Goal: Task Accomplishment & Management: Complete application form

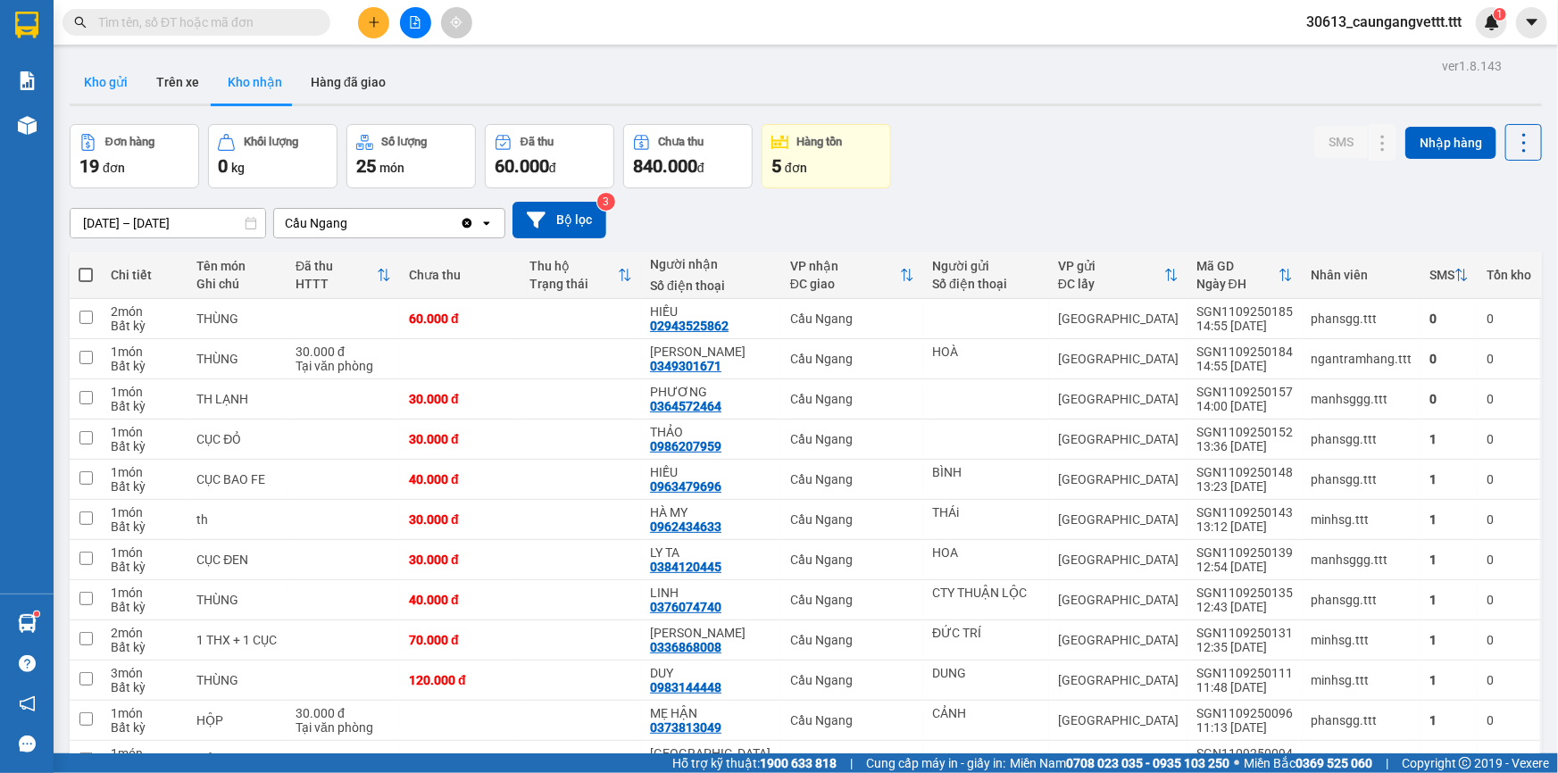
click at [112, 82] on button "Kho gửi" at bounding box center [106, 82] width 72 height 43
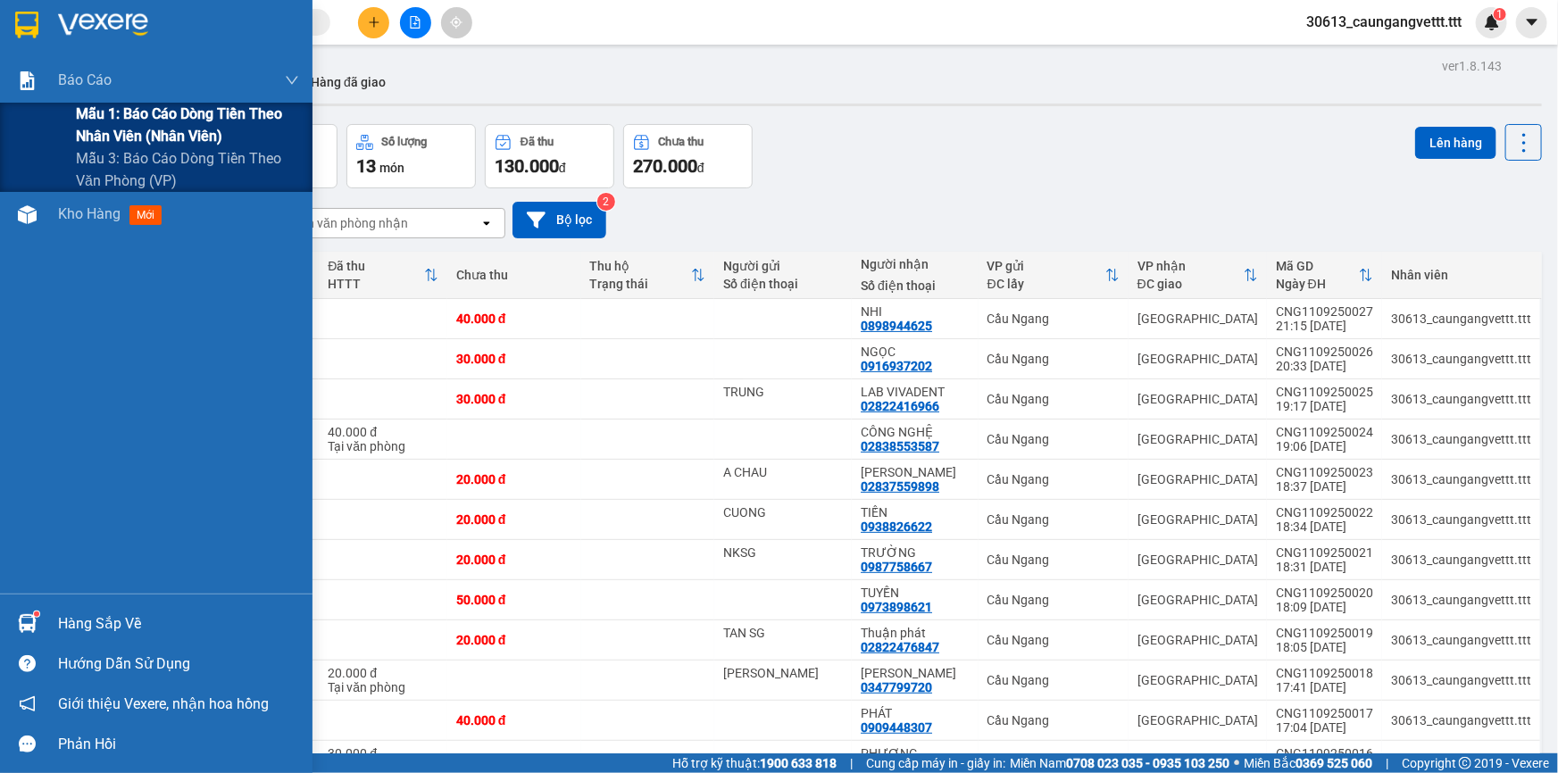
click at [132, 125] on span "Mẫu 1: Báo cáo dòng tiền theo nhân viên (nhân viên)" at bounding box center [187, 125] width 223 height 45
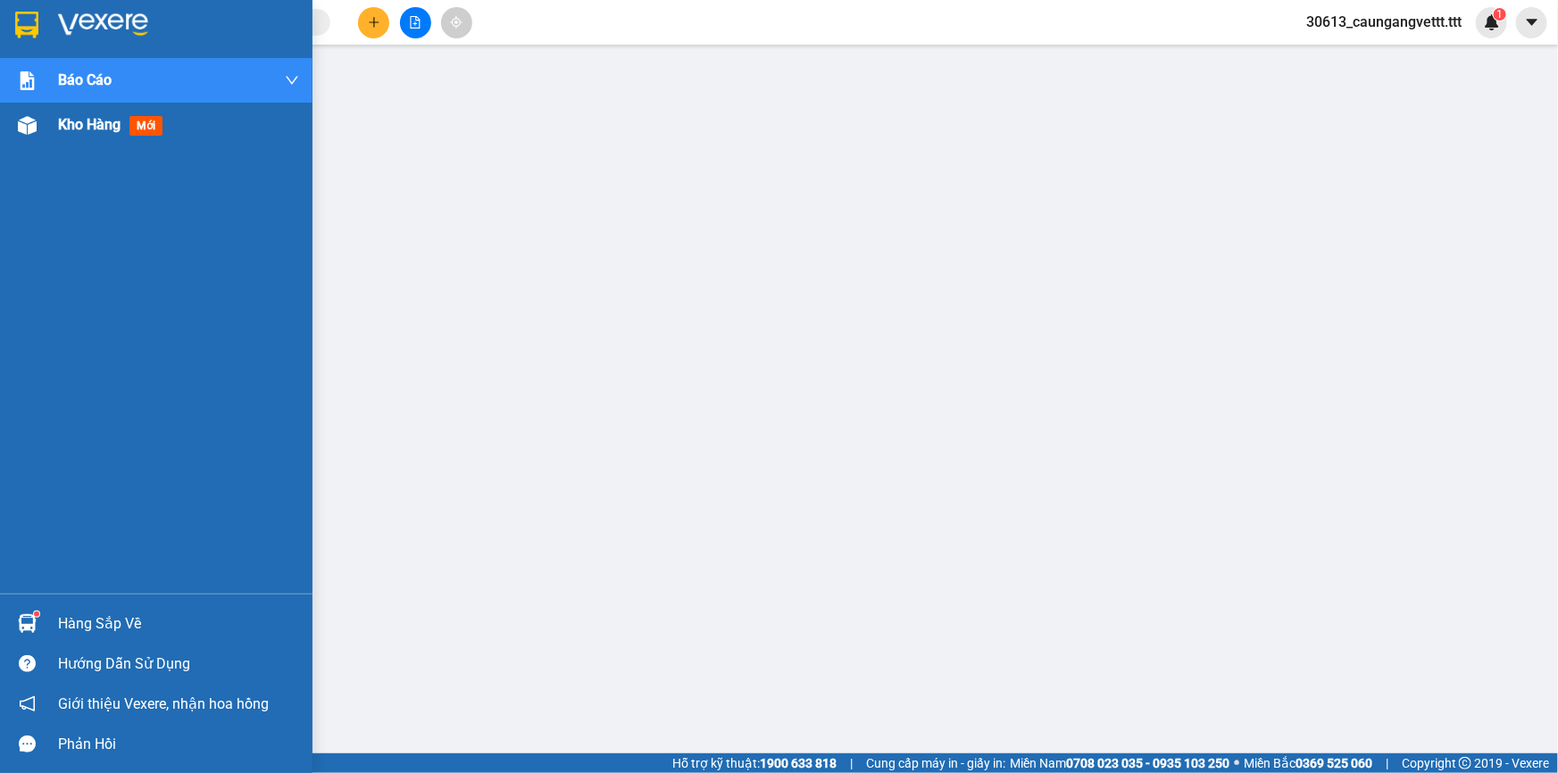
click at [69, 126] on span "Kho hàng" at bounding box center [89, 124] width 62 height 17
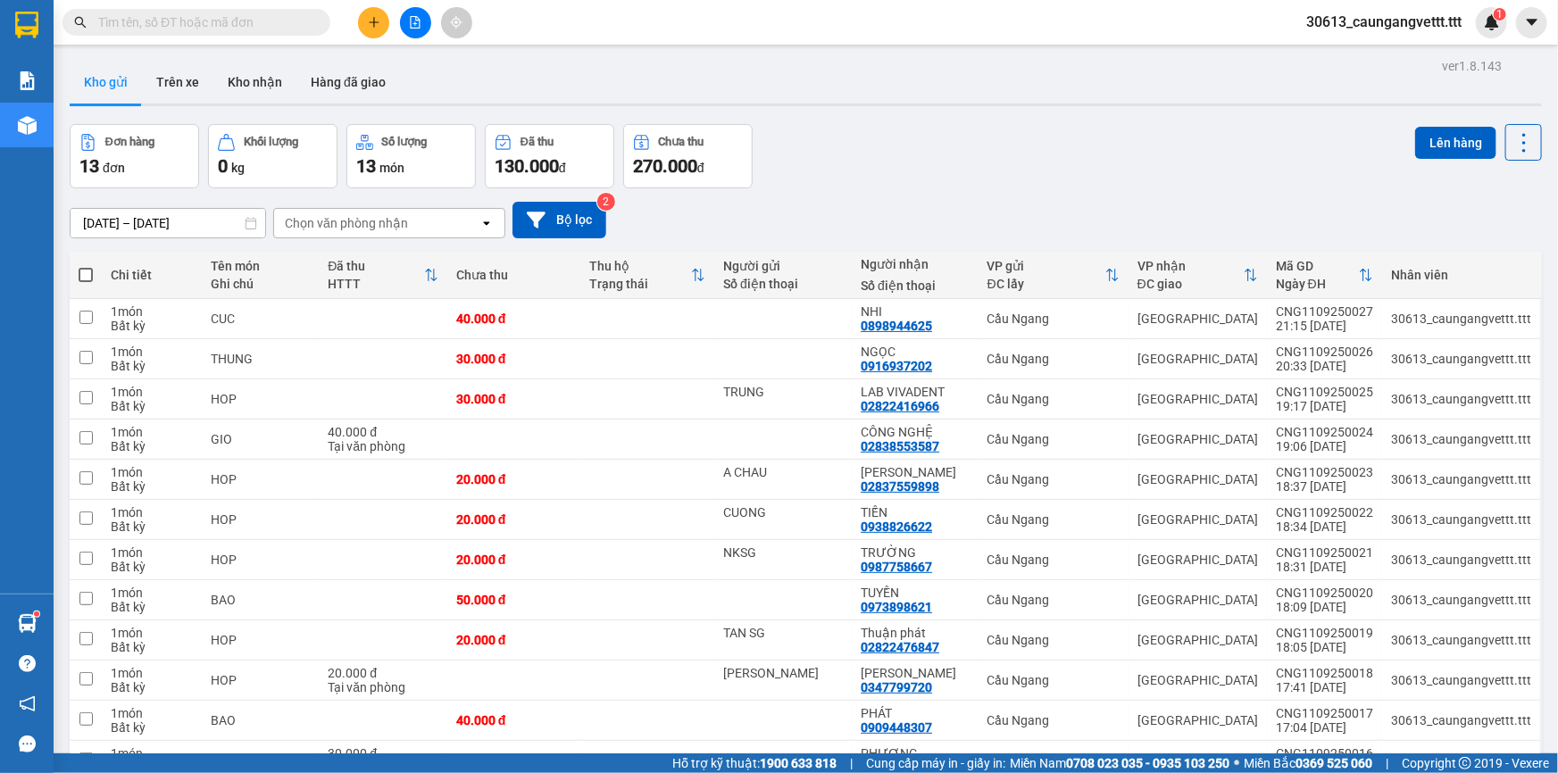
click at [84, 273] on span at bounding box center [86, 275] width 14 height 14
click at [86, 266] on input "checkbox" at bounding box center [86, 266] width 0 height 0
checkbox input "true"
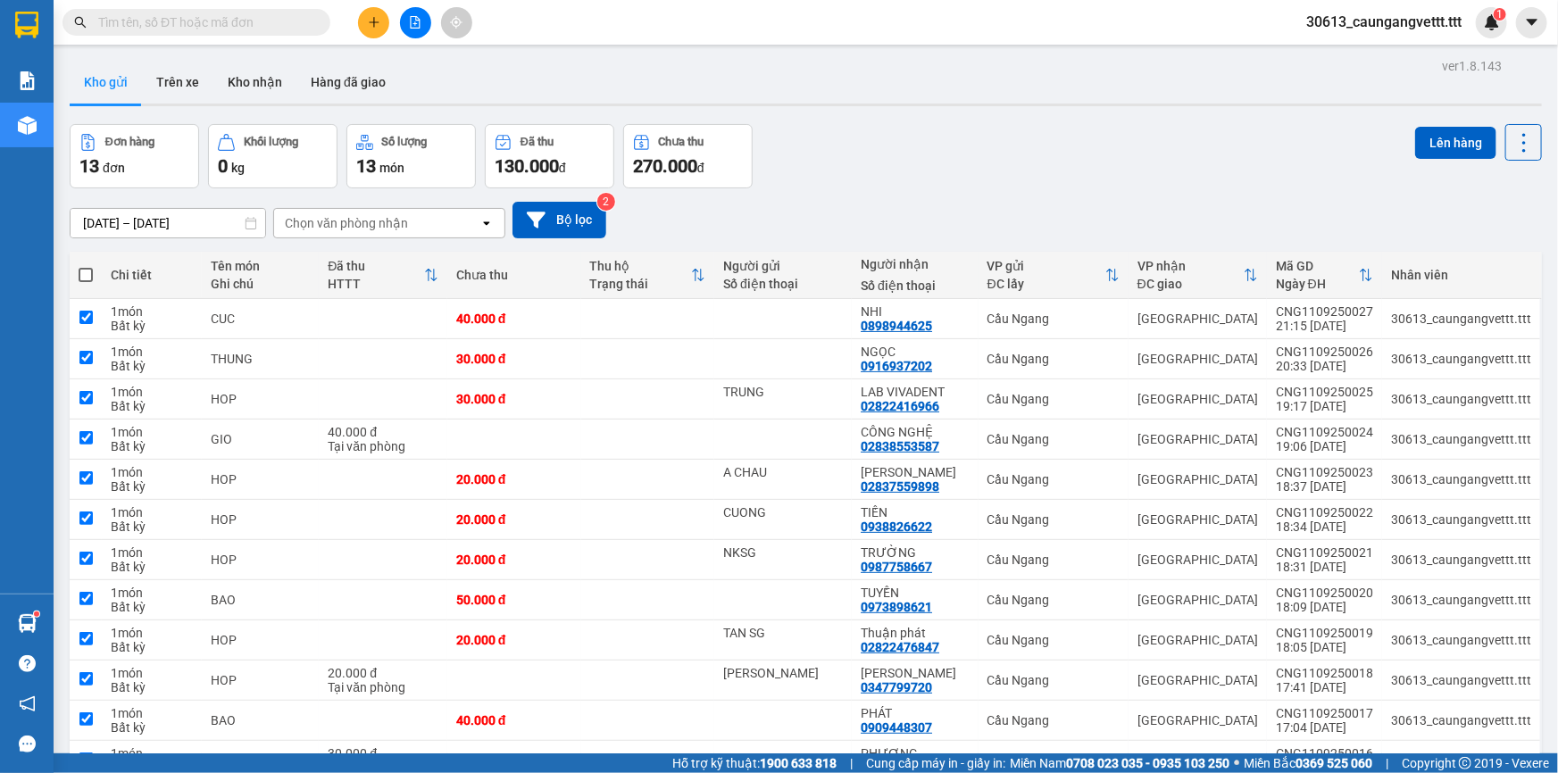
checkbox input "true"
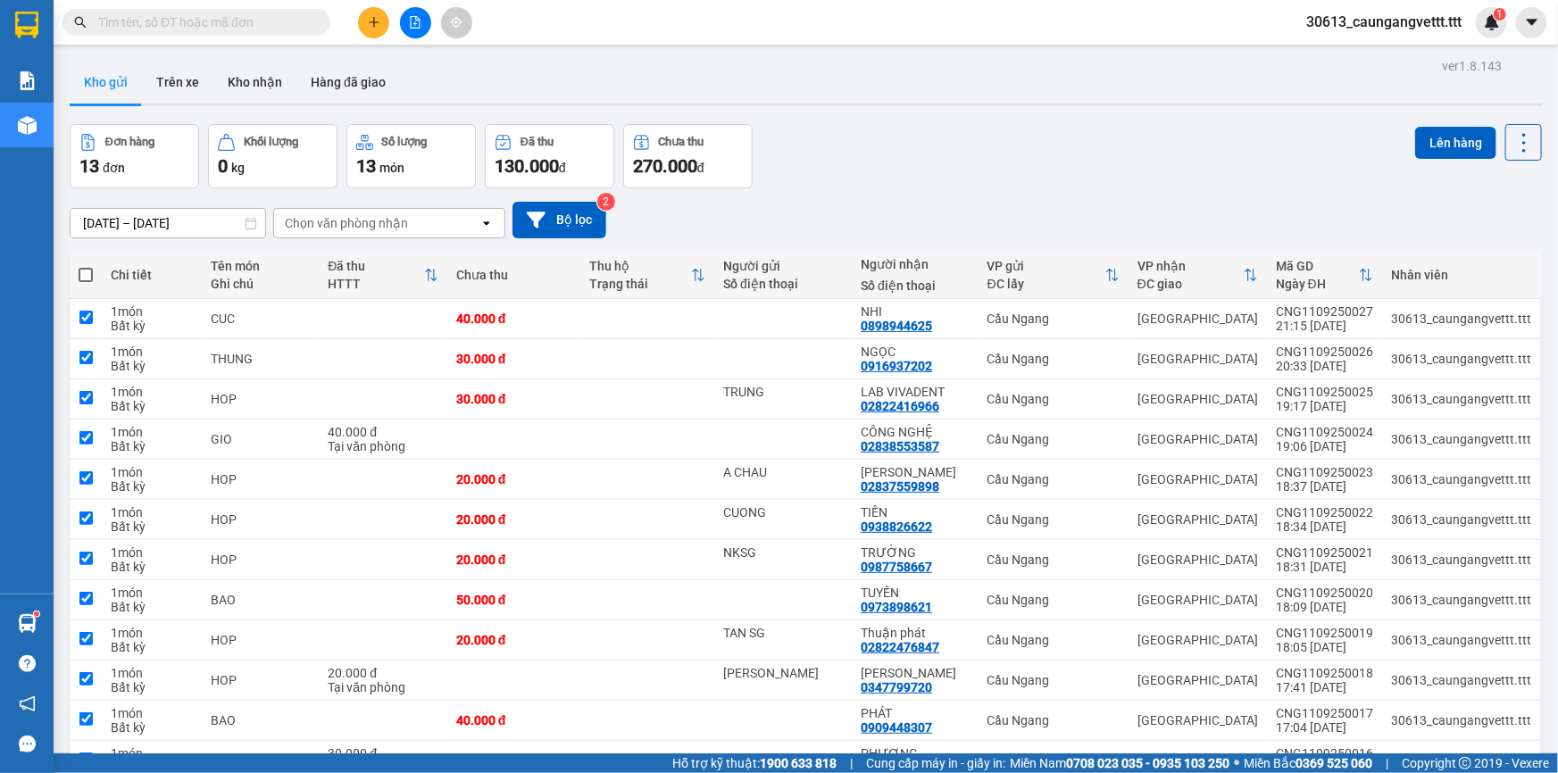
checkbox input "true"
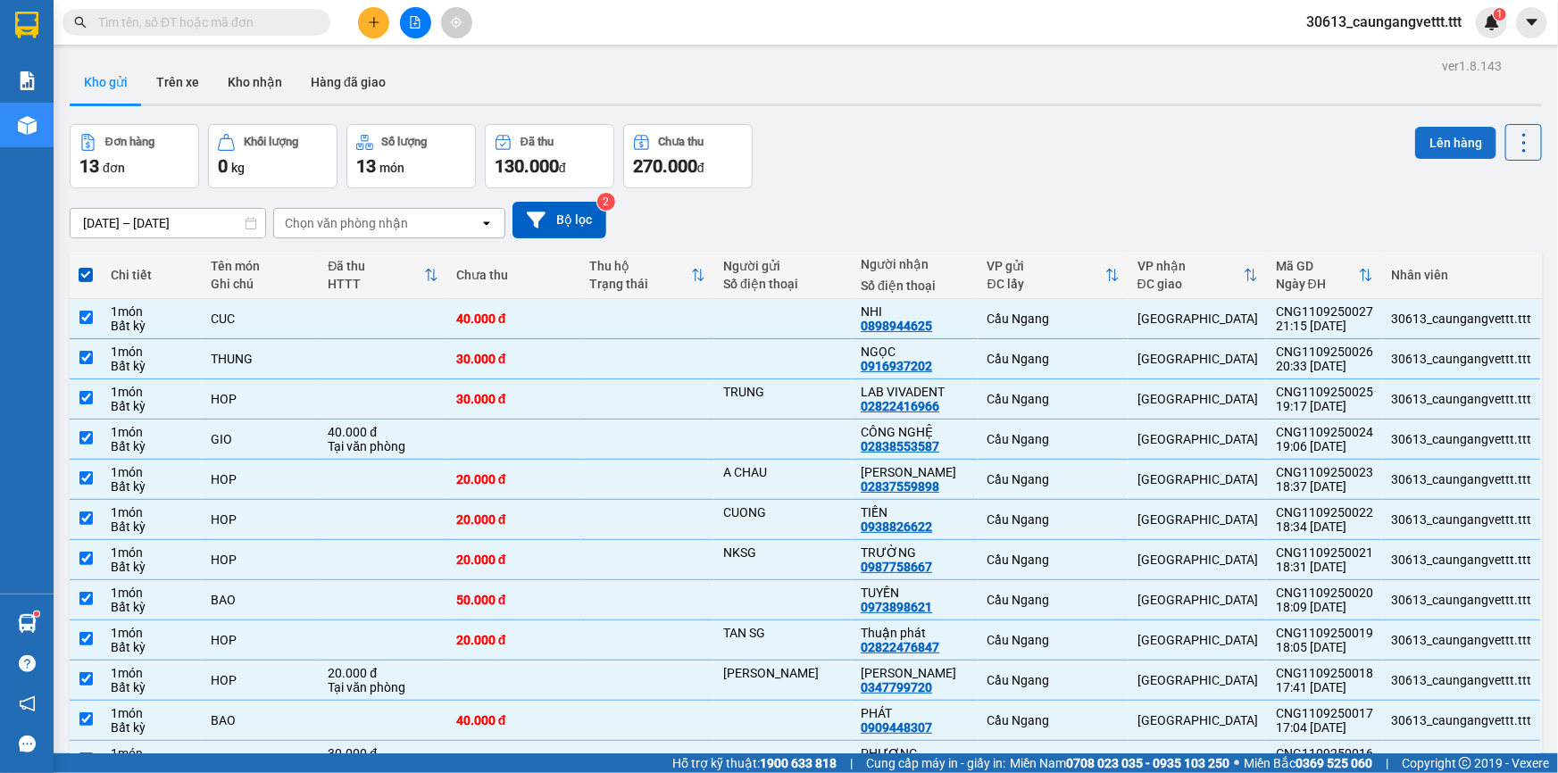
click at [1447, 140] on button "Lên hàng" at bounding box center [1455, 143] width 81 height 32
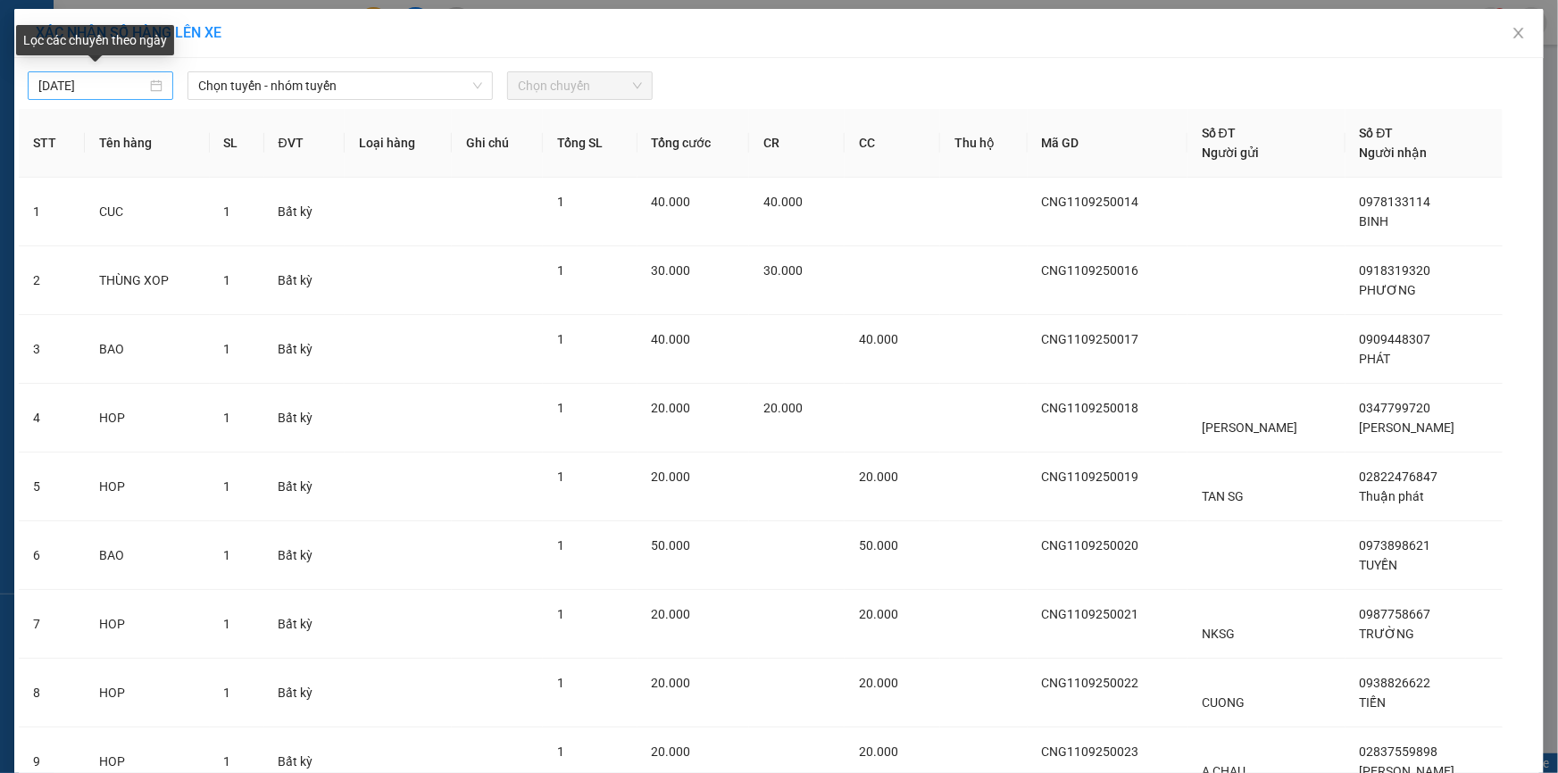
click at [41, 85] on input "[DATE]" at bounding box center [92, 86] width 108 height 20
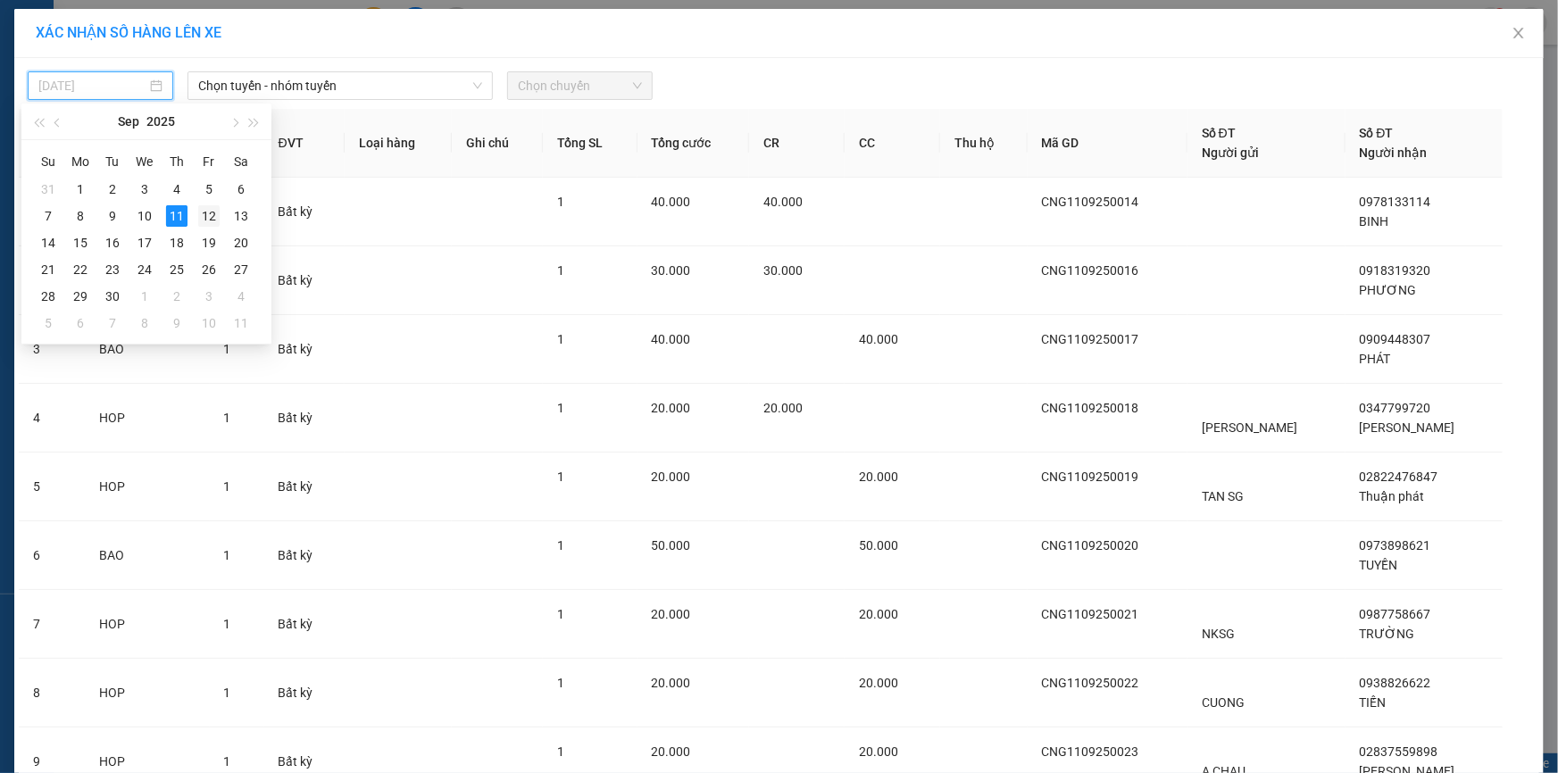
click at [212, 208] on div "12" at bounding box center [208, 215] width 21 height 21
type input "[DATE]"
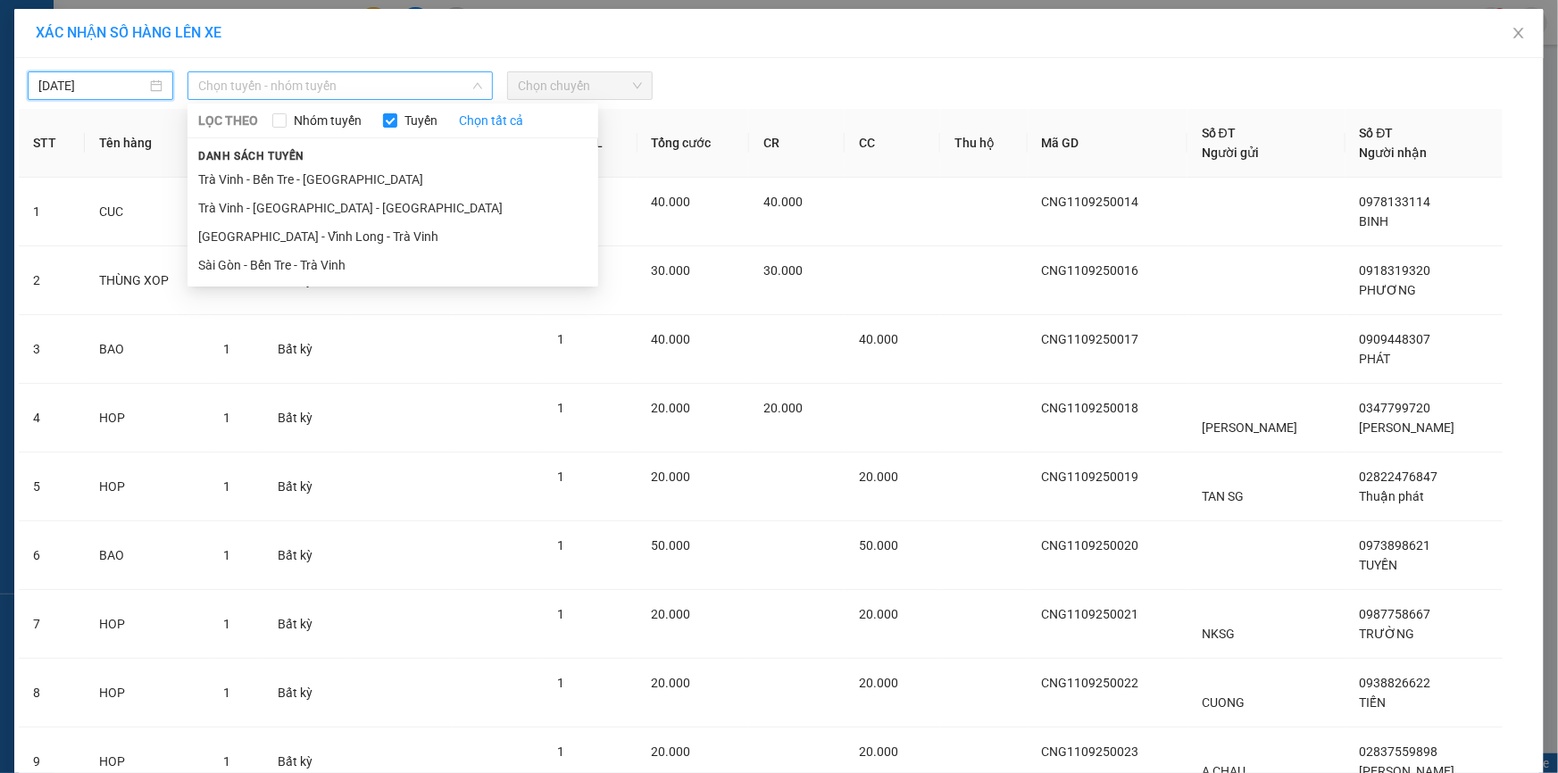
click at [348, 79] on span "Chọn tuyến - nhóm tuyến" at bounding box center [340, 85] width 284 height 27
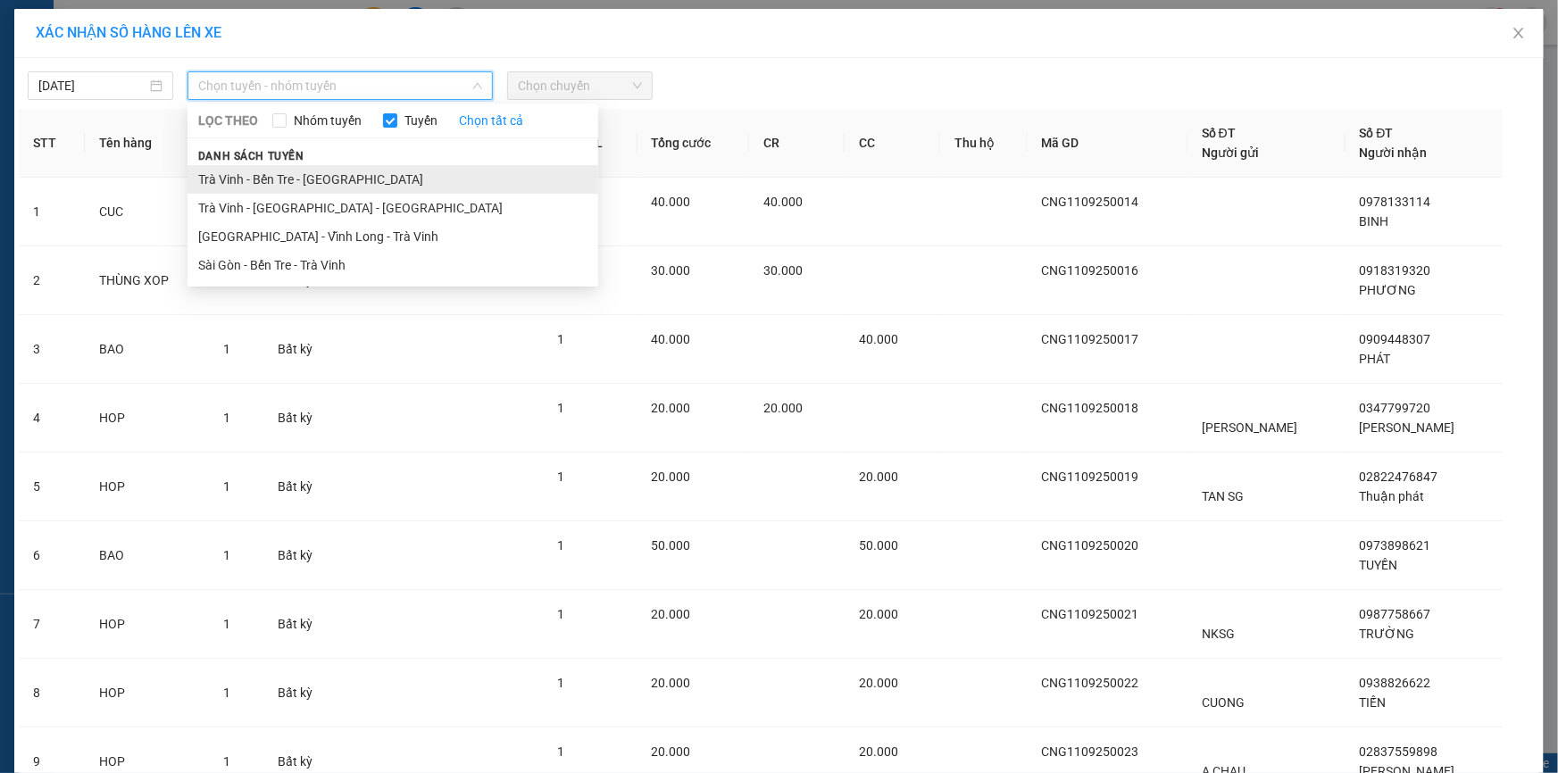
click at [334, 184] on li "Trà Vinh - Bến Tre - [GEOGRAPHIC_DATA]" at bounding box center [392, 179] width 411 height 29
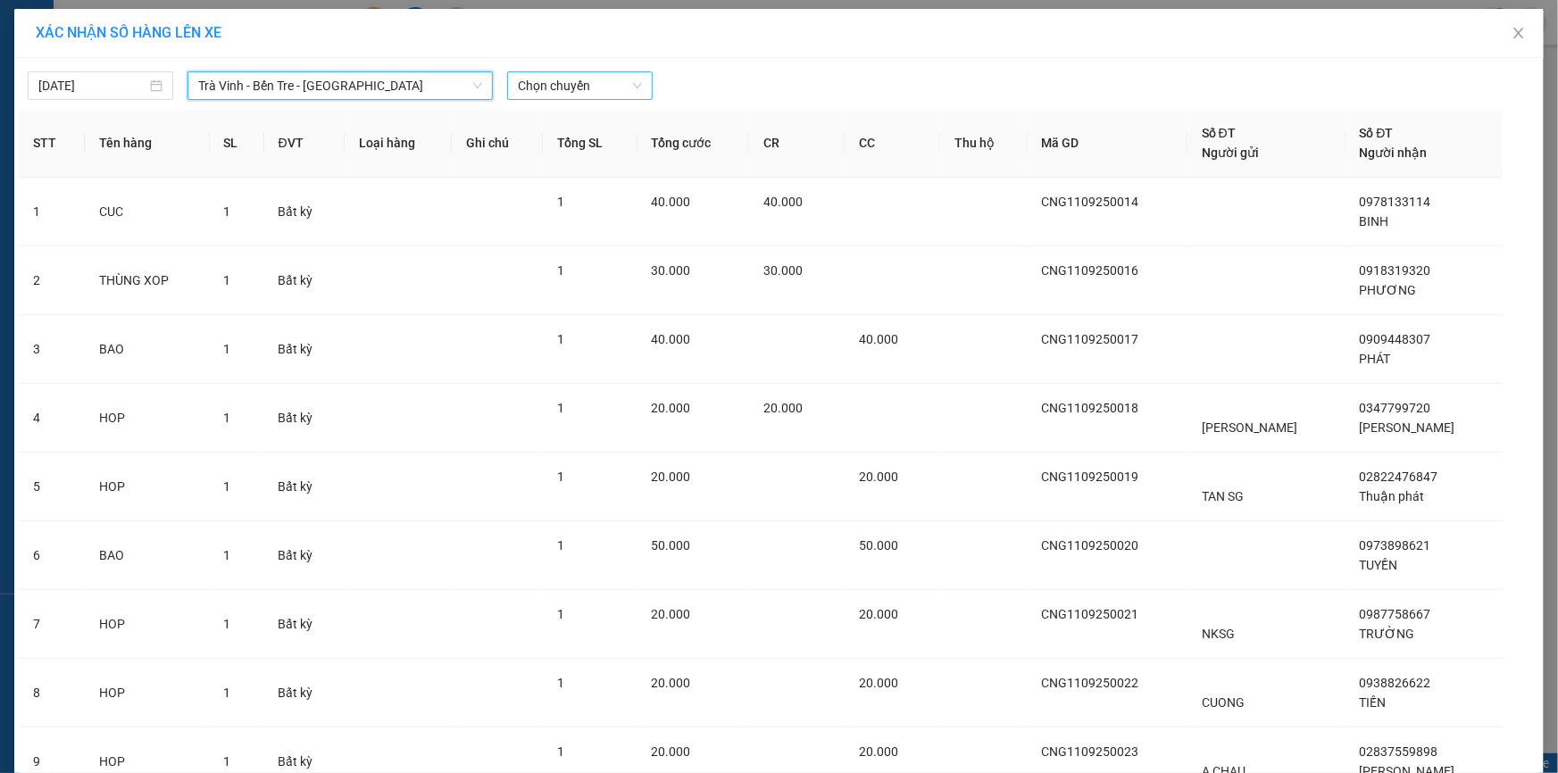
click at [549, 86] on span "Chọn chuyến" at bounding box center [580, 85] width 124 height 27
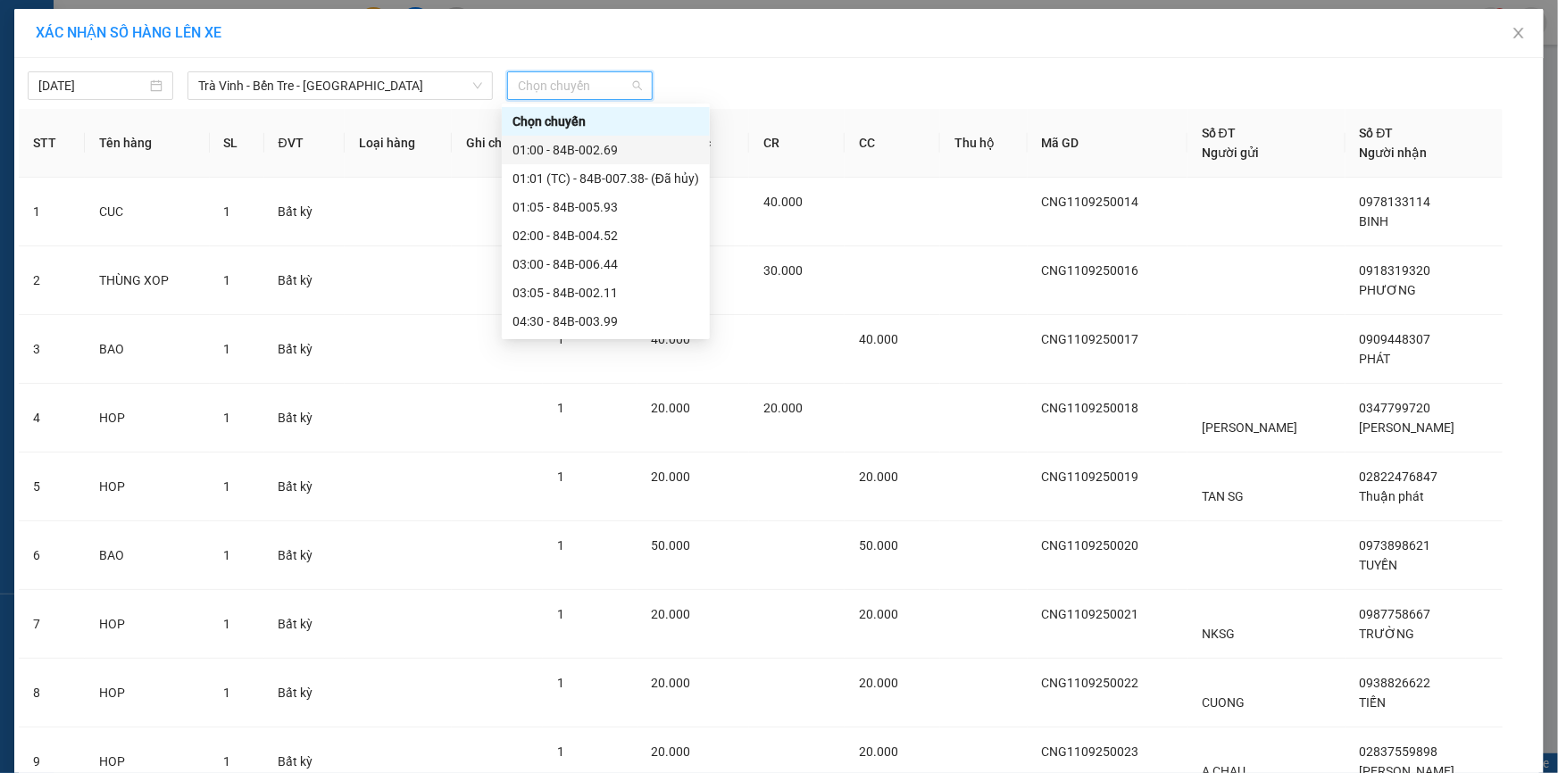
drag, startPoint x: 562, startPoint y: 146, endPoint x: 553, endPoint y: 146, distance: 9.0
click at [562, 146] on div "01:00 - 84B-002.69" at bounding box center [605, 150] width 187 height 20
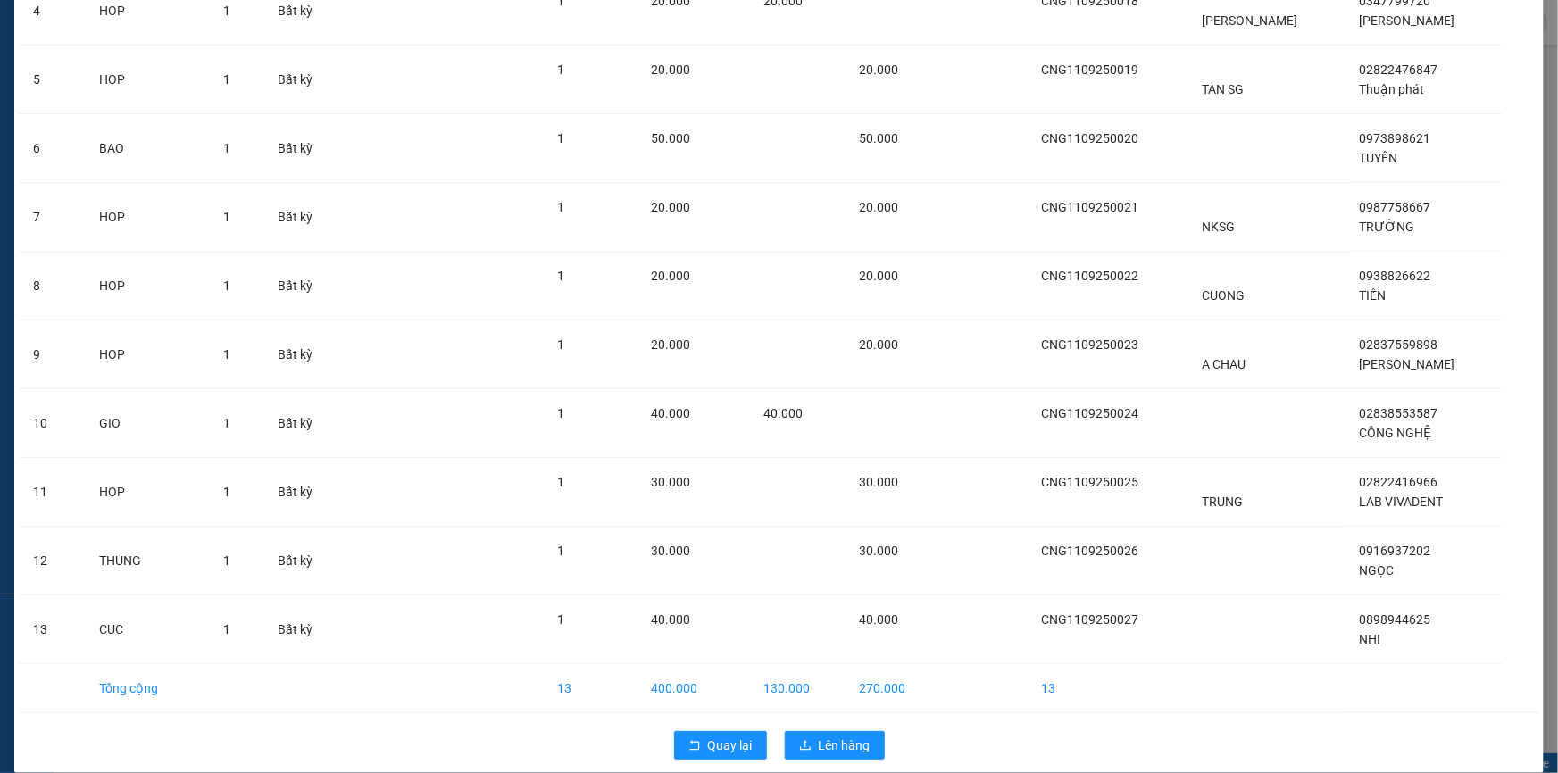
scroll to position [437, 0]
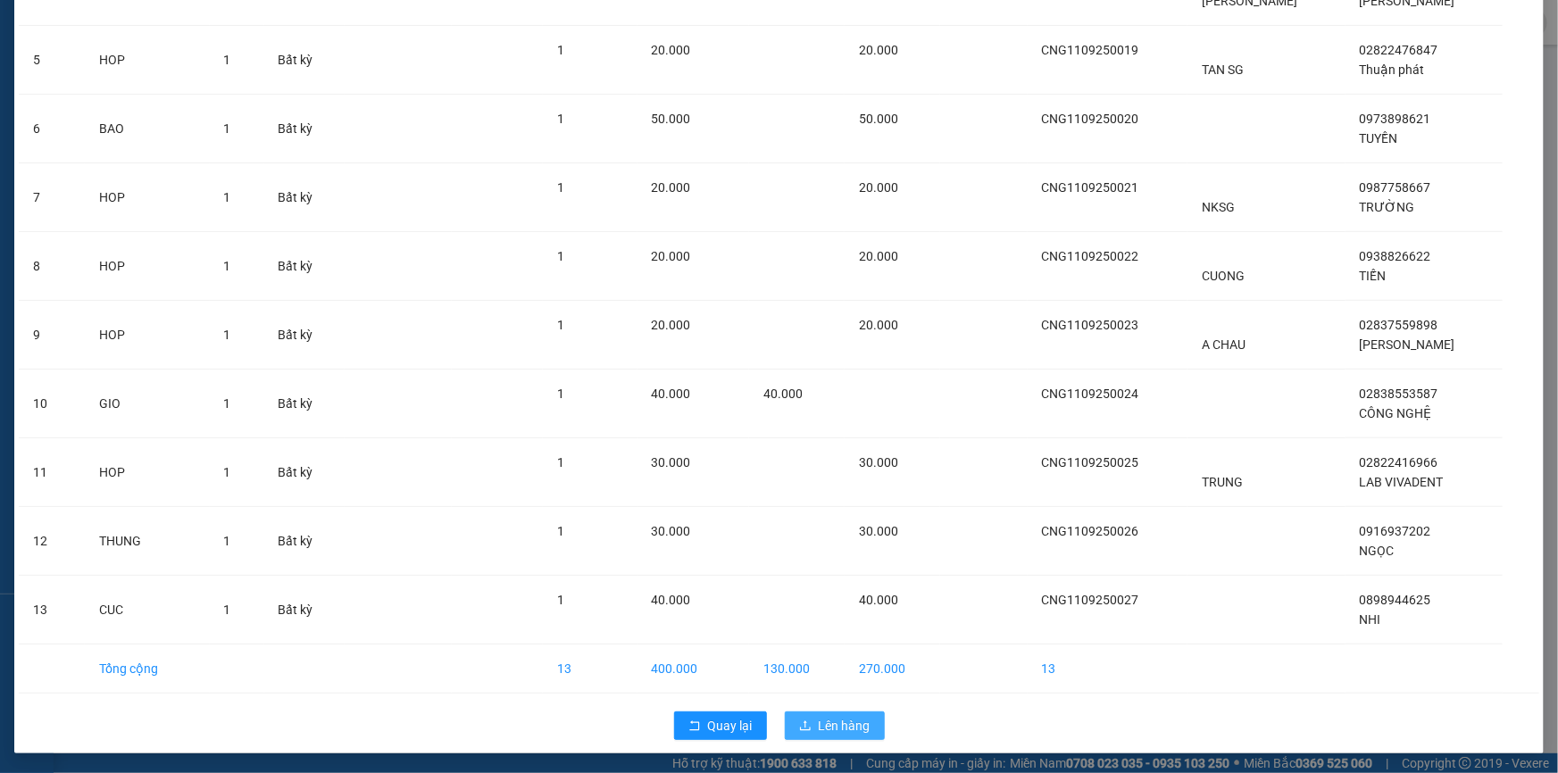
click at [825, 716] on span "Lên hàng" at bounding box center [845, 726] width 52 height 20
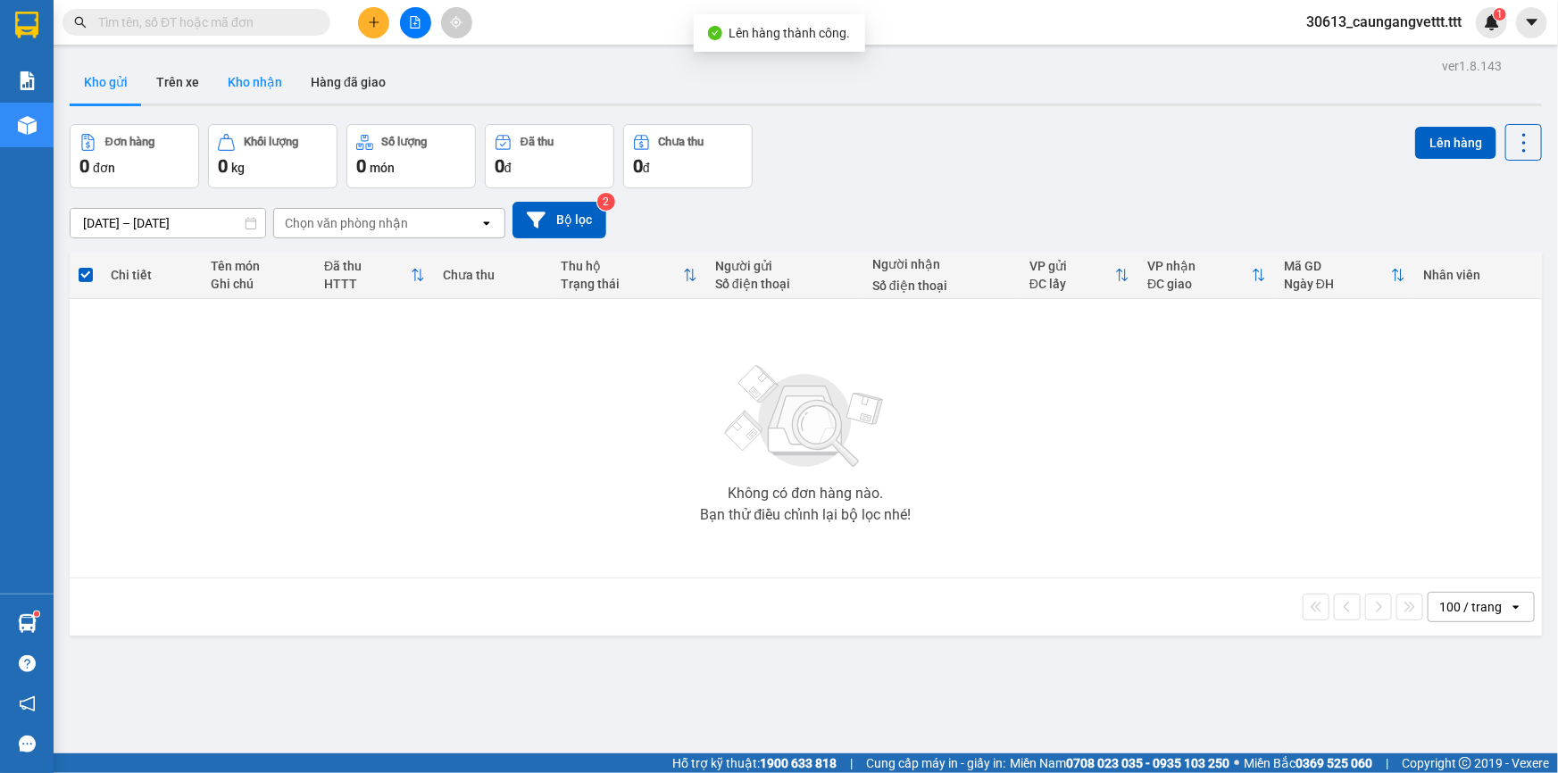
click at [251, 71] on button "Kho nhận" at bounding box center [254, 82] width 83 height 43
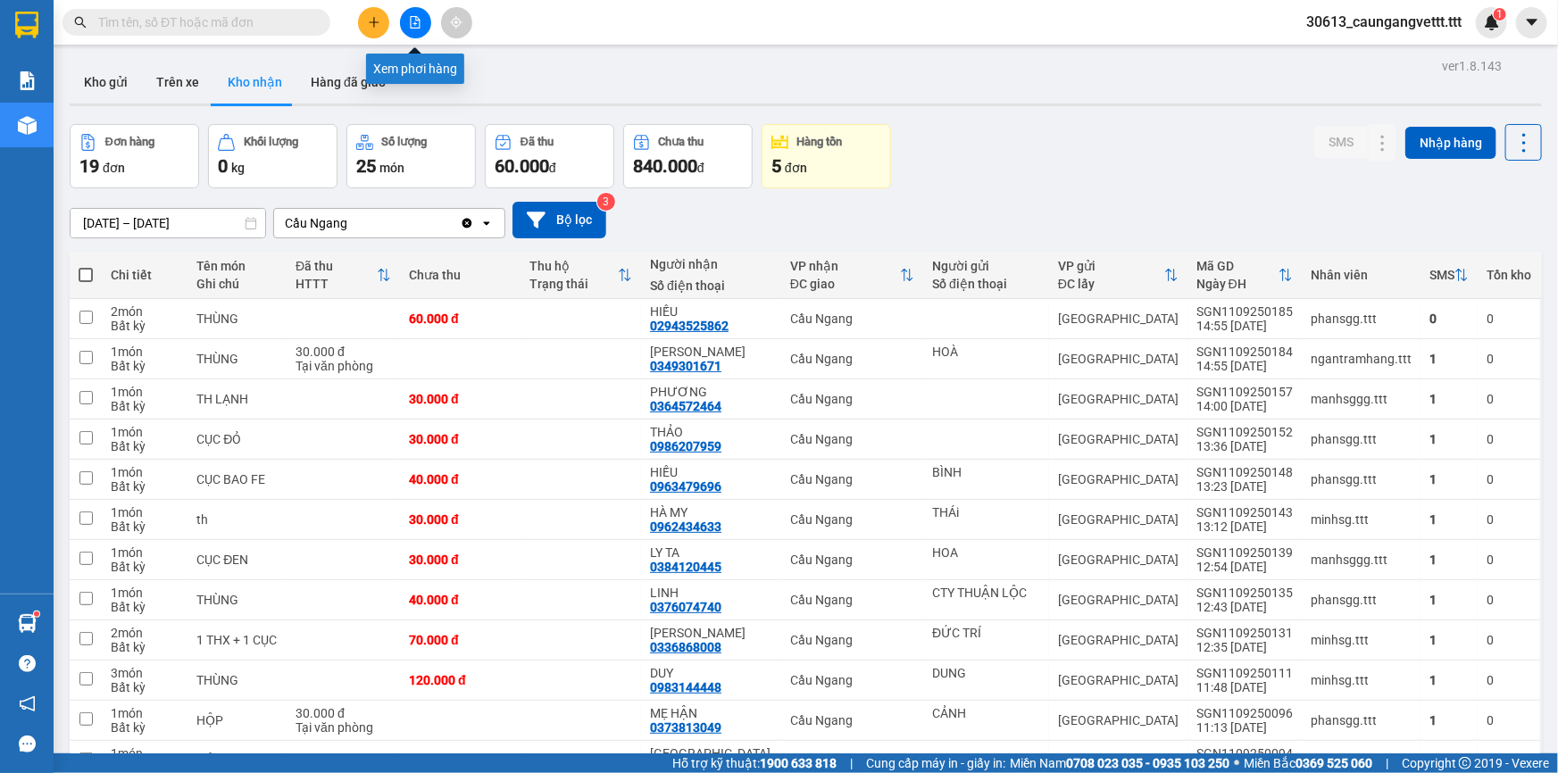
click at [411, 24] on icon "file-add" at bounding box center [415, 22] width 12 height 12
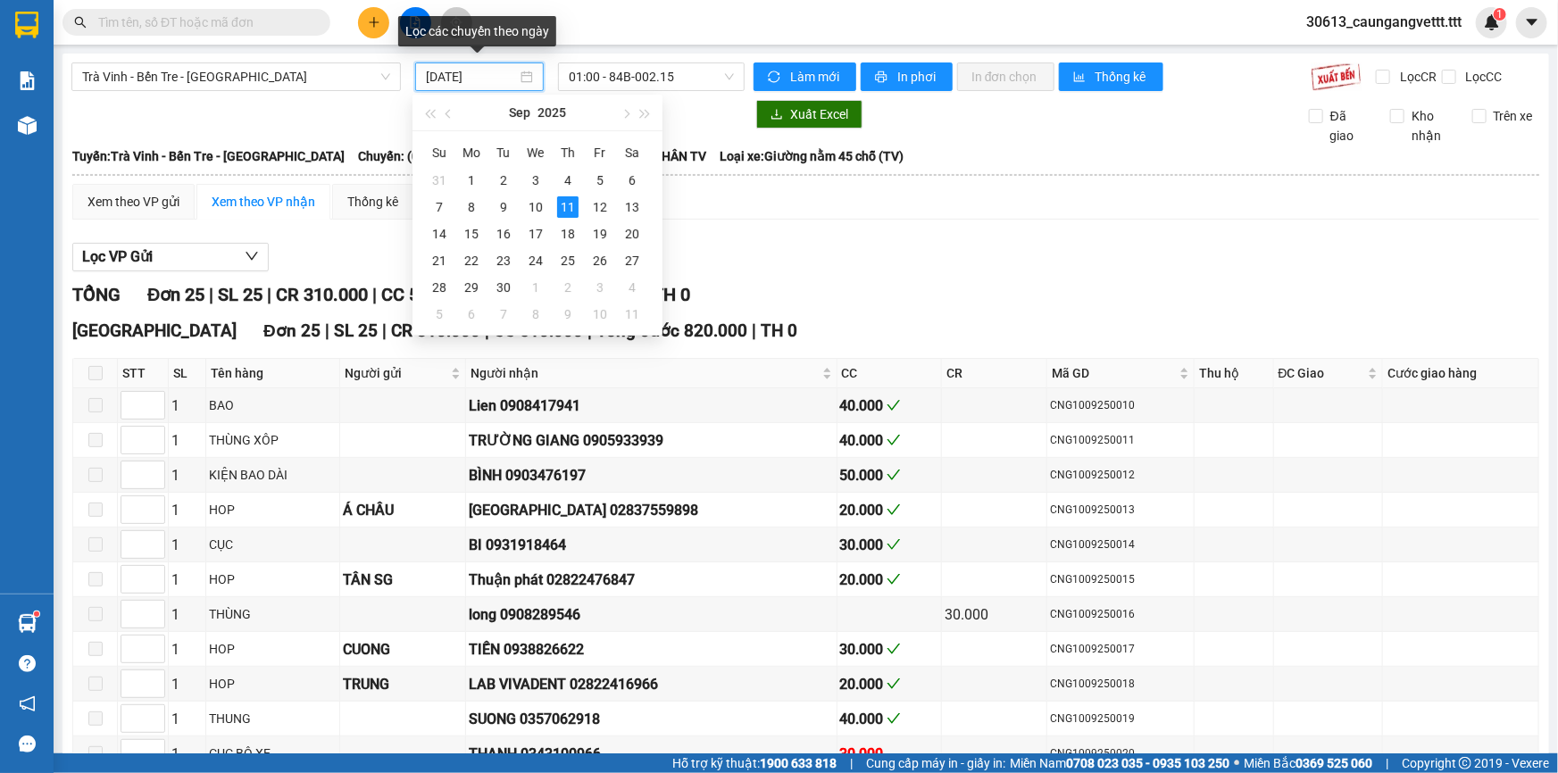
click at [448, 76] on input "[DATE]" at bounding box center [471, 77] width 91 height 20
click at [592, 208] on div "12" at bounding box center [599, 206] width 21 height 21
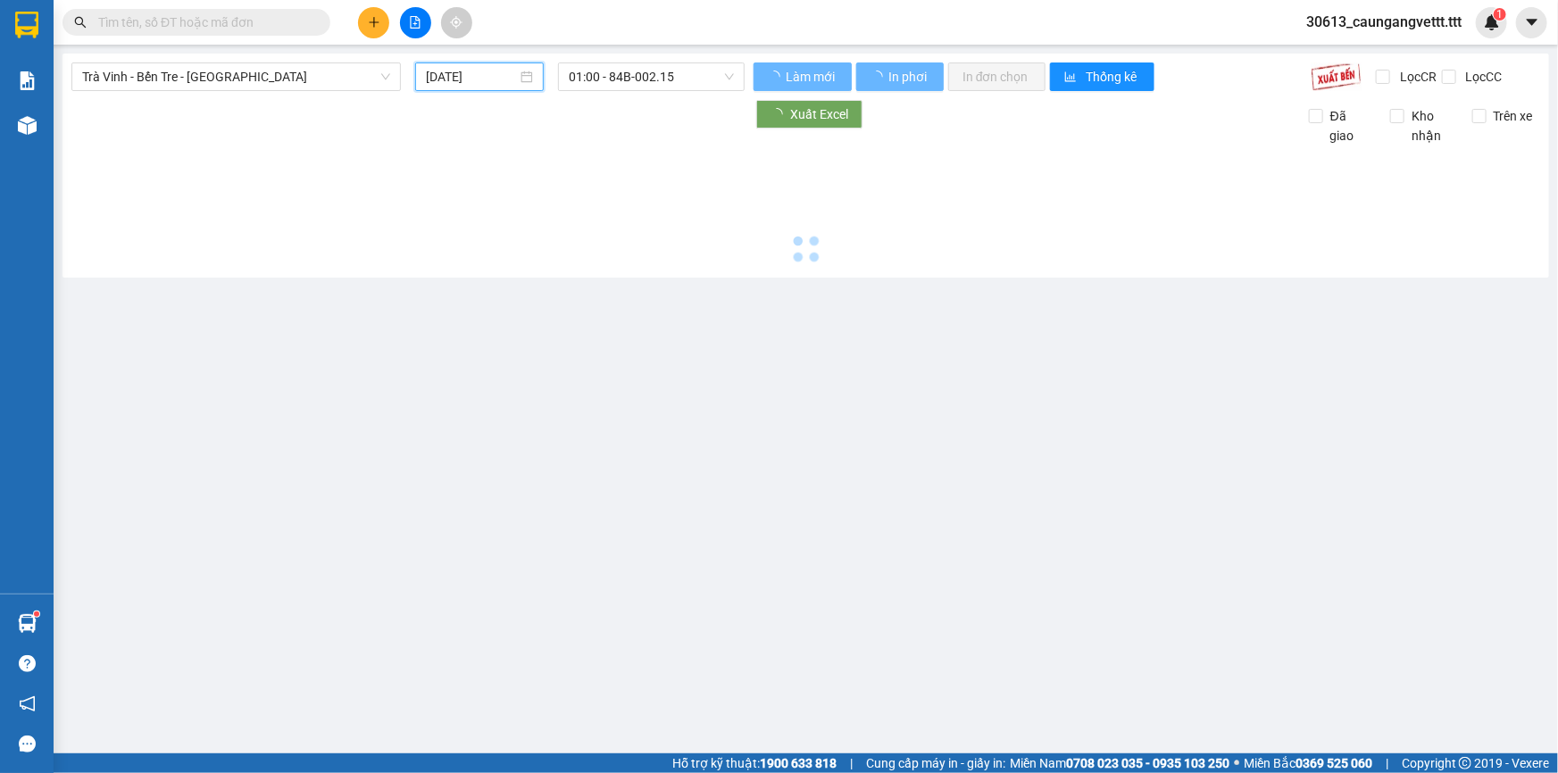
type input "[DATE]"
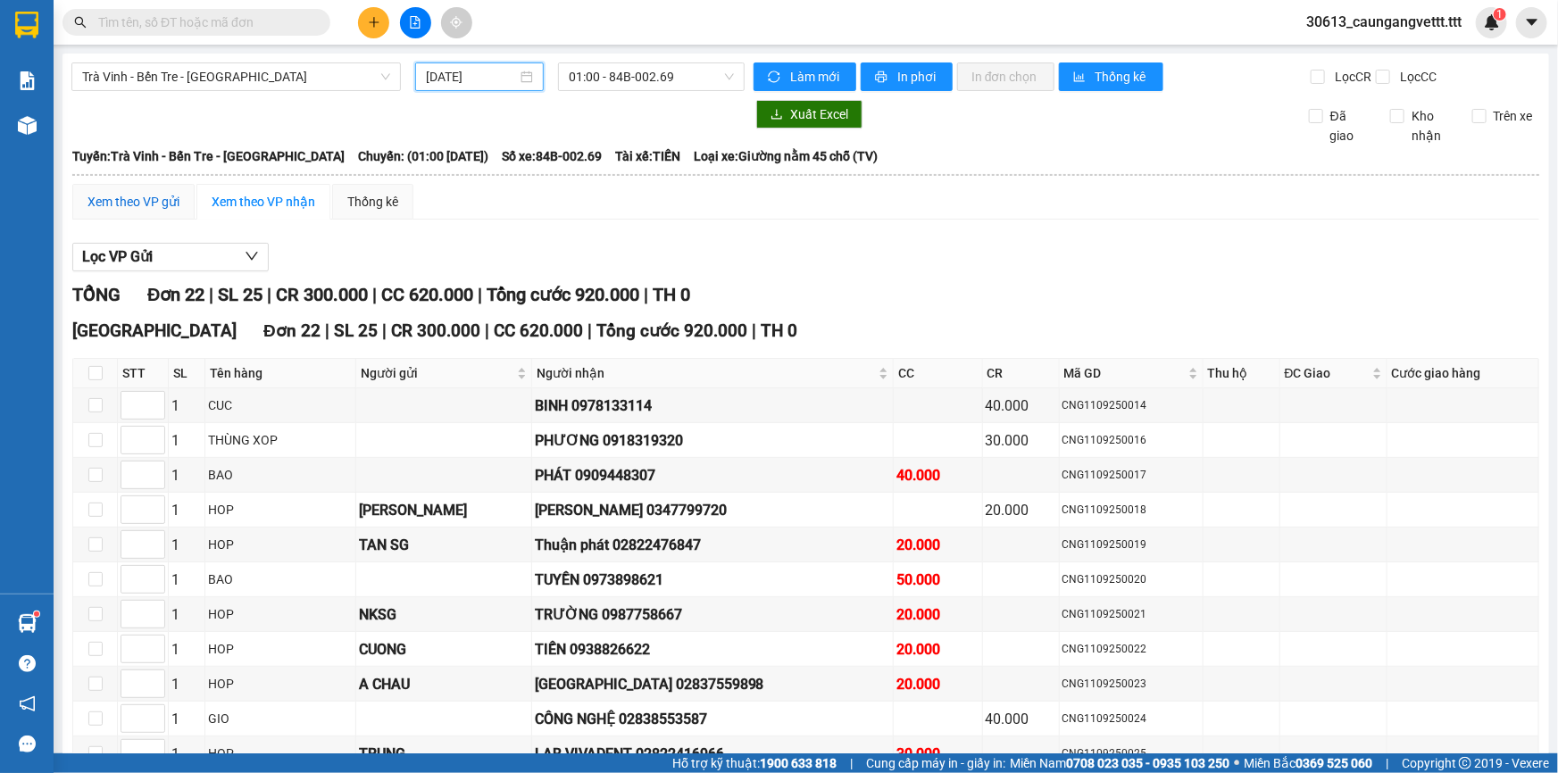
click at [130, 205] on div "Xem theo VP gửi" at bounding box center [133, 202] width 92 height 20
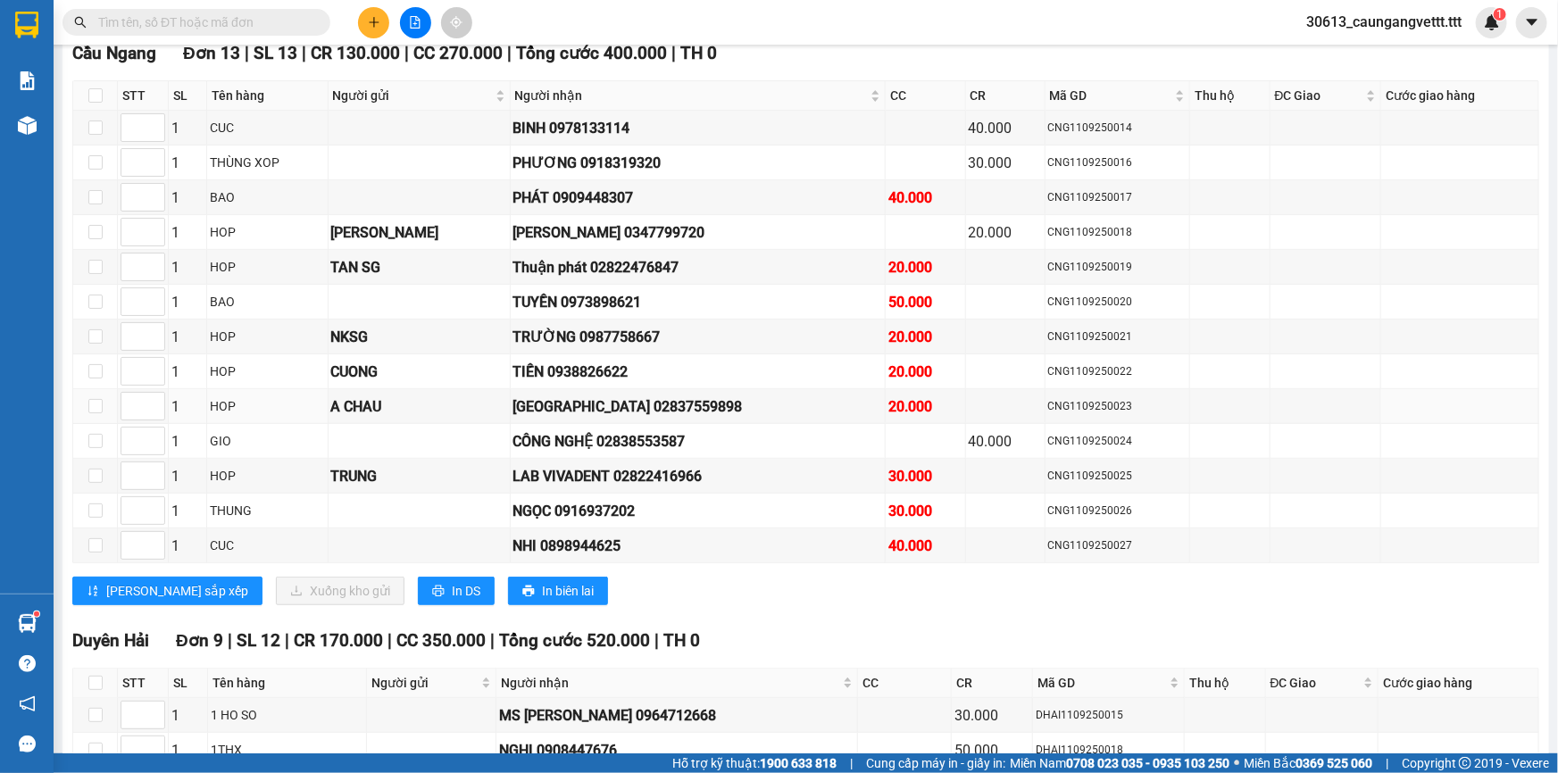
scroll to position [107, 0]
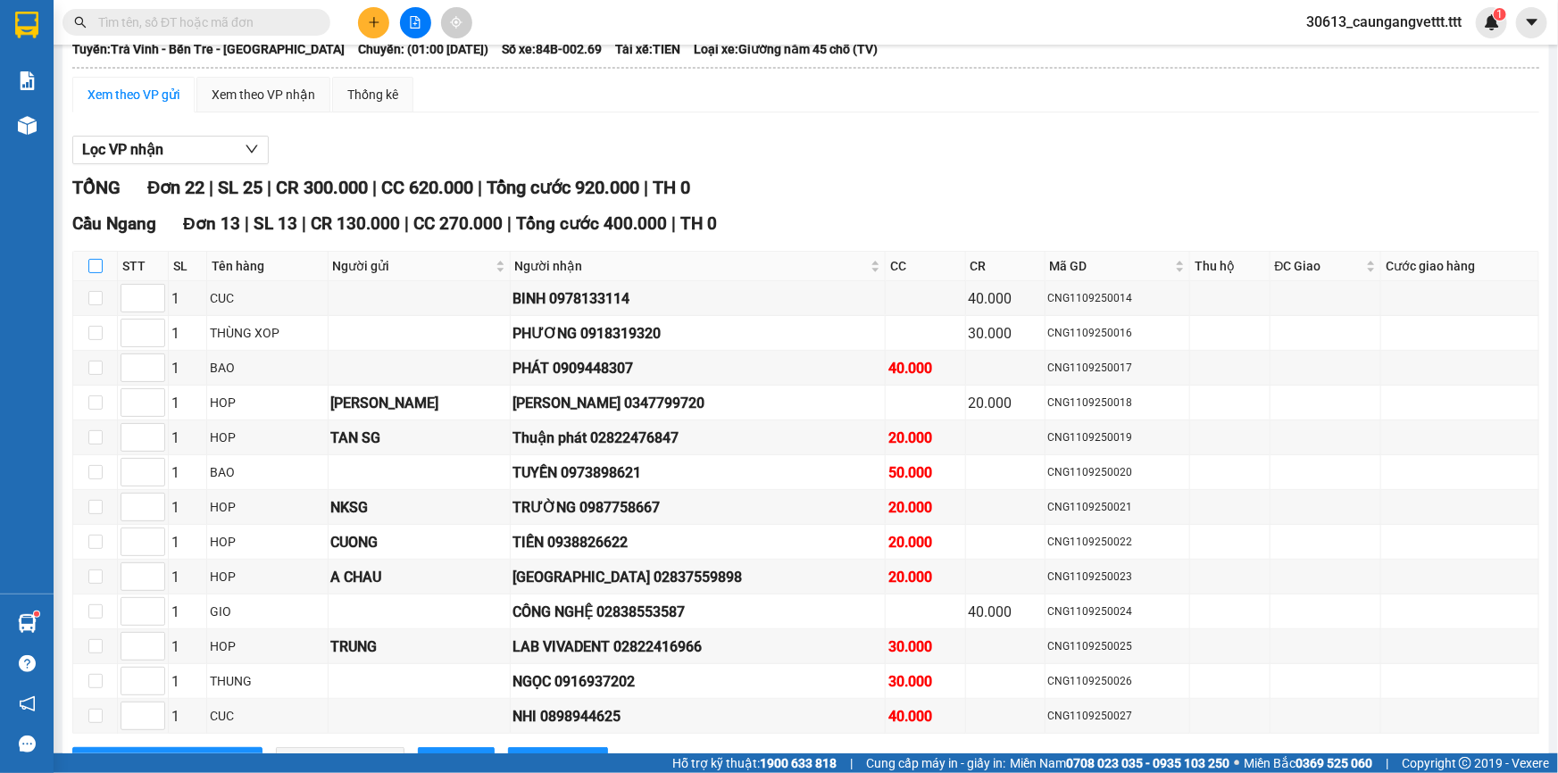
click at [94, 266] on input "checkbox" at bounding box center [95, 266] width 14 height 14
checkbox input "true"
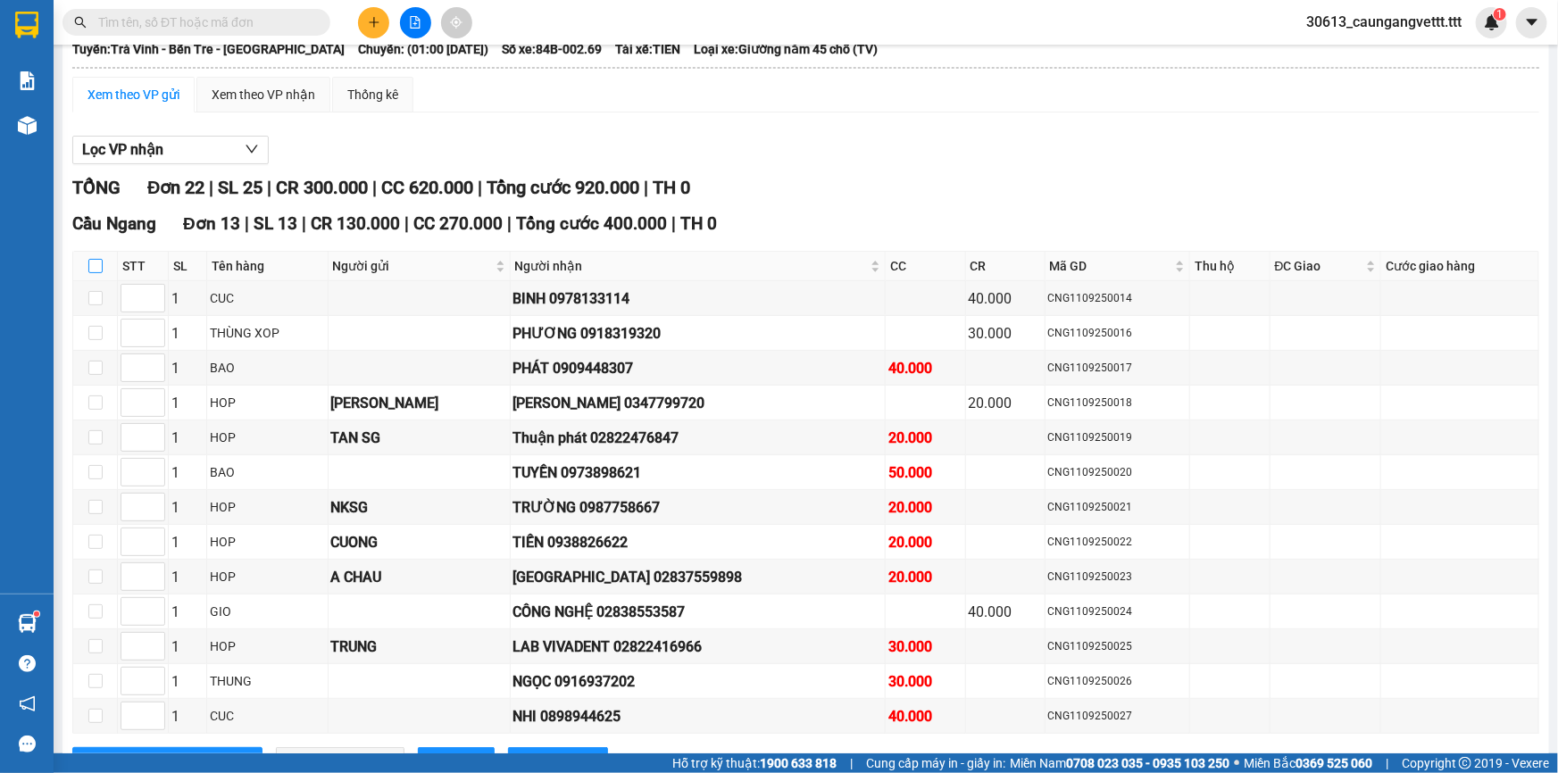
checkbox input "true"
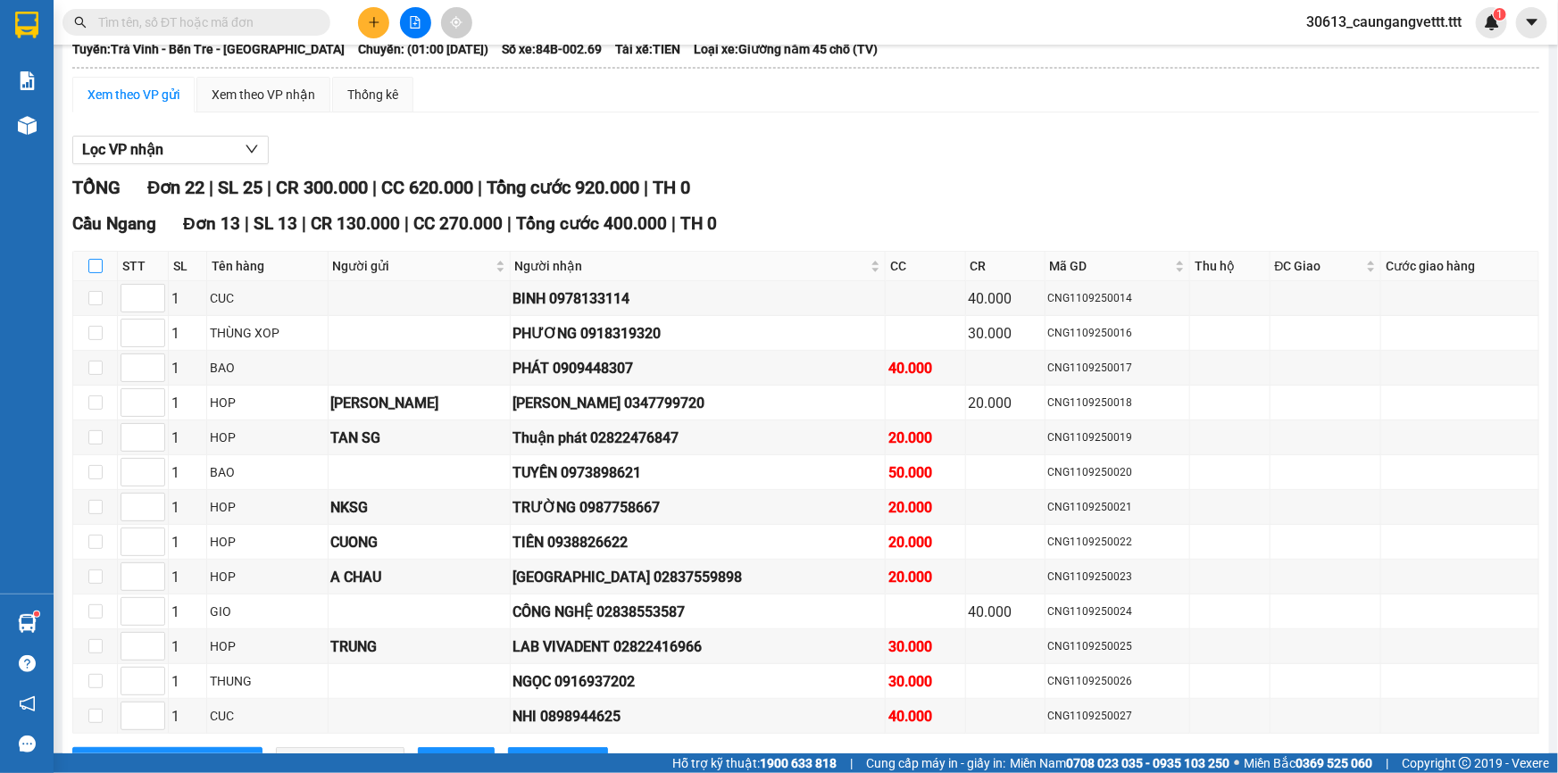
checkbox input "true"
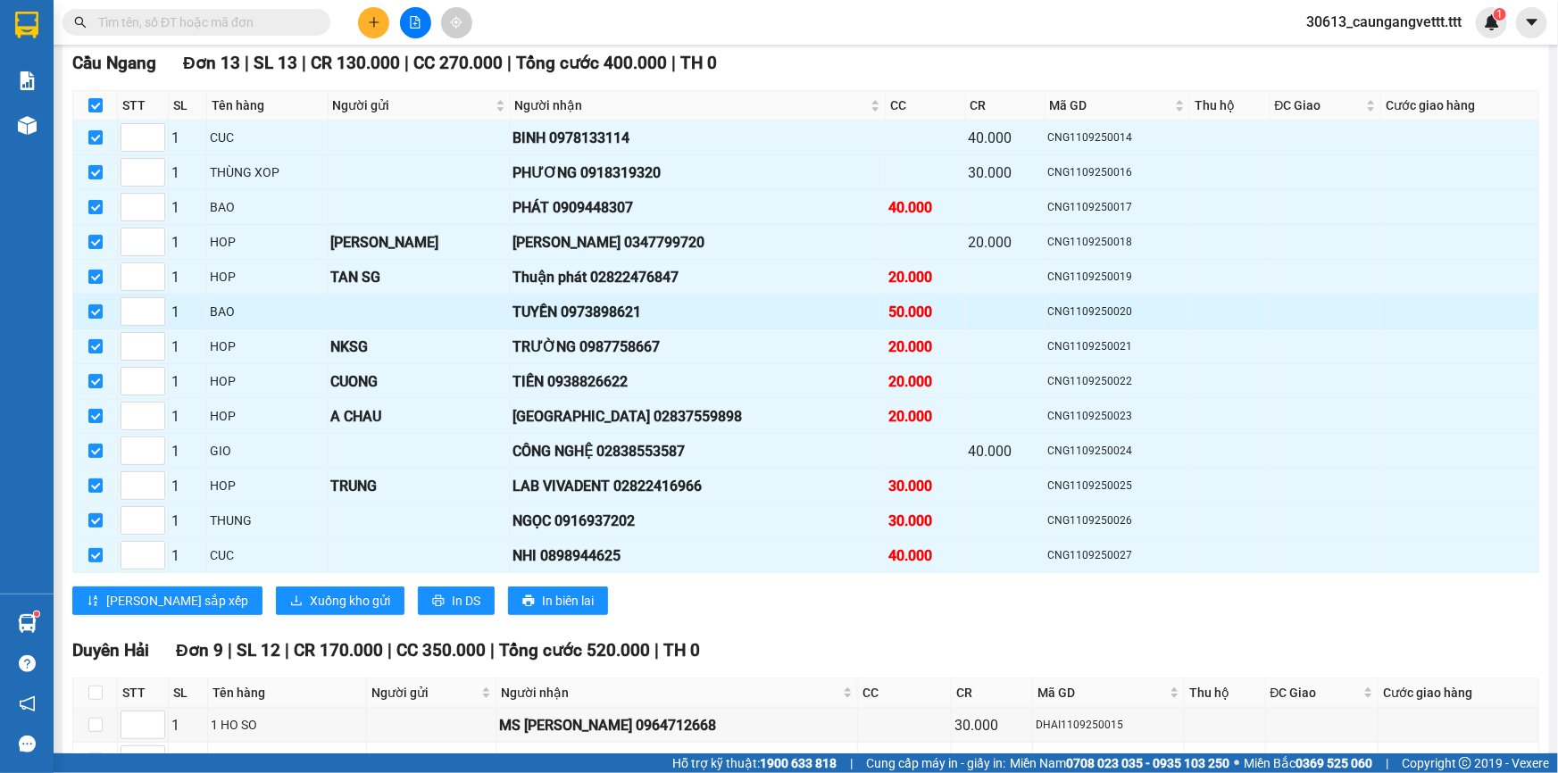
scroll to position [487, 0]
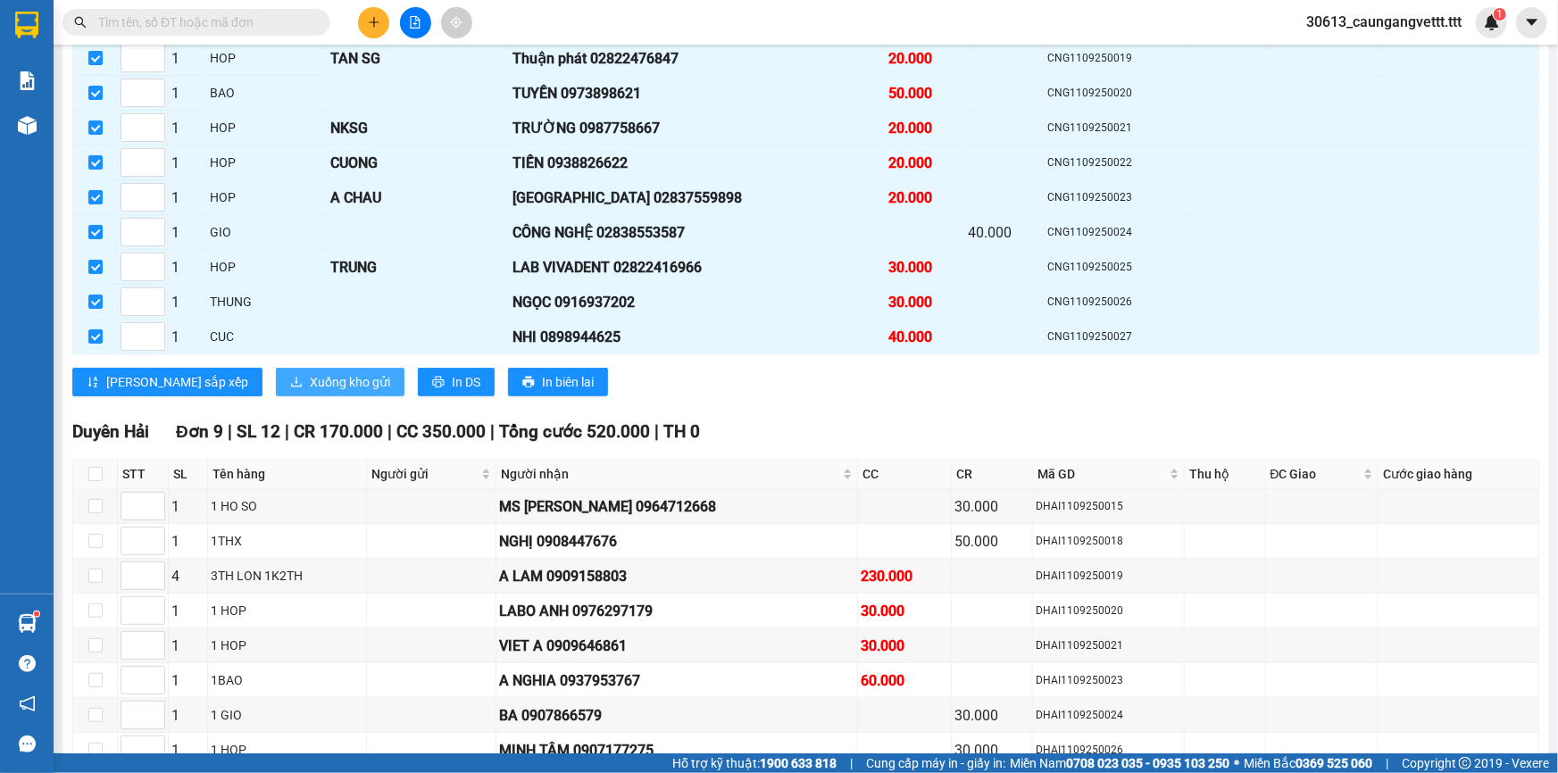
click at [310, 376] on span "Xuống kho gửi" at bounding box center [350, 382] width 80 height 20
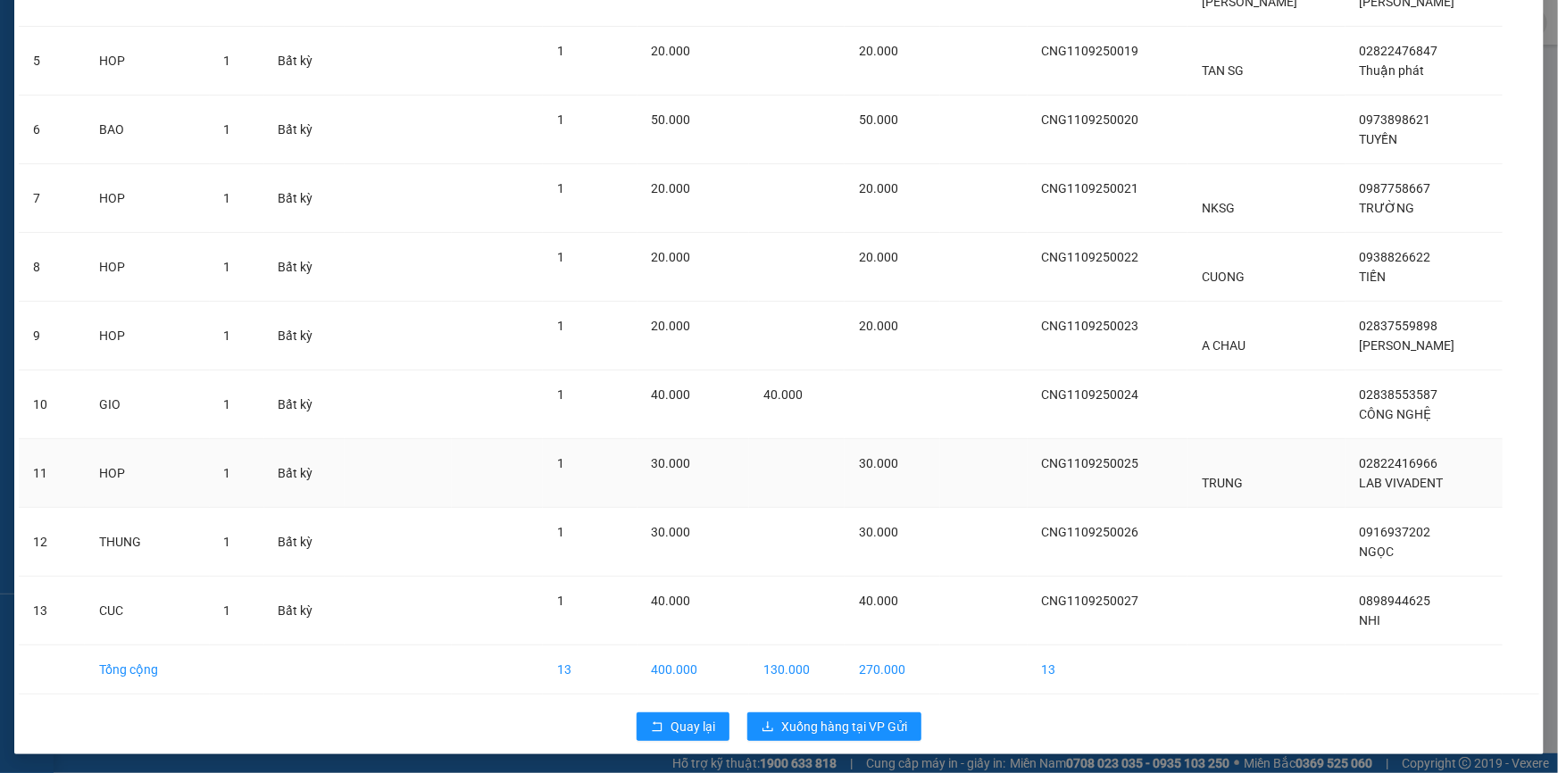
scroll to position [399, 0]
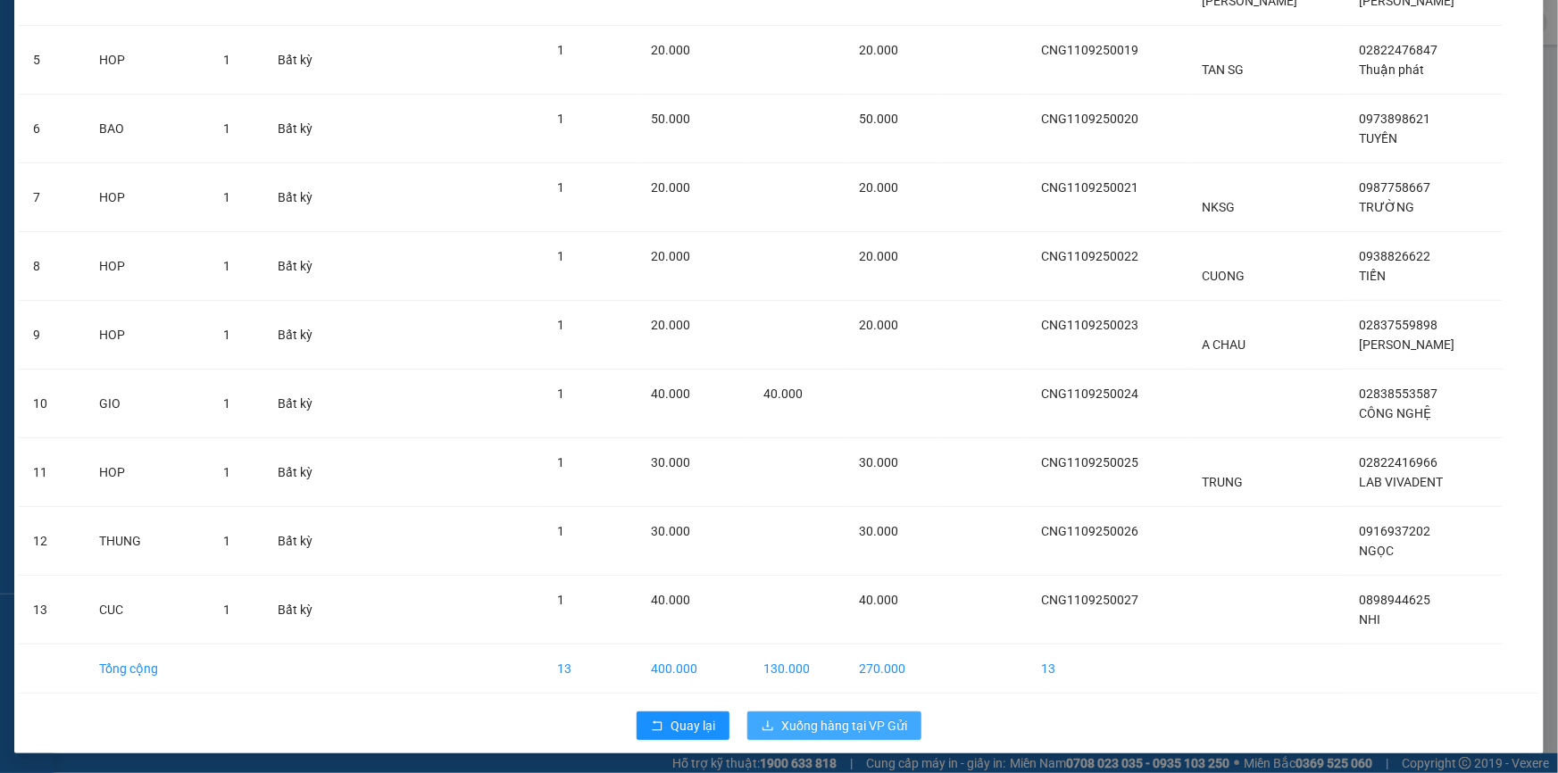
click at [806, 727] on span "Xuống hàng tại VP Gửi" at bounding box center [844, 726] width 126 height 20
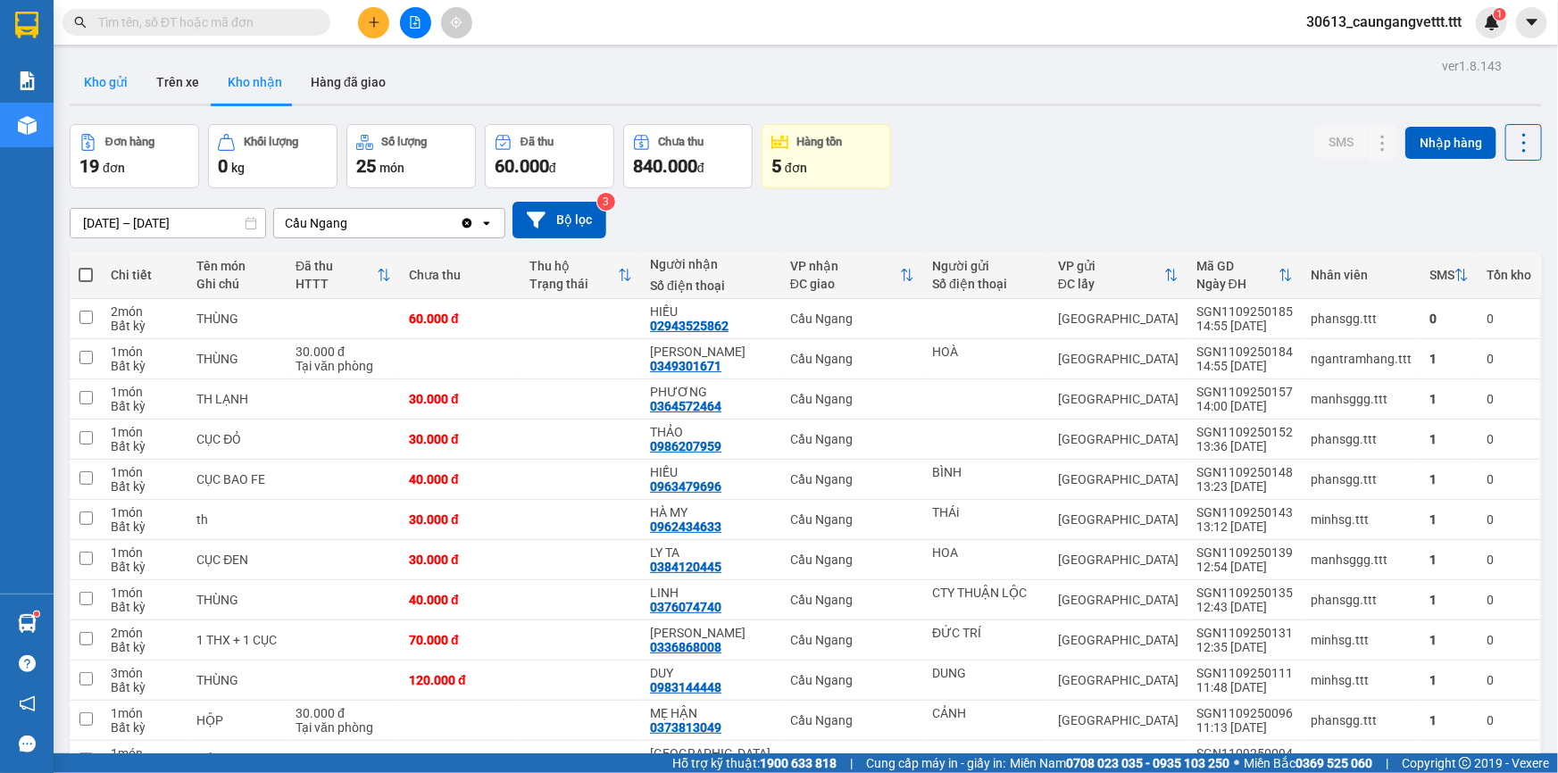
click at [116, 80] on button "Kho gửi" at bounding box center [106, 82] width 72 height 43
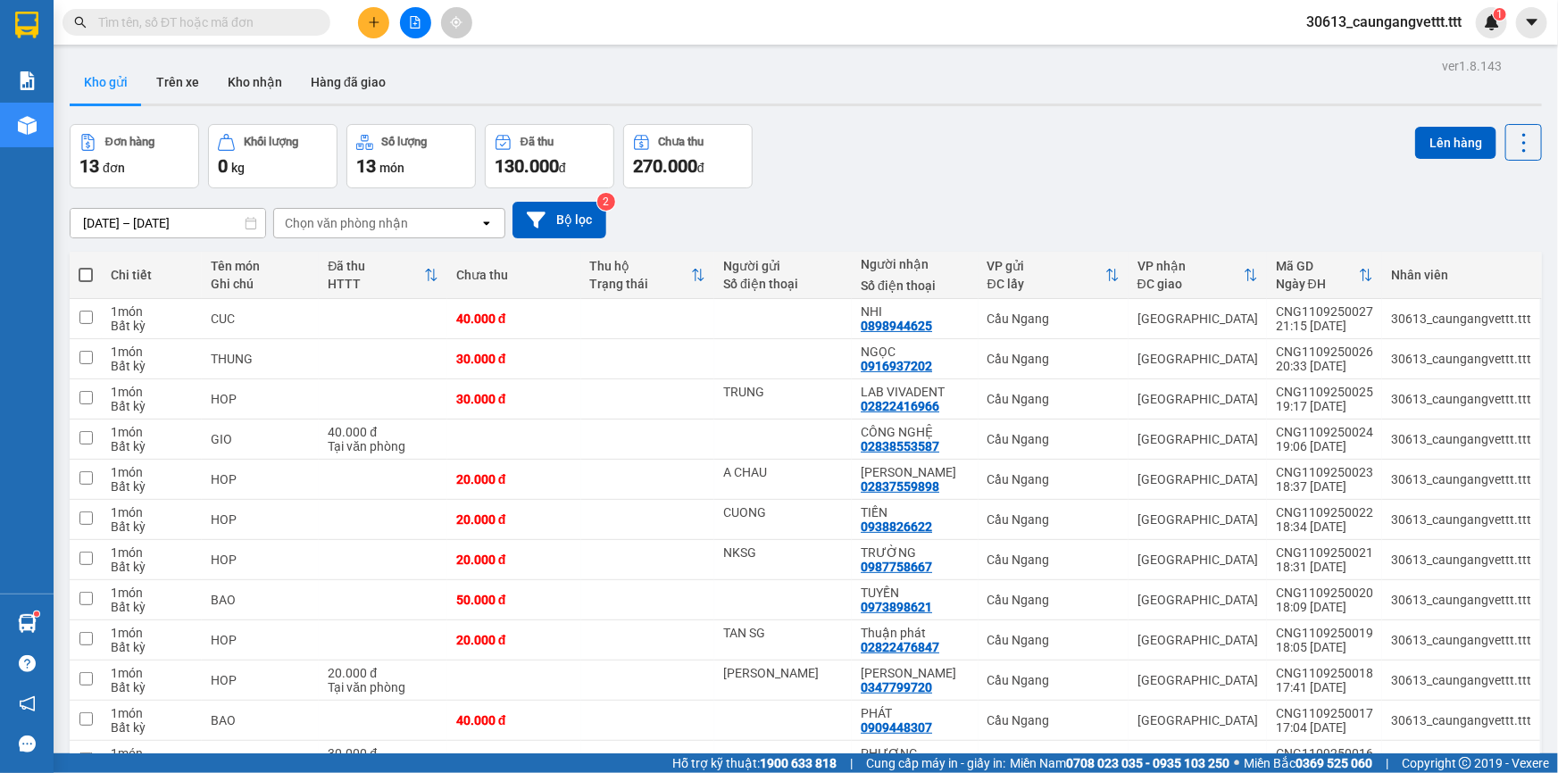
click at [83, 275] on span at bounding box center [86, 275] width 14 height 14
click at [86, 266] on input "checkbox" at bounding box center [86, 266] width 0 height 0
checkbox input "true"
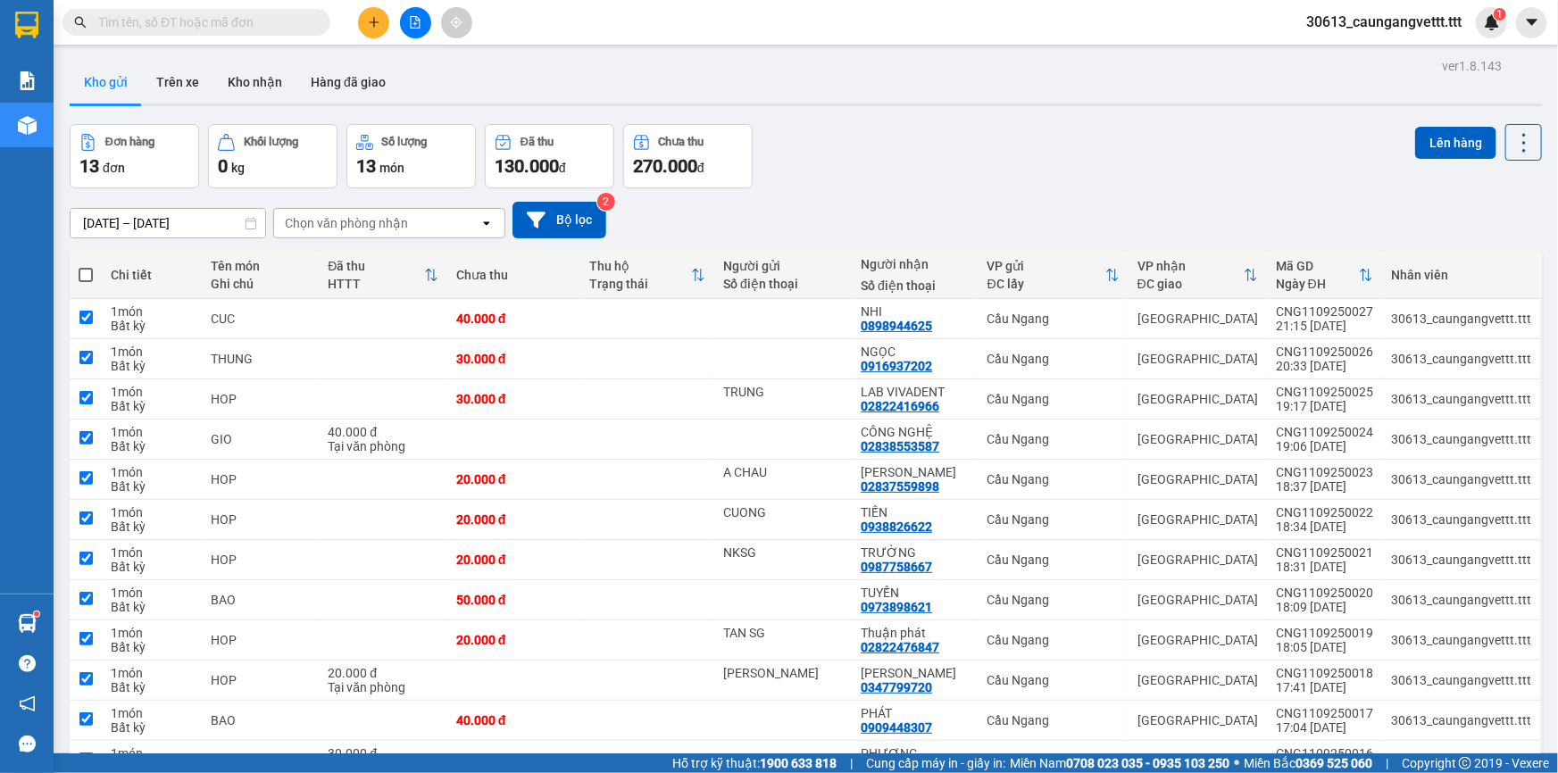
checkbox input "true"
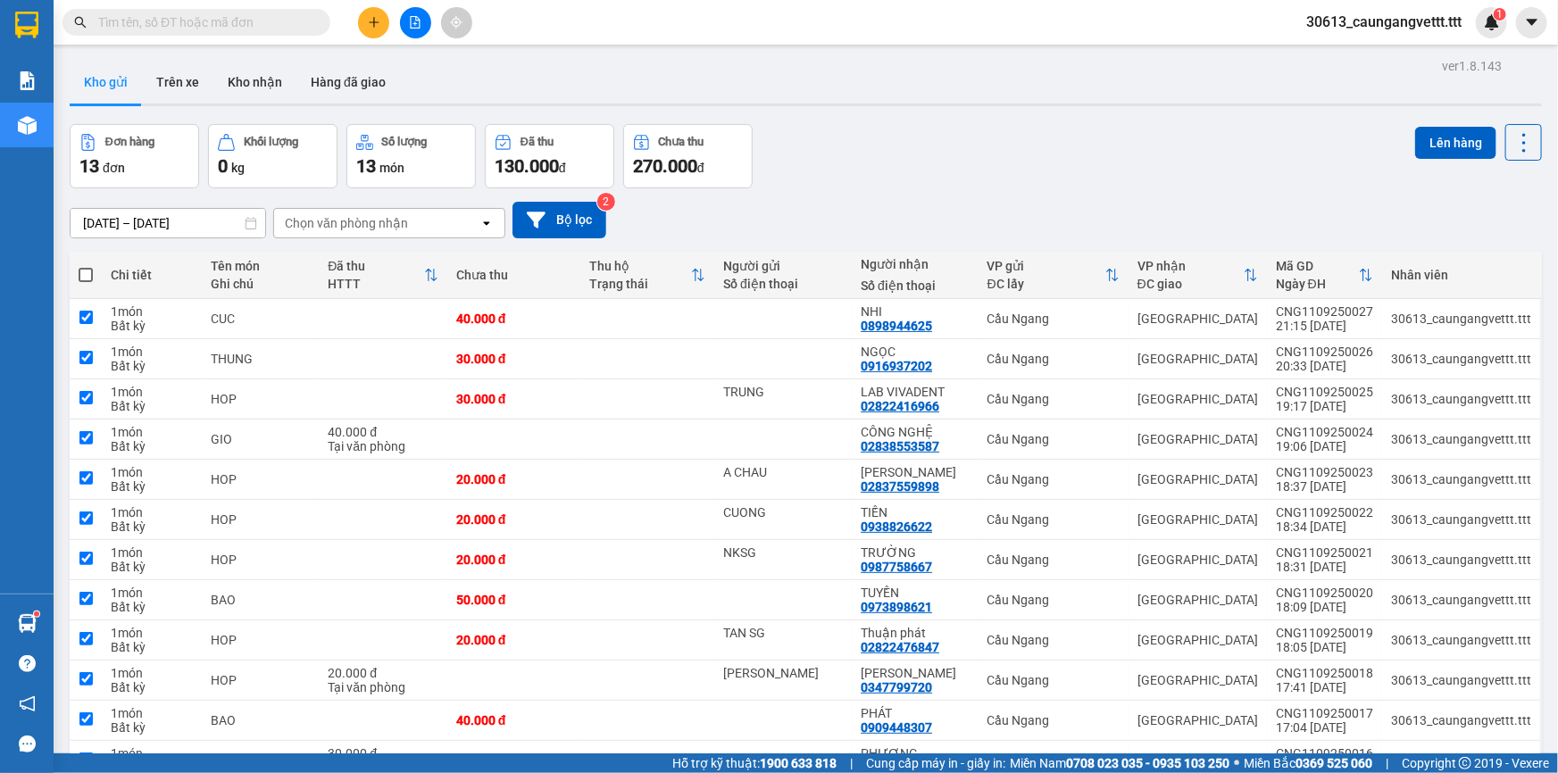
checkbox input "true"
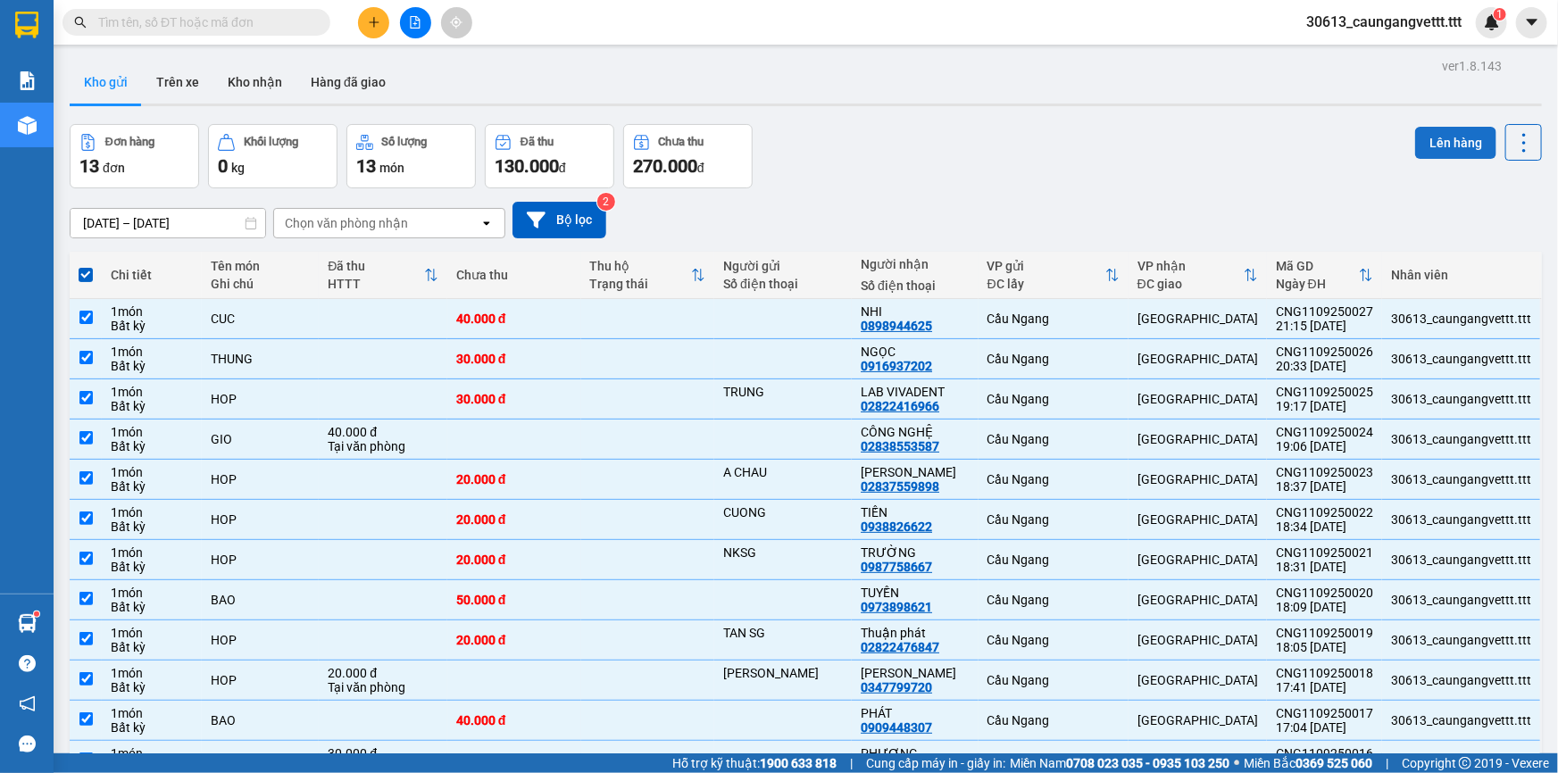
click at [1434, 139] on button "Lên hàng" at bounding box center [1455, 143] width 81 height 32
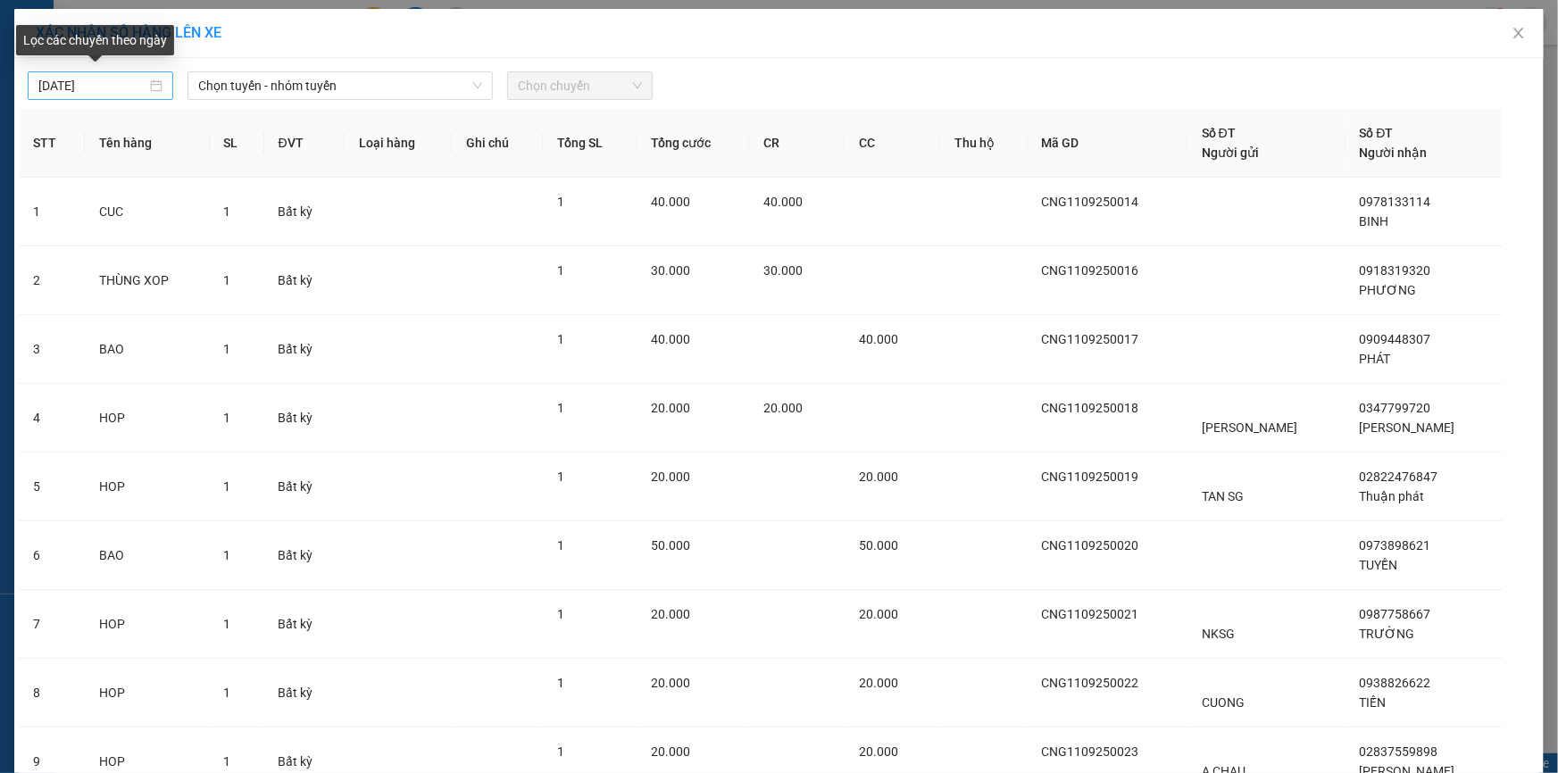
click at [46, 87] on input "[DATE]" at bounding box center [92, 86] width 108 height 20
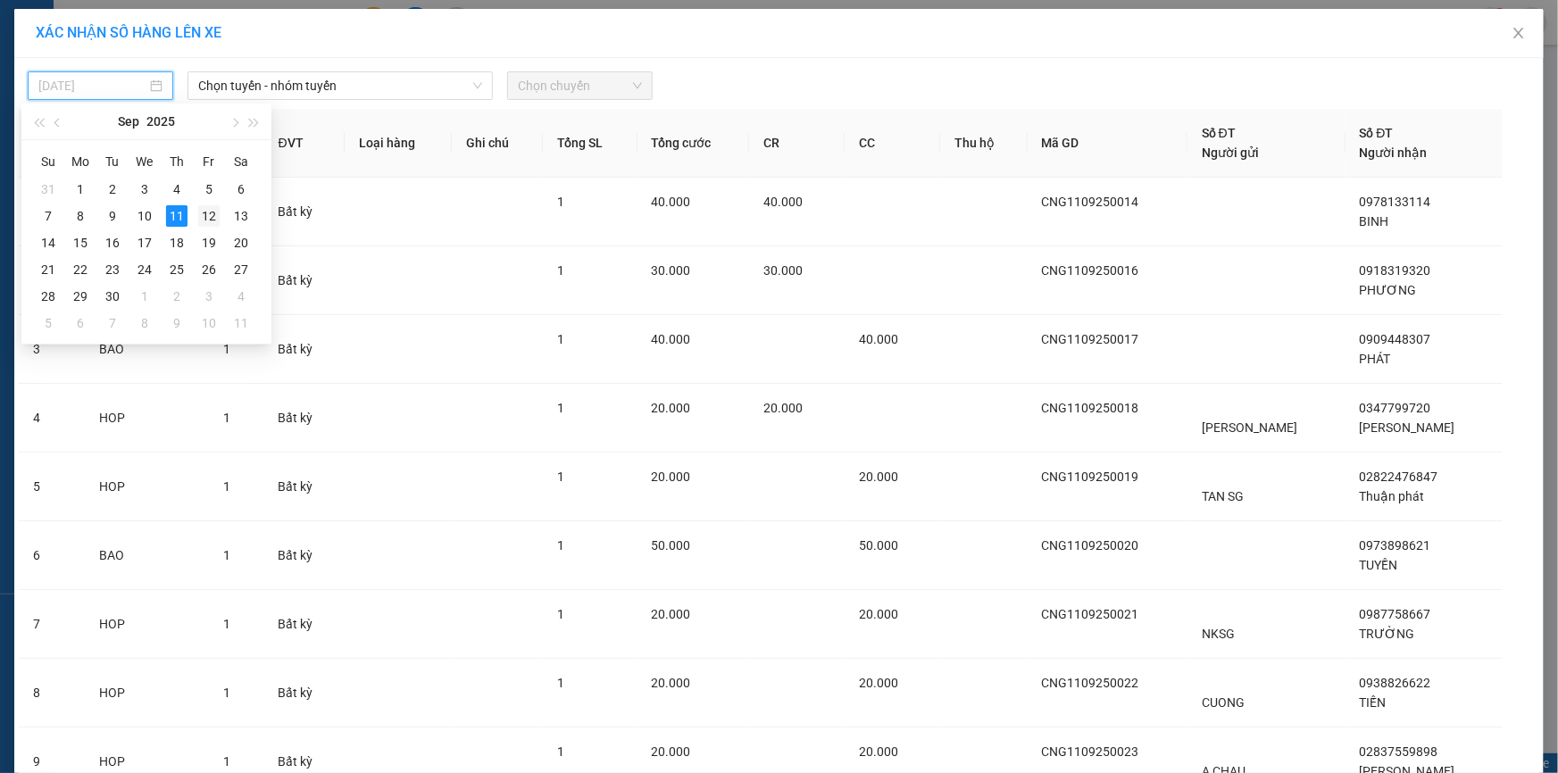
click at [205, 213] on div "12" at bounding box center [208, 215] width 21 height 21
type input "[DATE]"
click at [279, 82] on span "Chọn tuyến - nhóm tuyến" at bounding box center [340, 85] width 284 height 27
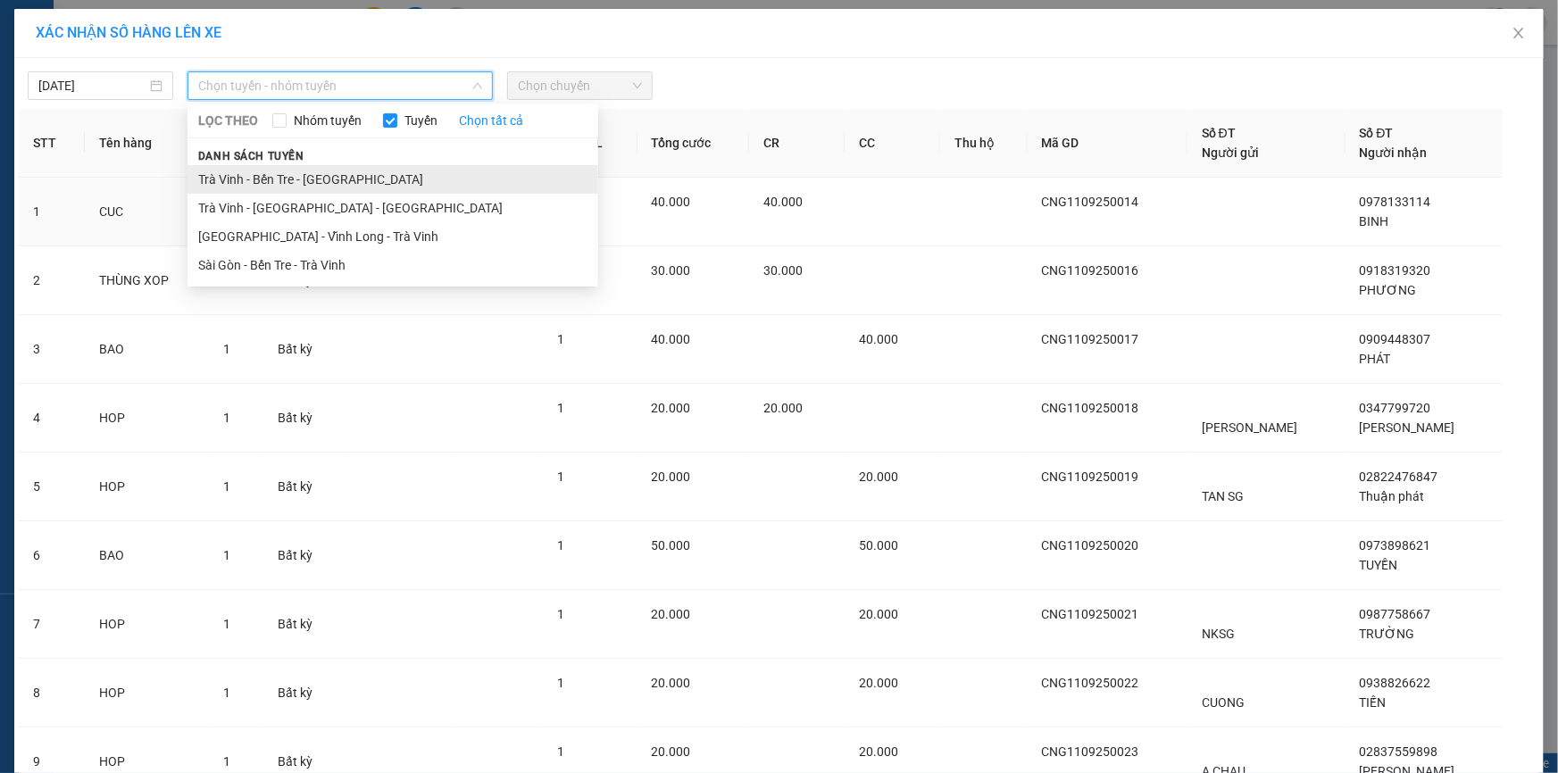
click at [297, 174] on li "Trà Vinh - Bến Tre - [GEOGRAPHIC_DATA]" at bounding box center [392, 179] width 411 height 29
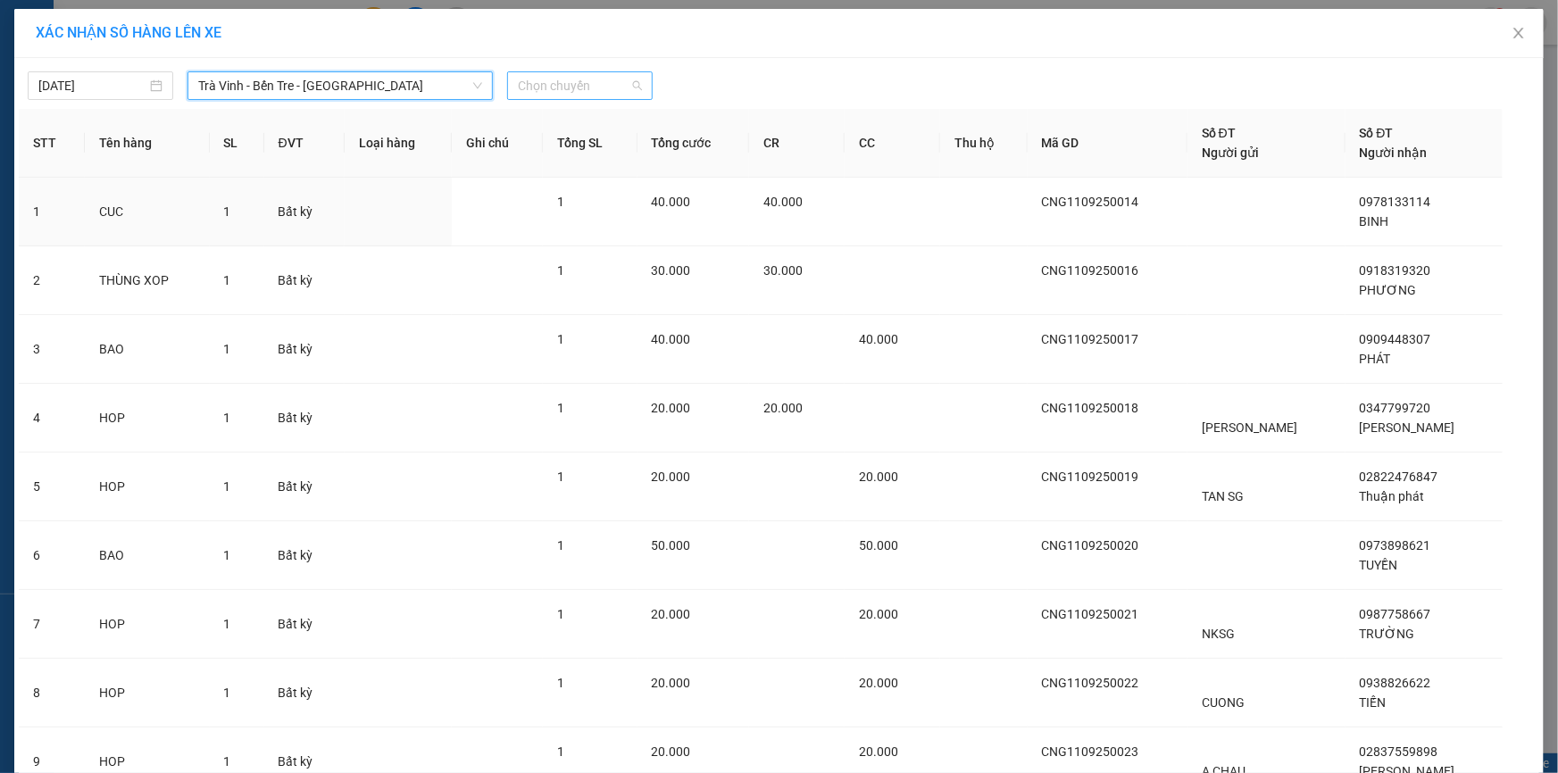
click at [541, 81] on span "Chọn chuyến" at bounding box center [580, 85] width 124 height 27
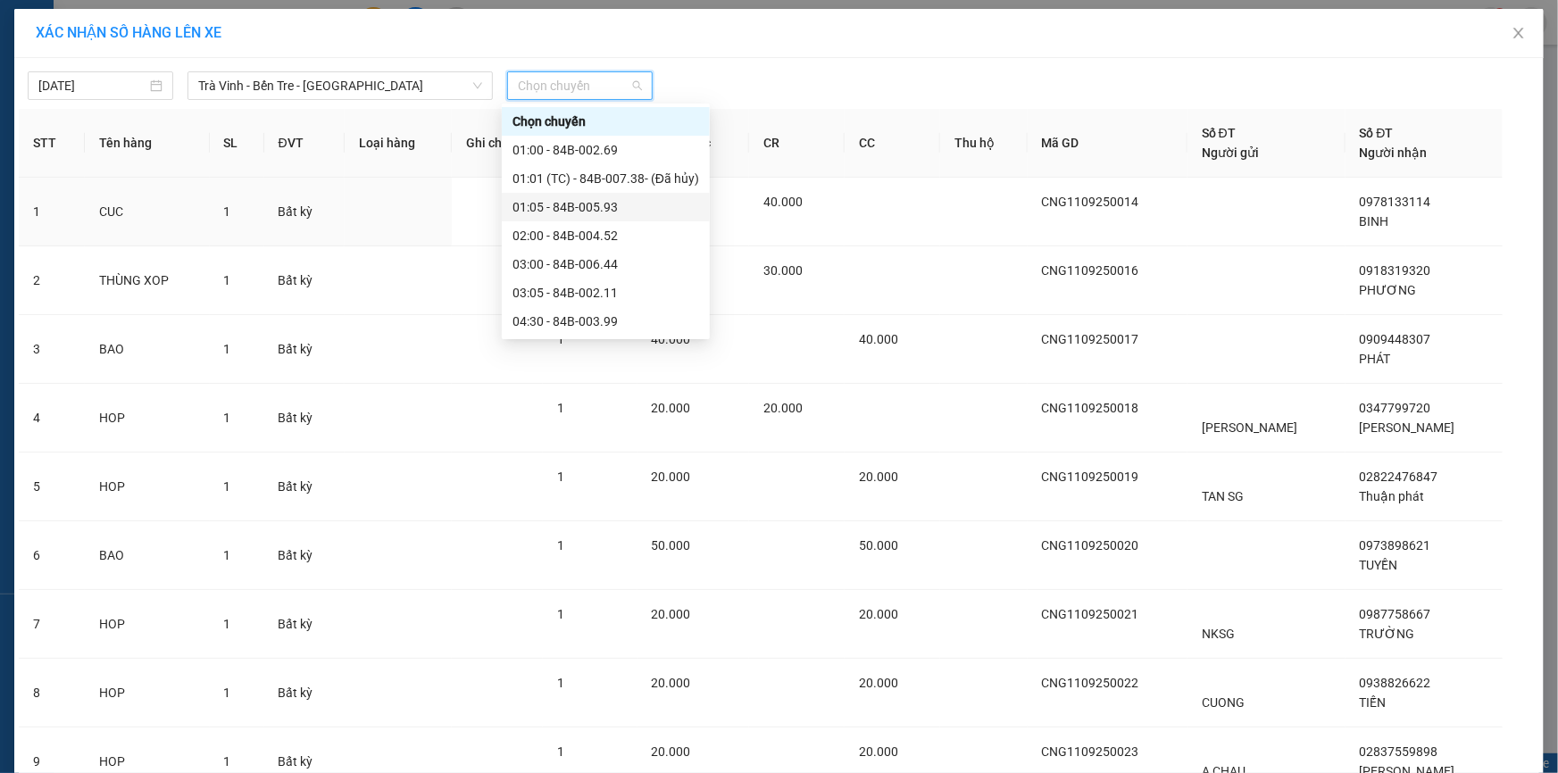
click at [564, 203] on div "01:05 - 84B-005.93" at bounding box center [605, 207] width 187 height 20
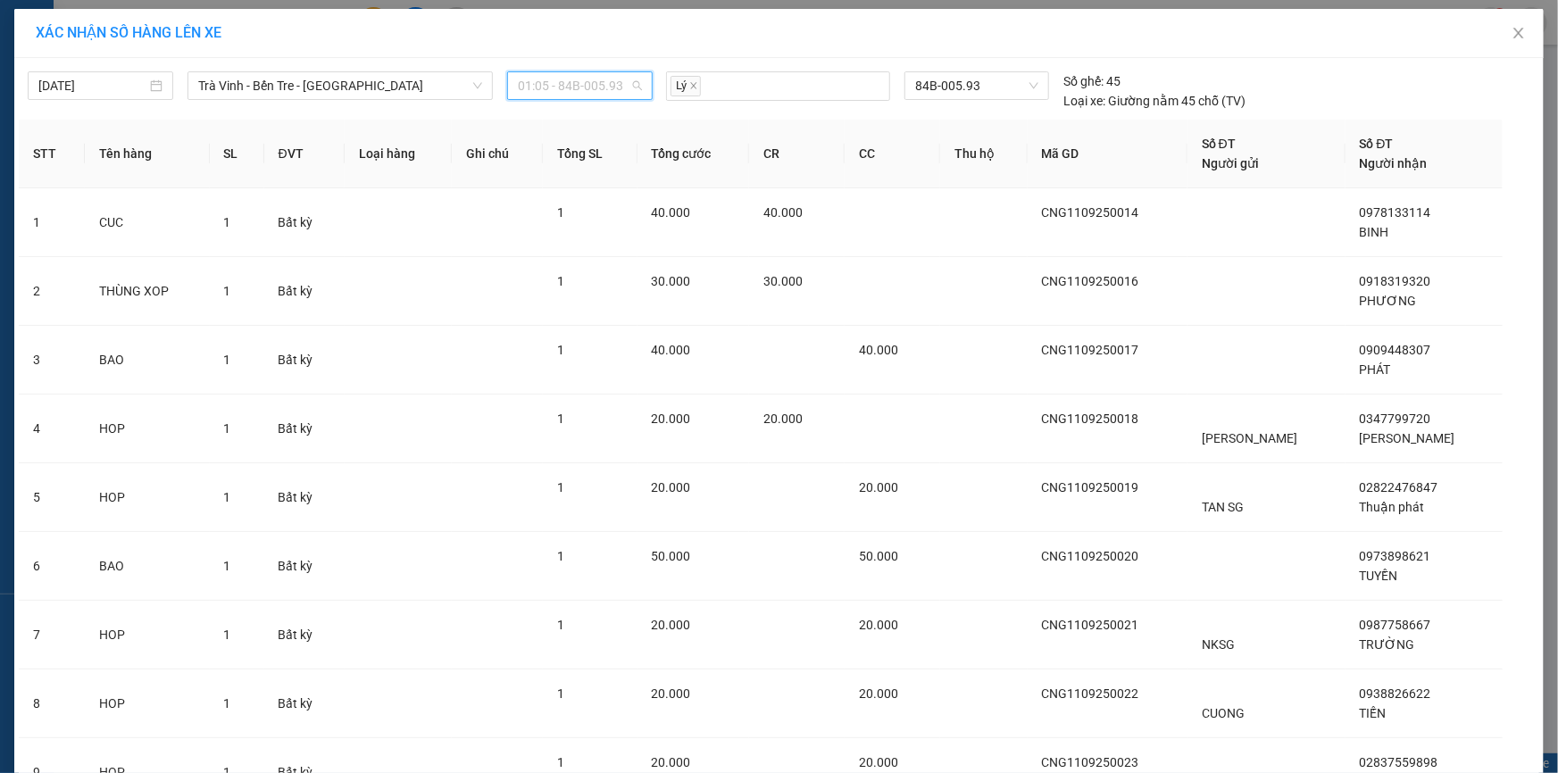
click at [550, 88] on span "01:05 - 84B-005.93" at bounding box center [580, 85] width 124 height 27
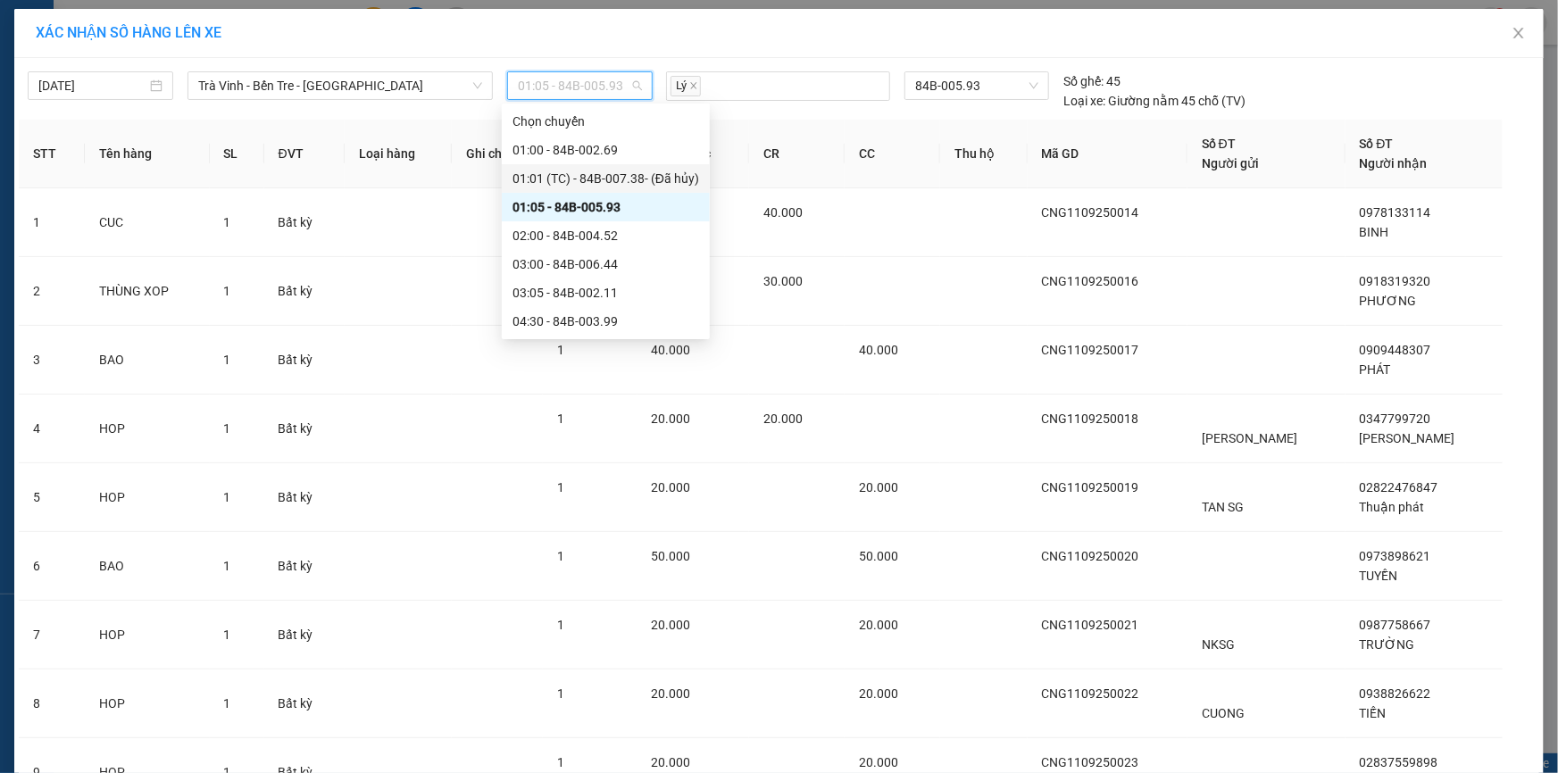
click at [562, 171] on div "01:01 (TC) - 84B-007.38 - (Đã hủy)" at bounding box center [605, 179] width 187 height 20
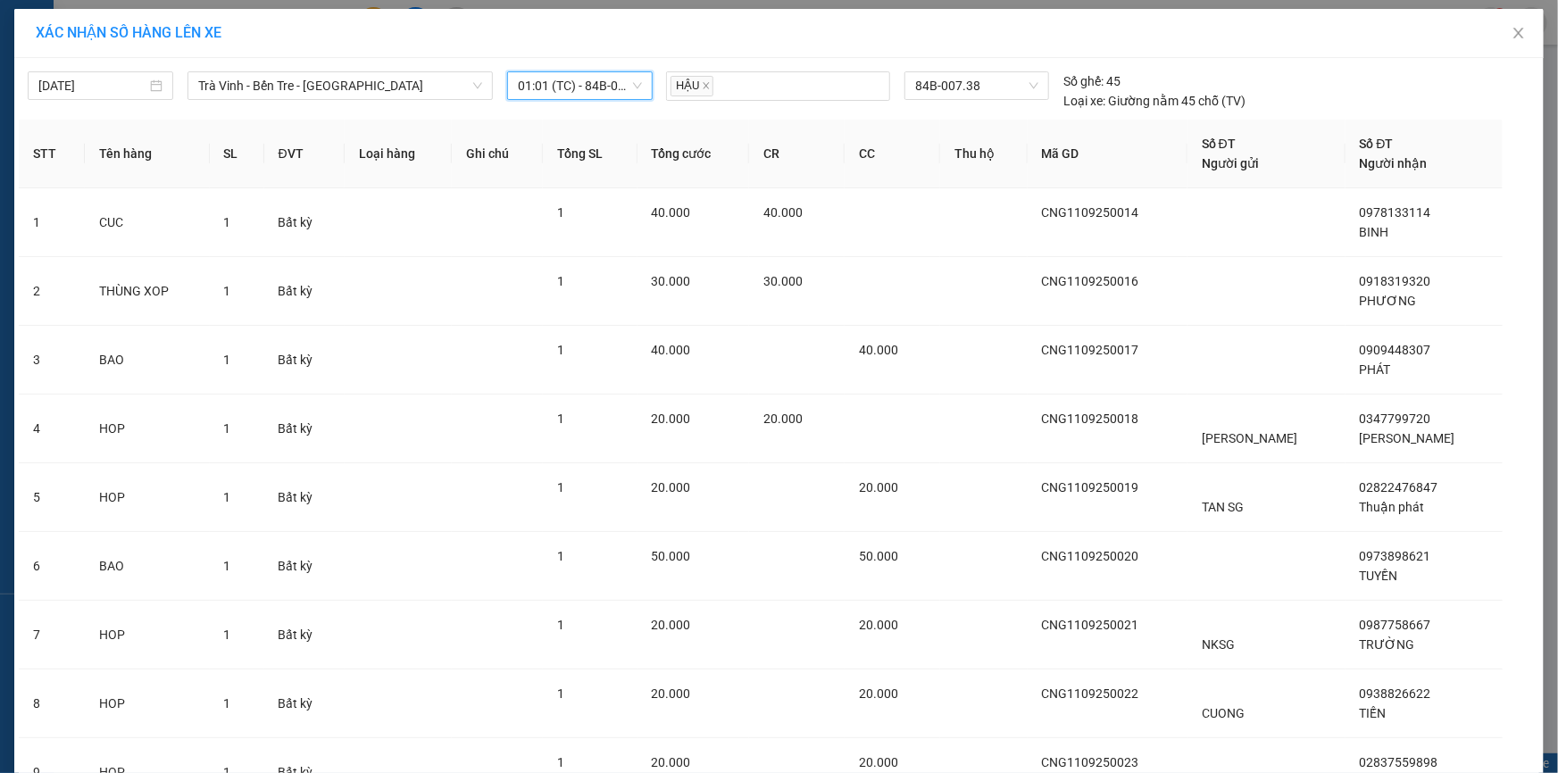
click at [537, 87] on span "01:01 (TC) - 84B-007.38 - (Đã hủy)" at bounding box center [580, 85] width 124 height 27
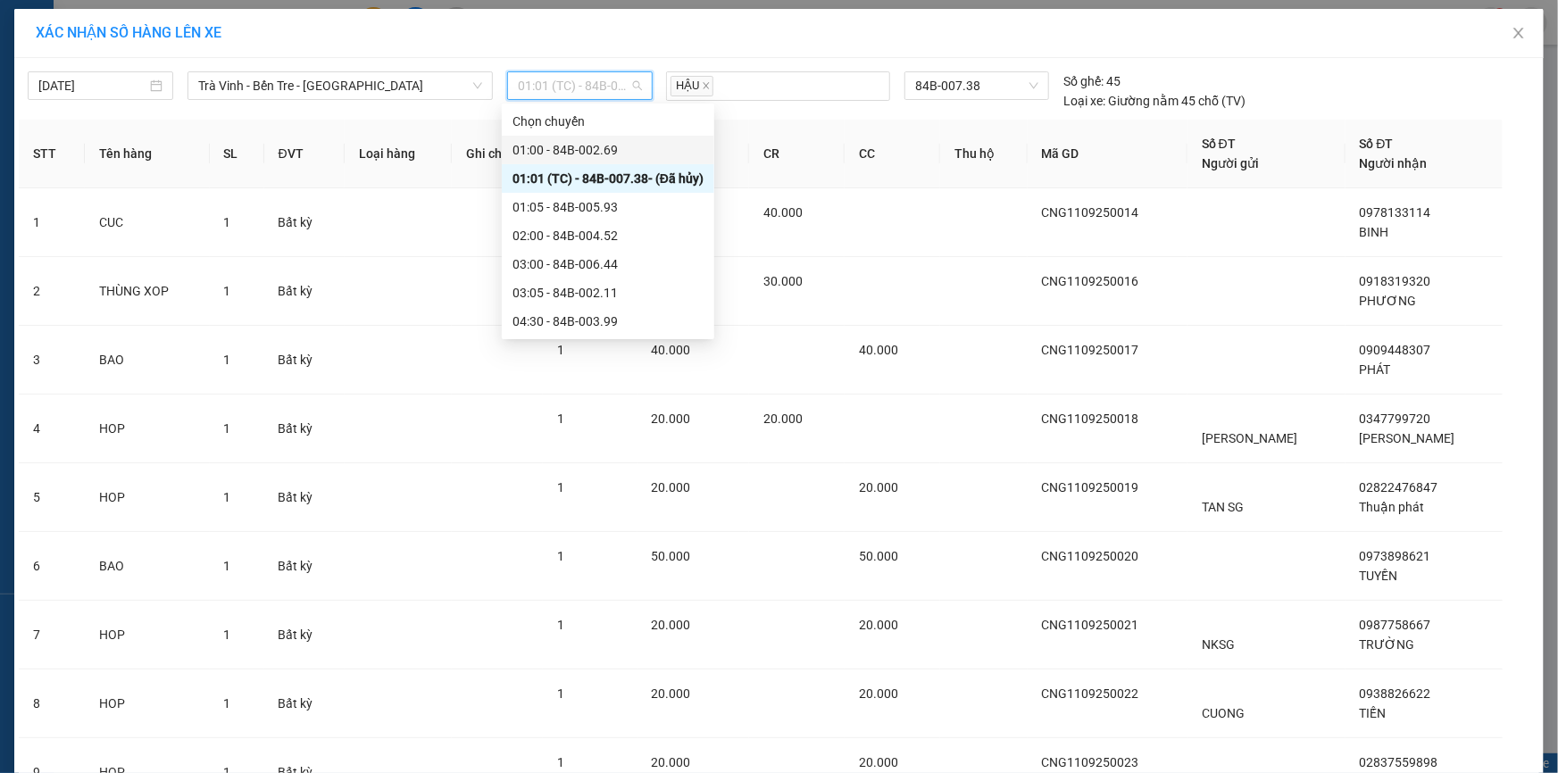
click at [556, 155] on div "01:00 - 84B-002.69" at bounding box center [607, 150] width 191 height 20
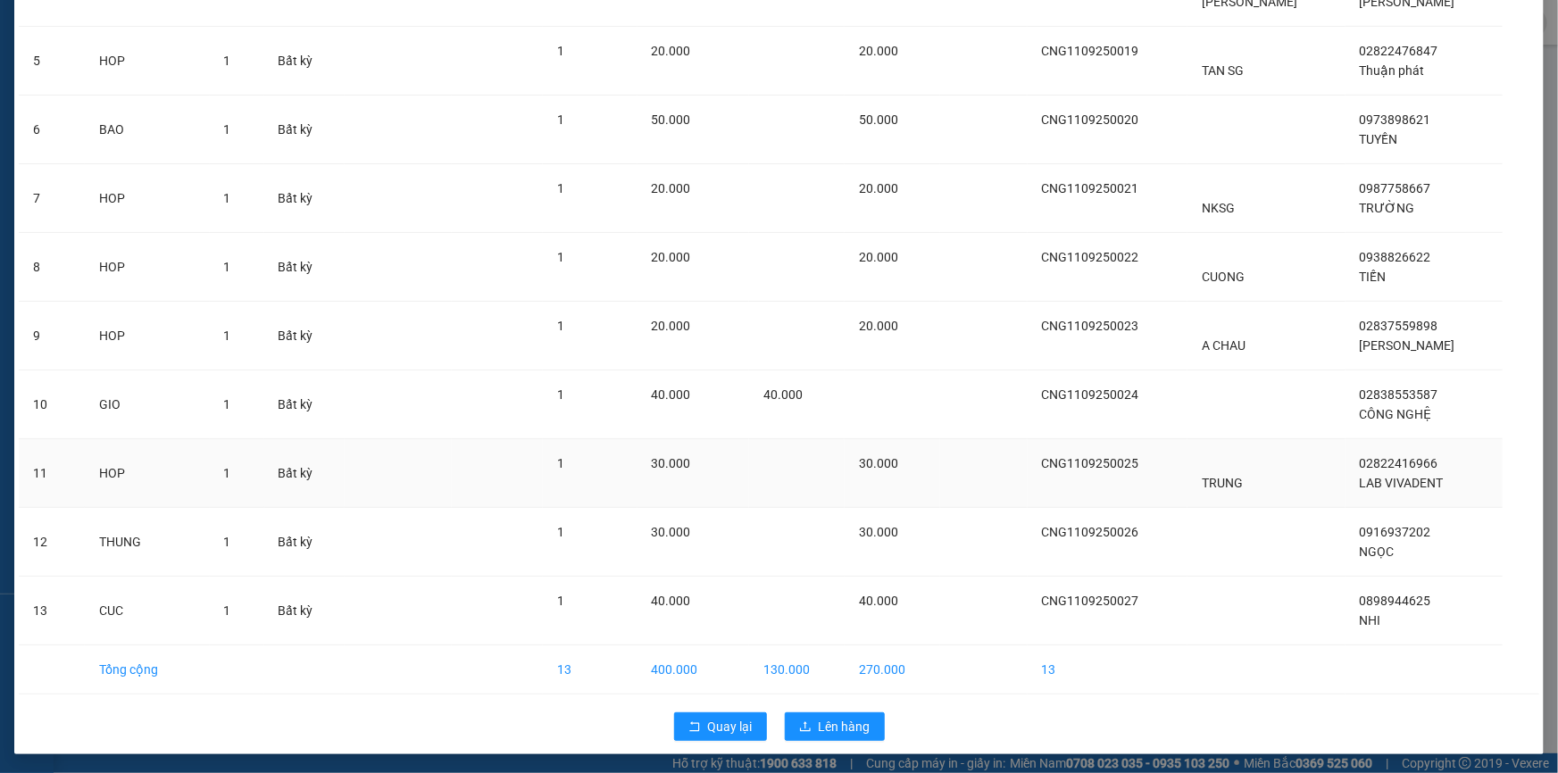
scroll to position [437, 0]
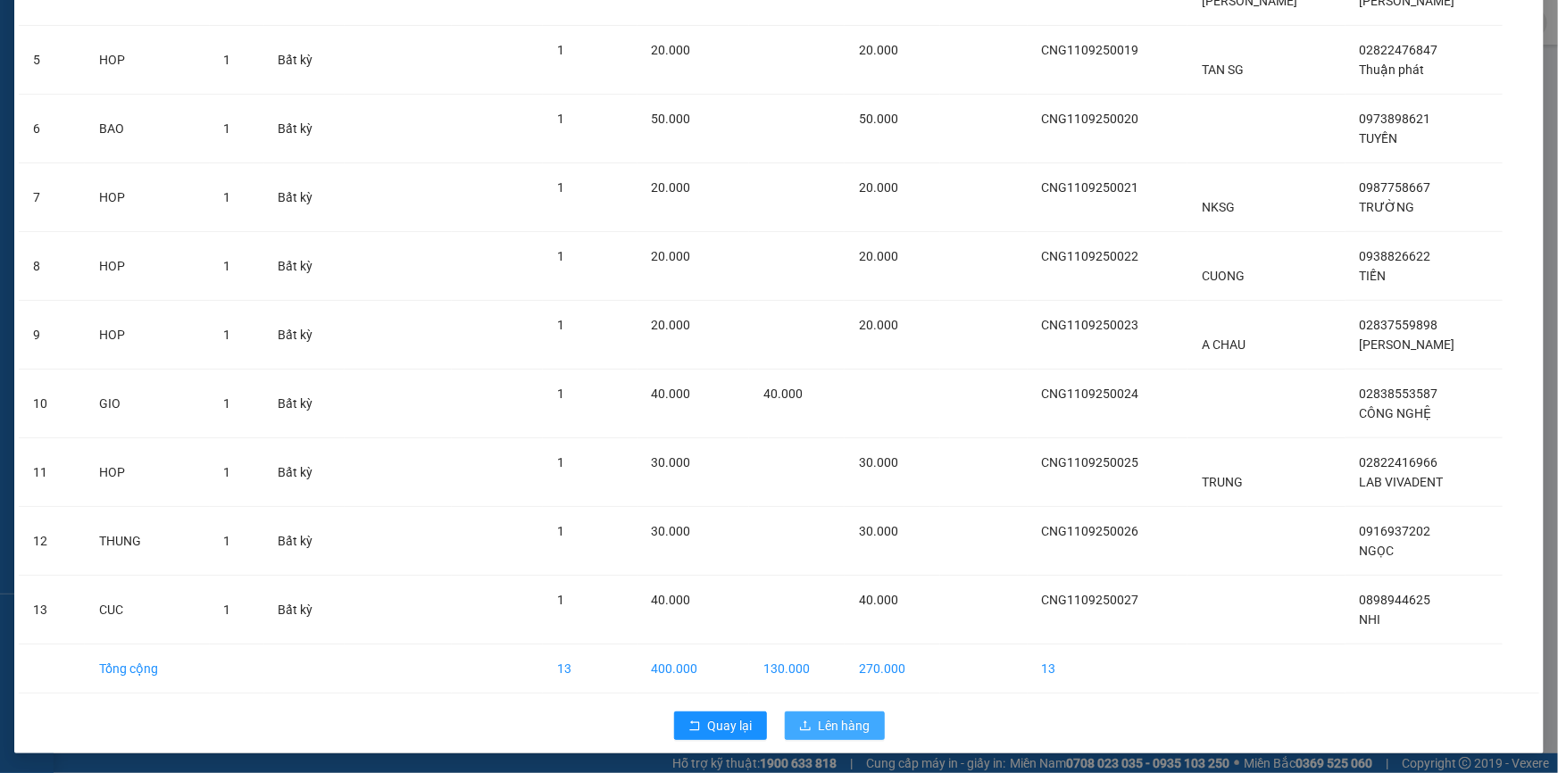
click at [824, 726] on span "Lên hàng" at bounding box center [845, 726] width 52 height 20
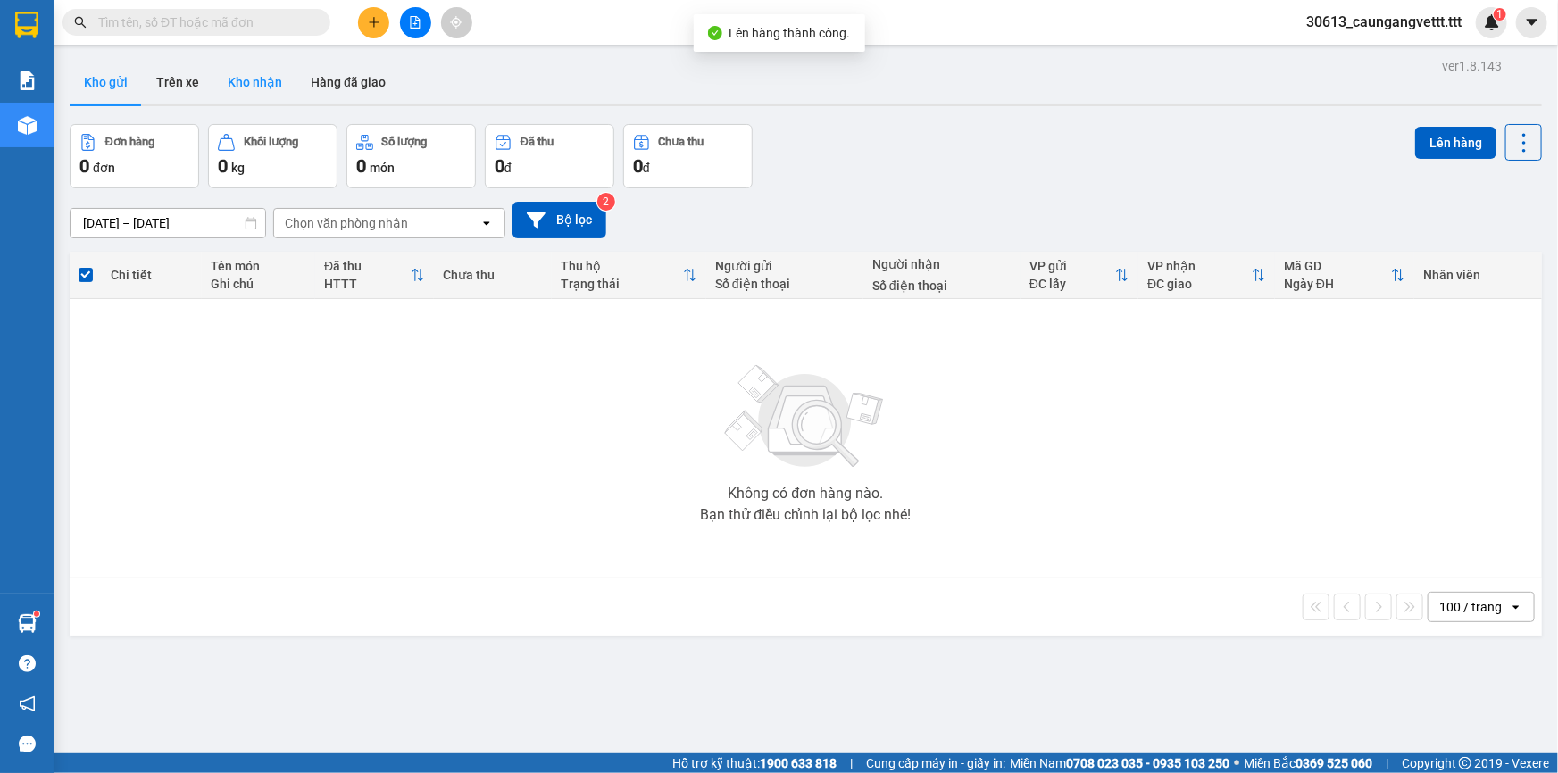
click at [252, 79] on button "Kho nhận" at bounding box center [254, 82] width 83 height 43
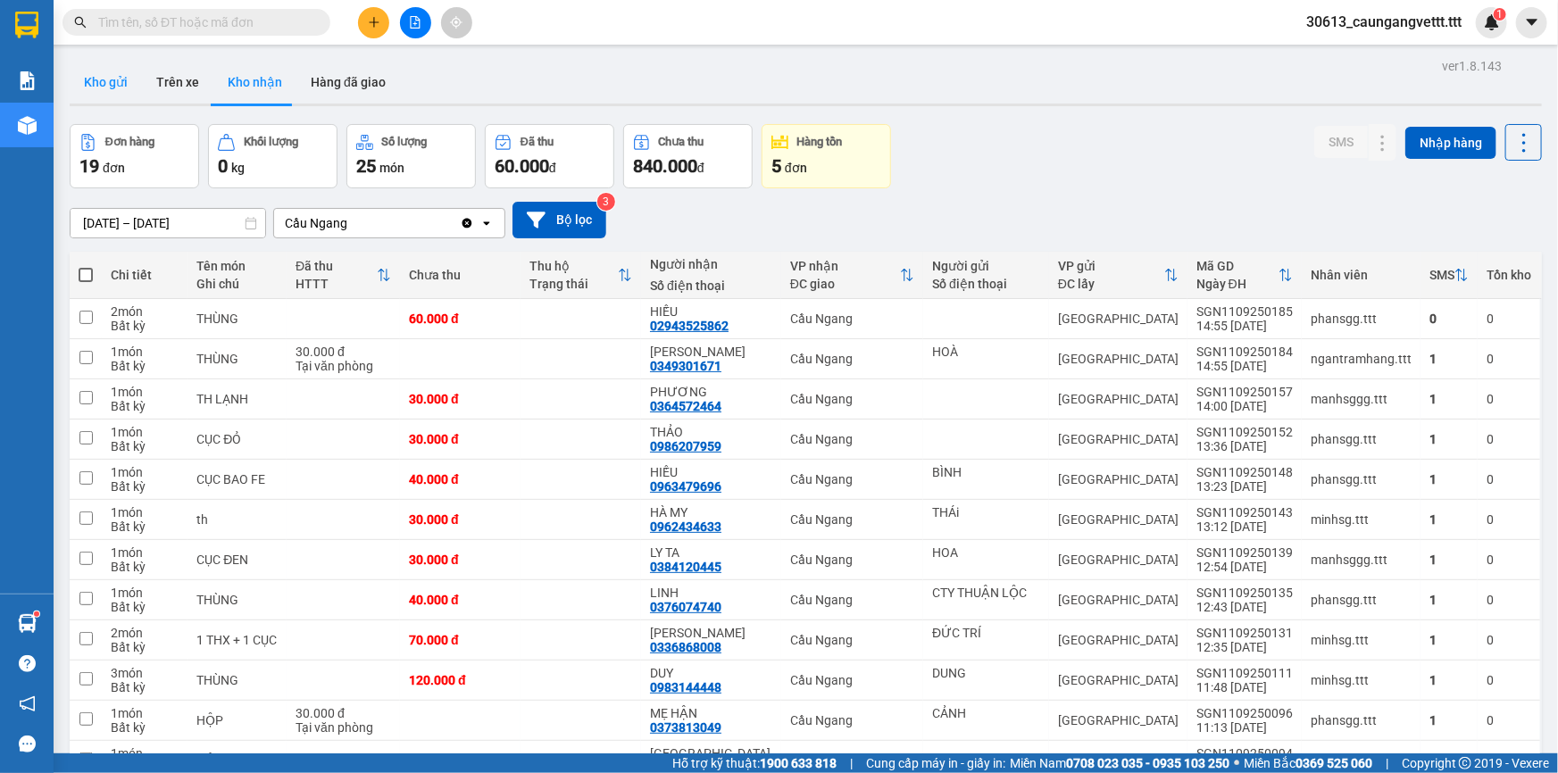
click at [104, 76] on button "Kho gửi" at bounding box center [106, 82] width 72 height 43
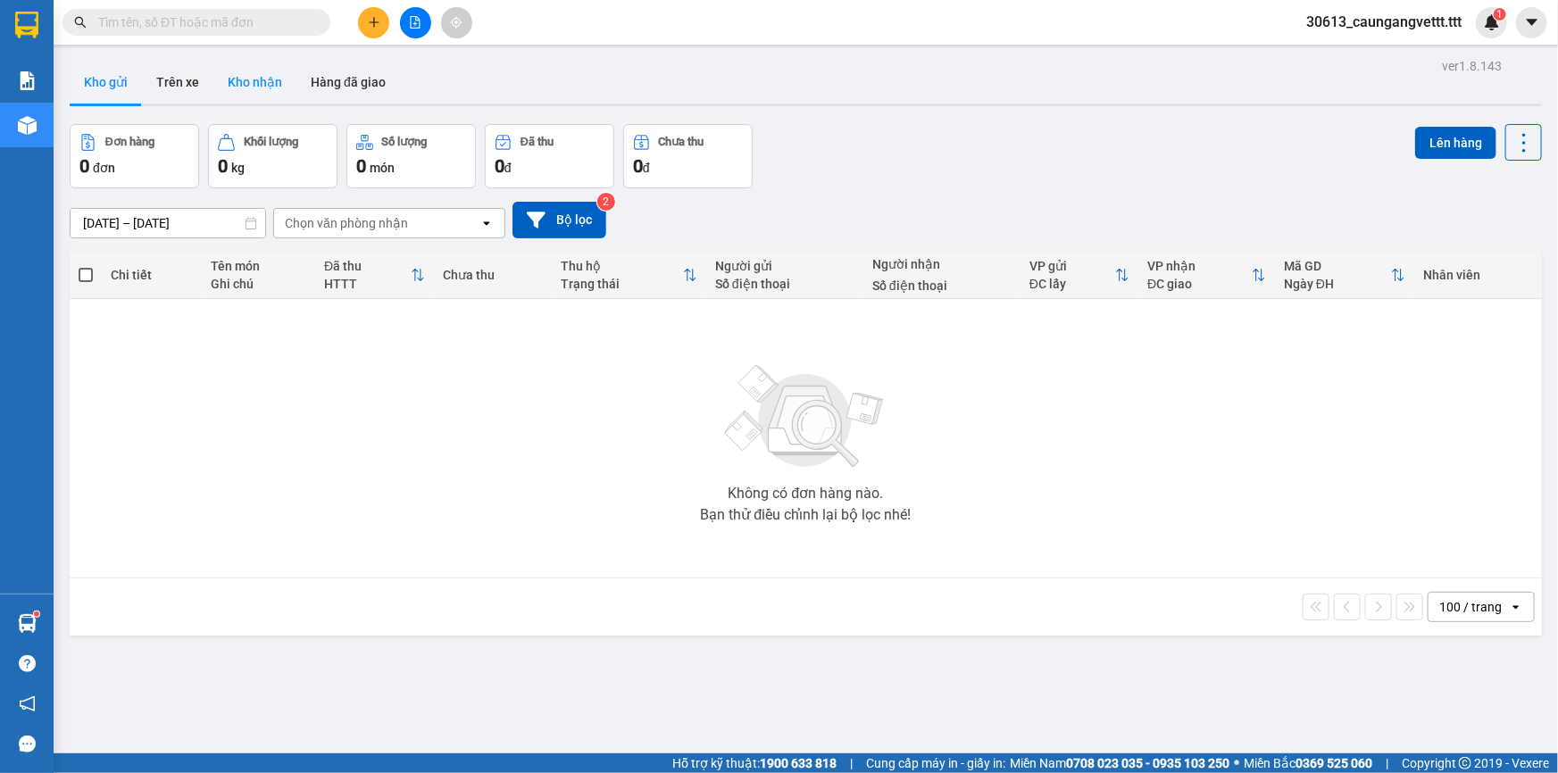
click at [248, 86] on button "Kho nhận" at bounding box center [254, 82] width 83 height 43
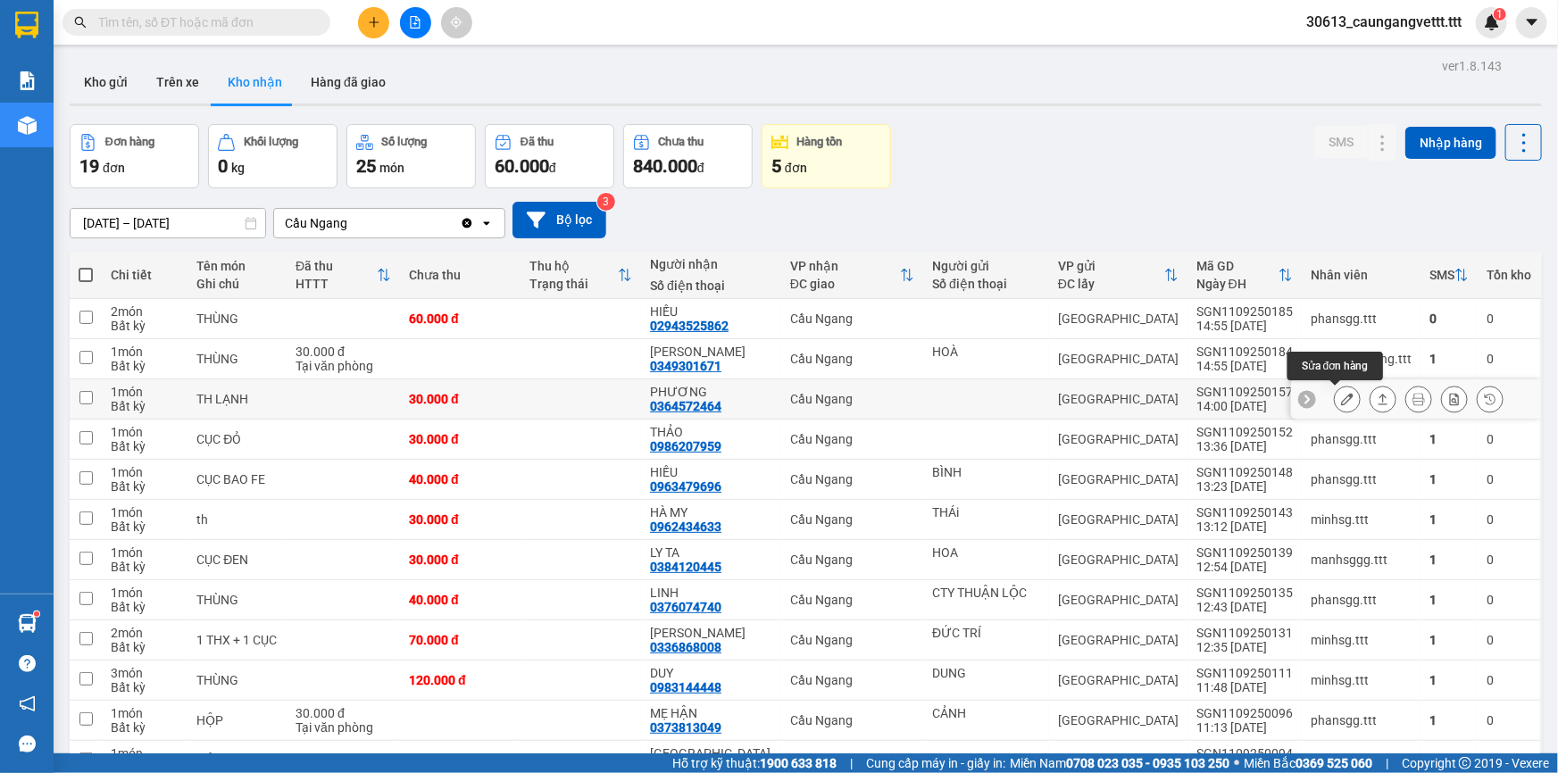
click at [1341, 393] on icon at bounding box center [1347, 399] width 12 height 12
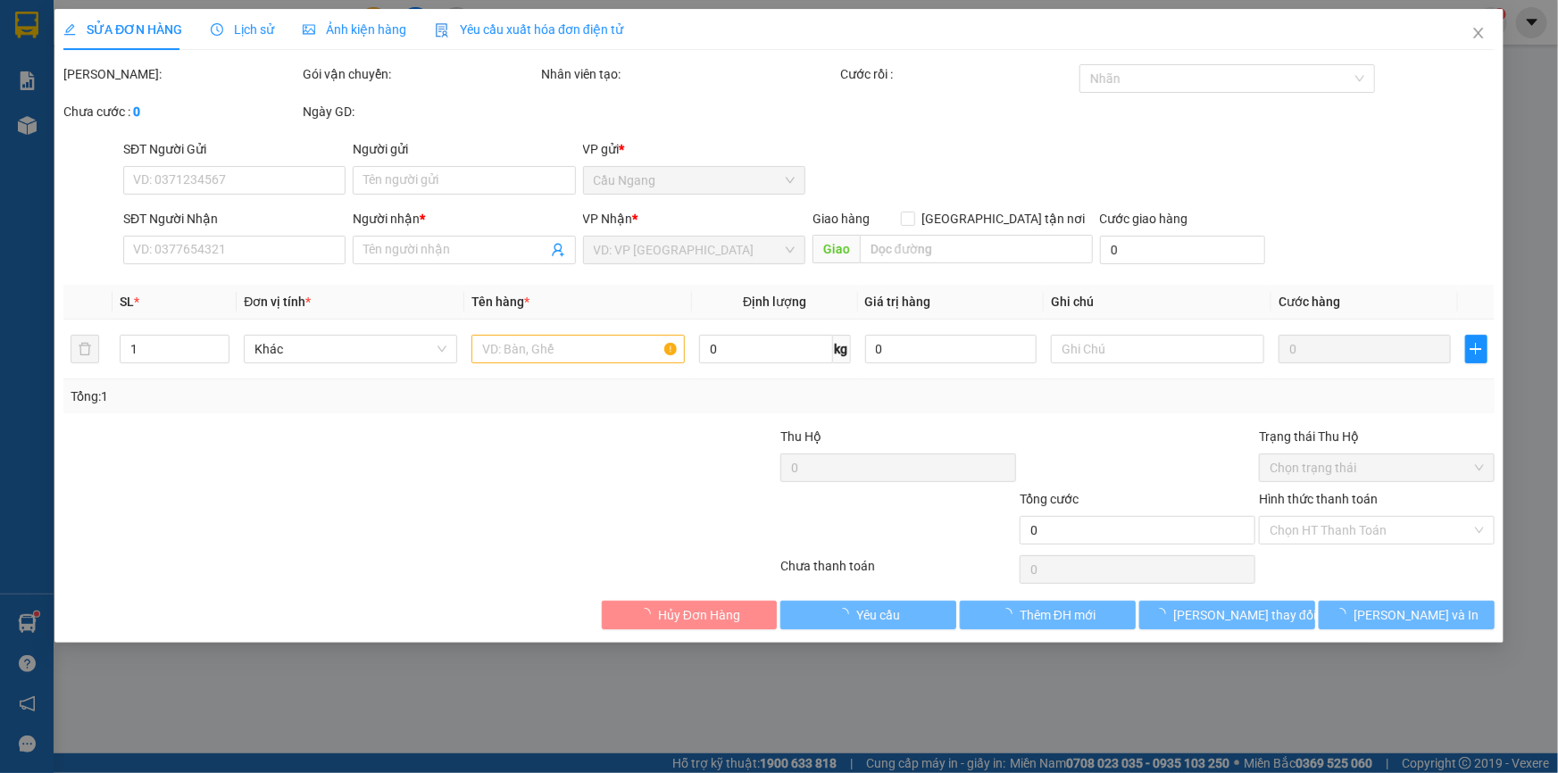
type input "0364572464"
type input "PHƯƠNG"
type input "30.000"
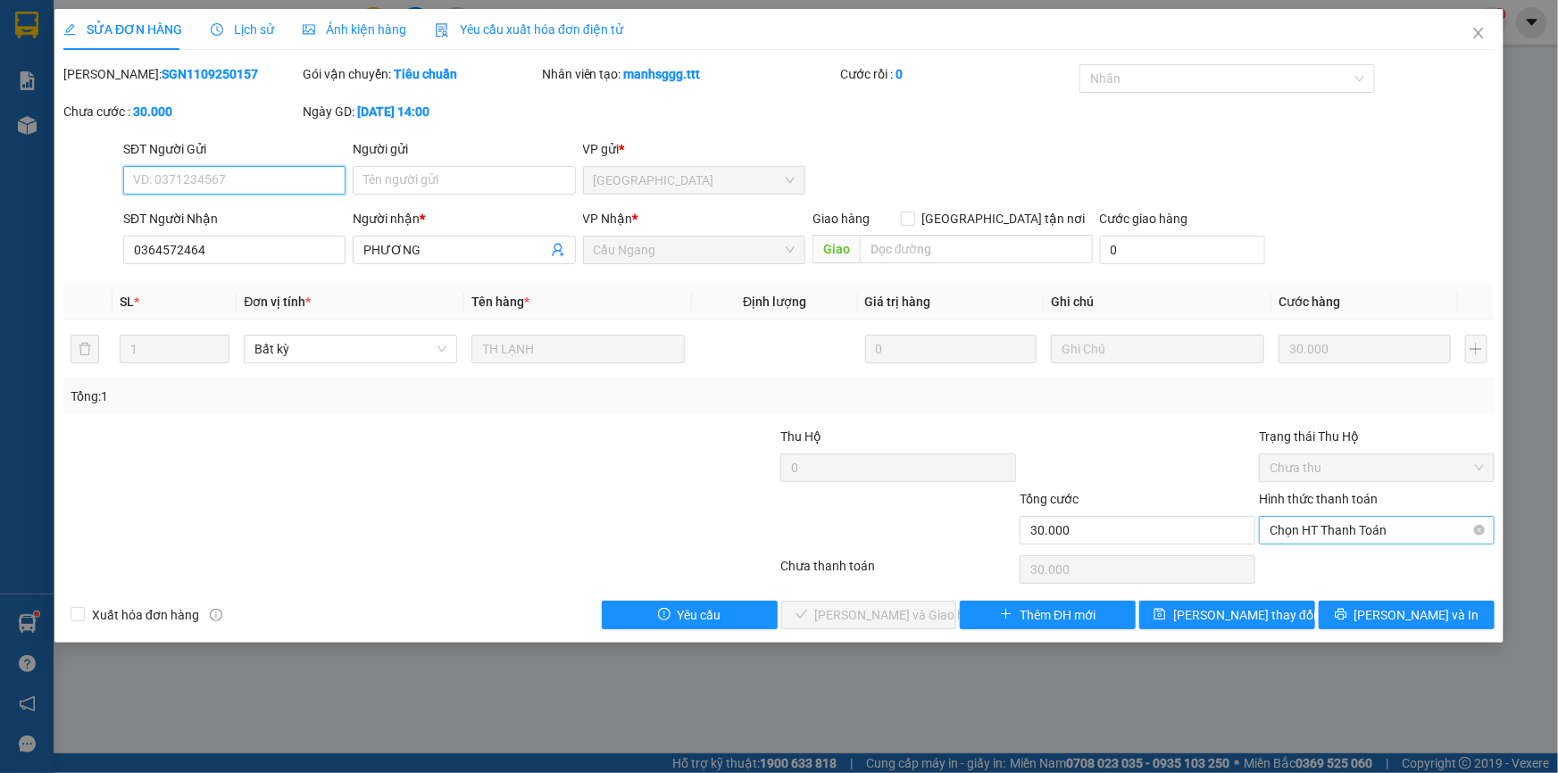
click at [1310, 527] on span "Chọn HT Thanh Toán" at bounding box center [1376, 530] width 214 height 27
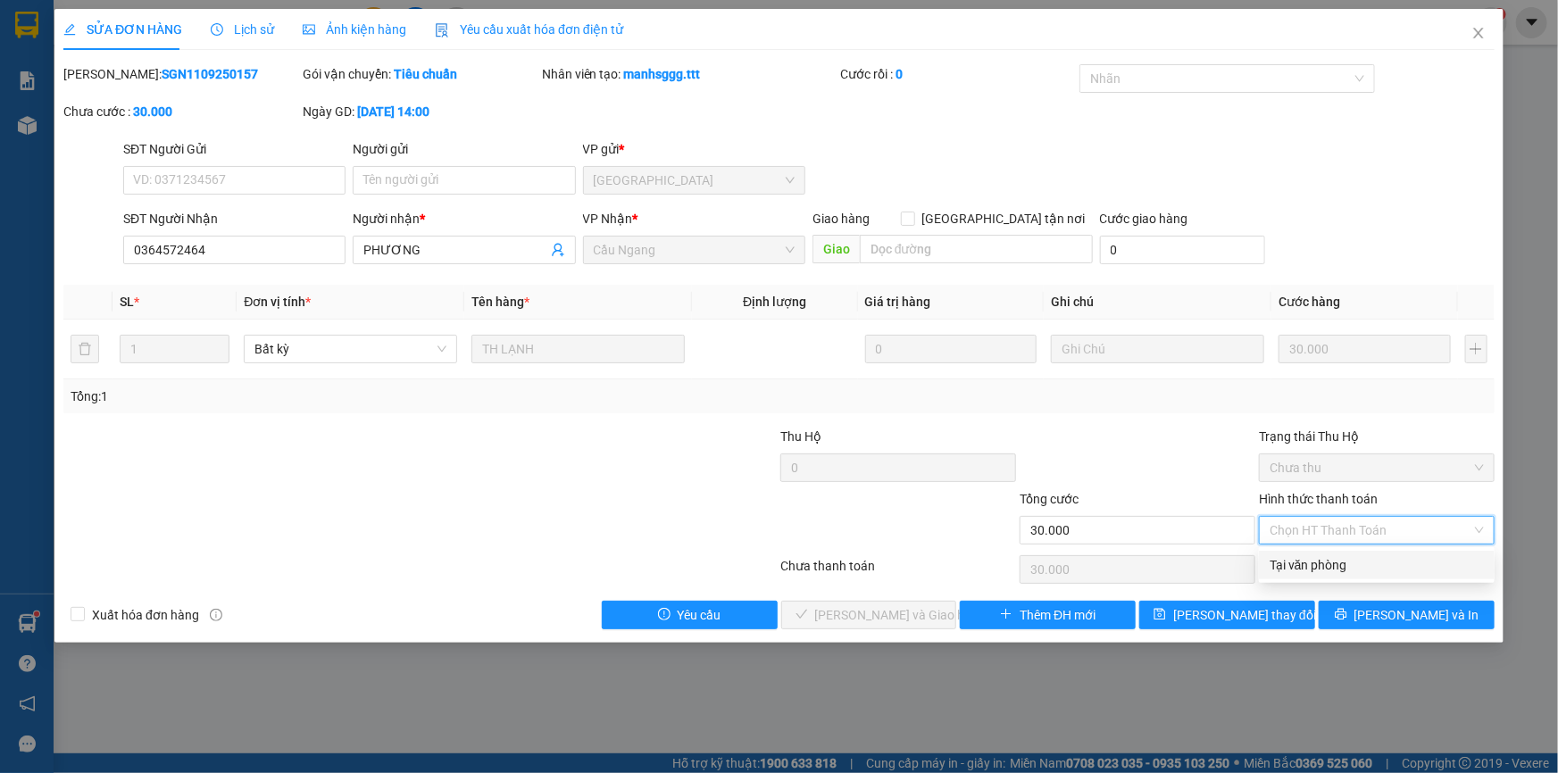
click at [1294, 569] on div "Tại văn phòng" at bounding box center [1376, 565] width 214 height 20
type input "0"
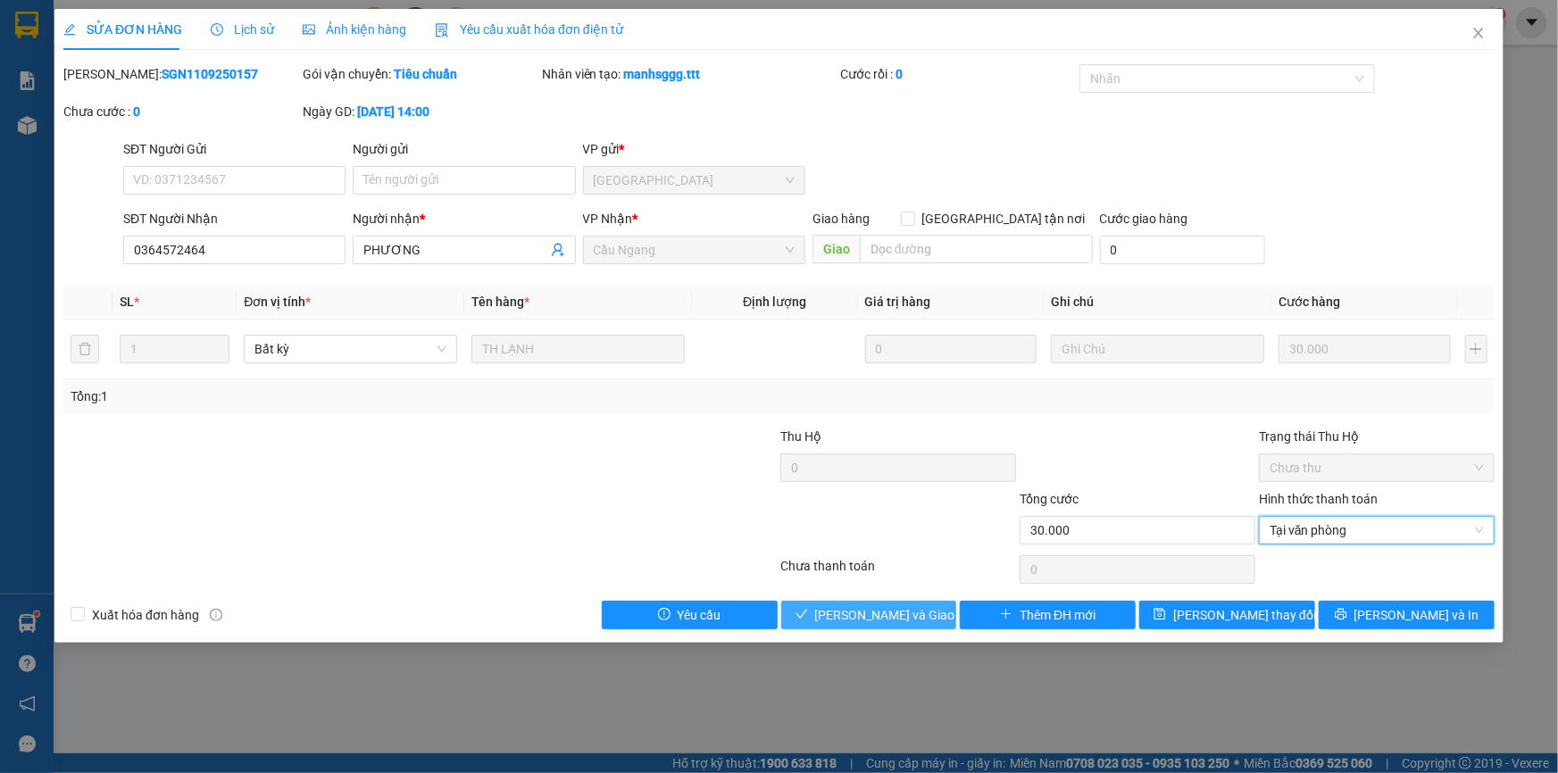
click at [886, 615] on span "[PERSON_NAME] và Giao hàng" at bounding box center [900, 615] width 171 height 20
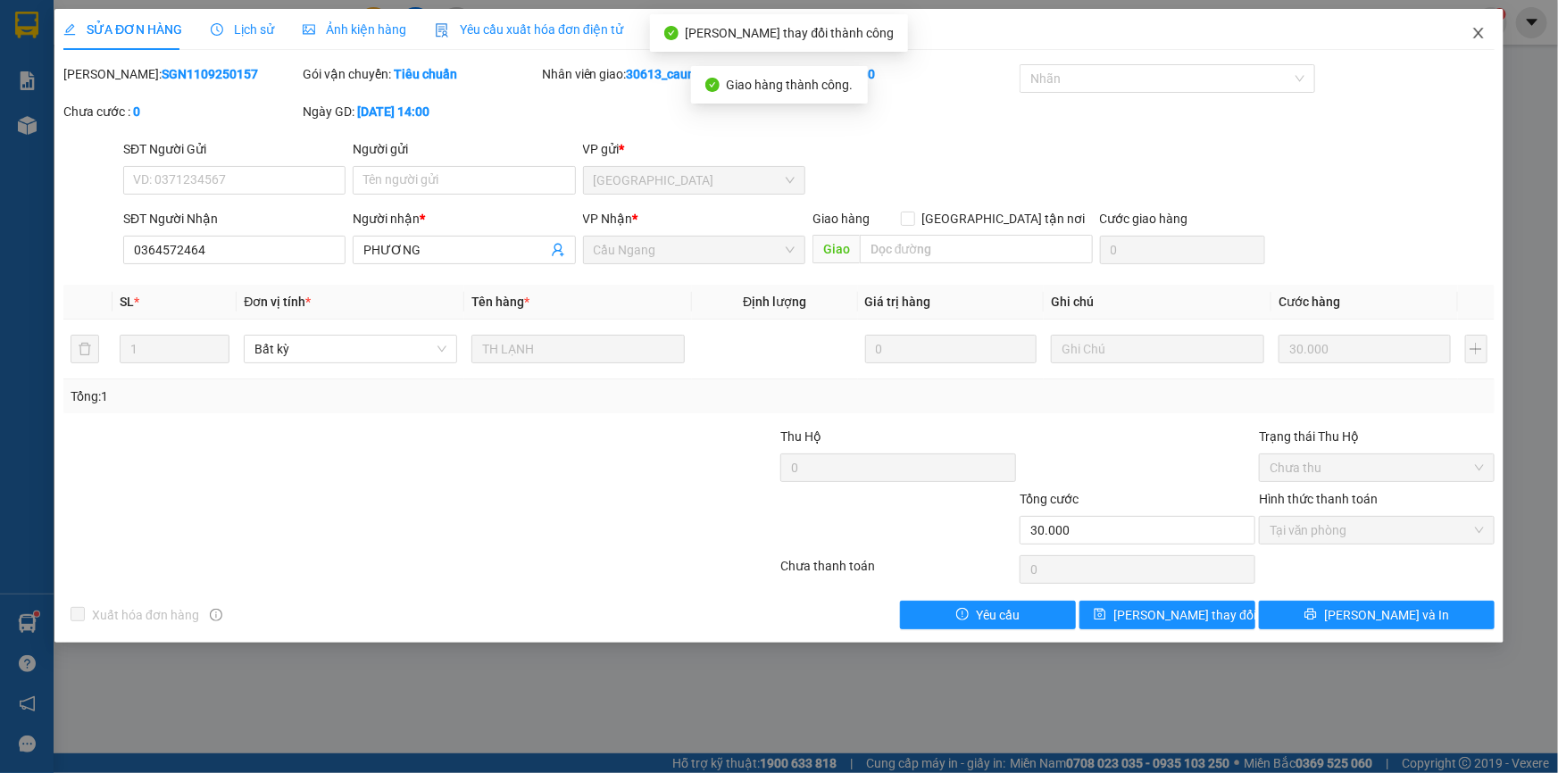
click at [1478, 35] on icon "close" at bounding box center [1478, 33] width 10 height 11
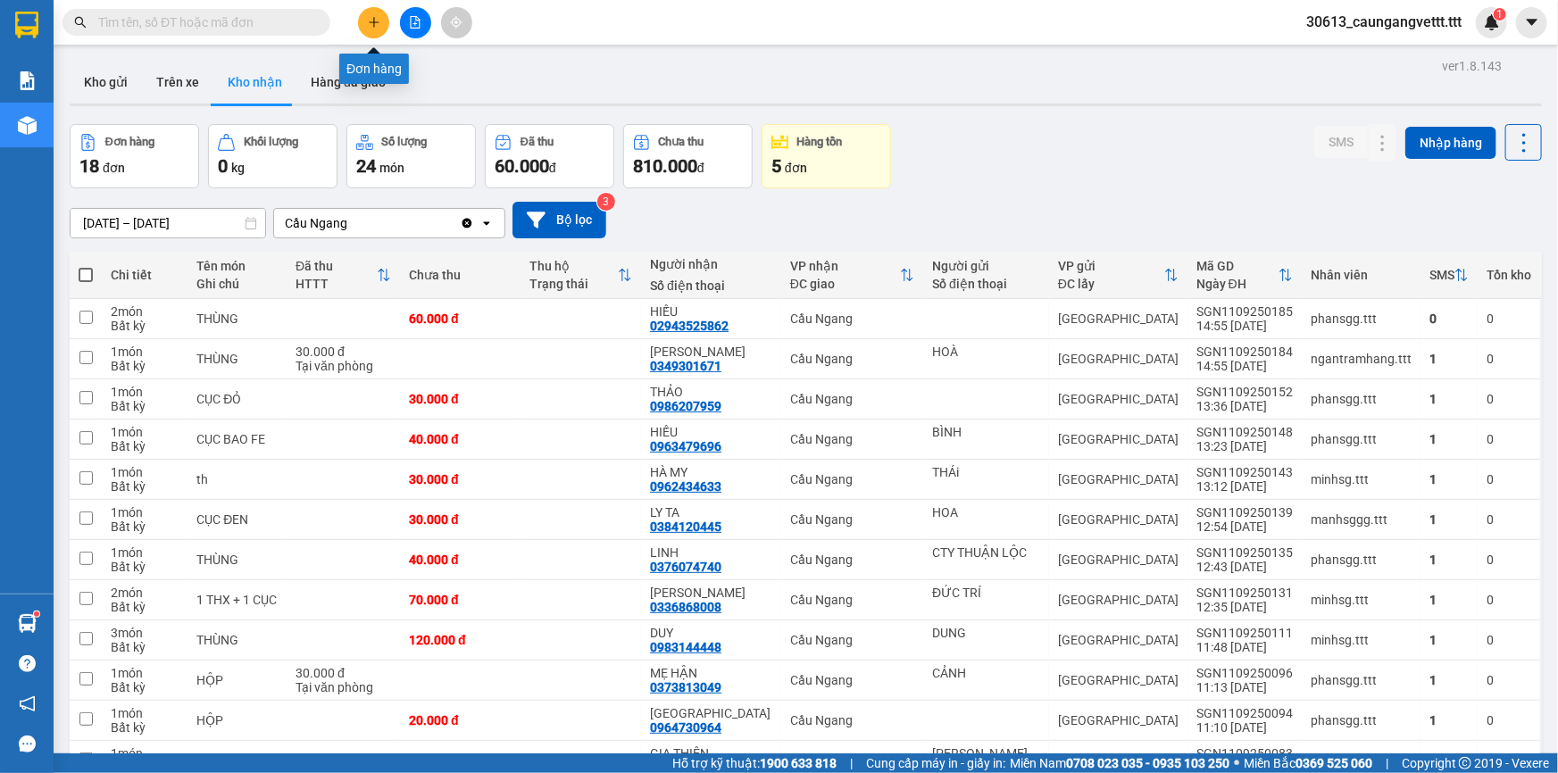
click at [372, 27] on icon "plus" at bounding box center [374, 22] width 12 height 12
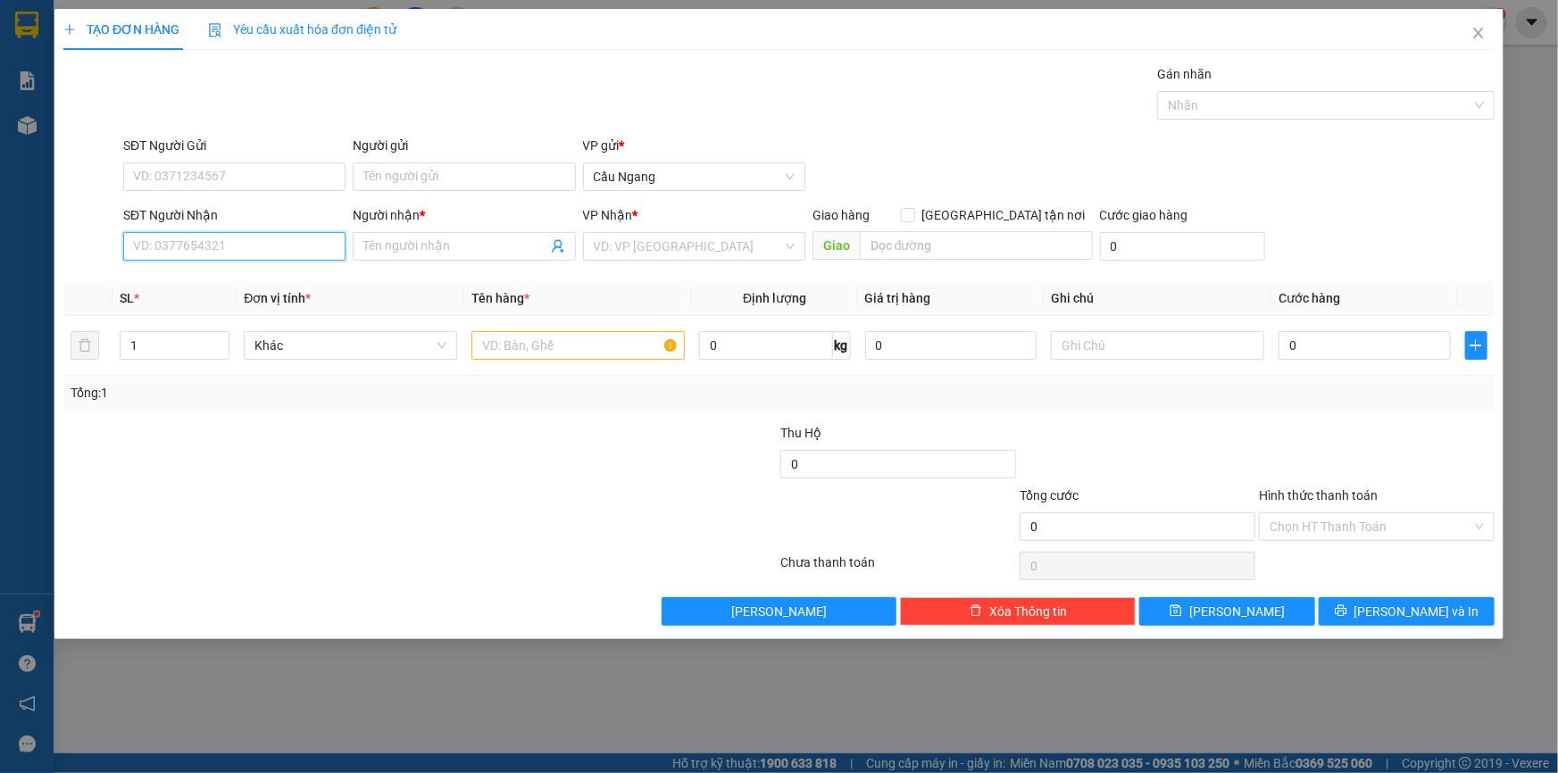
click at [189, 250] on input "SĐT Người Nhận" at bounding box center [234, 246] width 222 height 29
drag, startPoint x: 212, startPoint y: 286, endPoint x: 339, endPoint y: 286, distance: 127.7
click at [213, 286] on div "0363561370 - HIÊN" at bounding box center [234, 282] width 201 height 20
type input "0363561370"
type input "HIÊN"
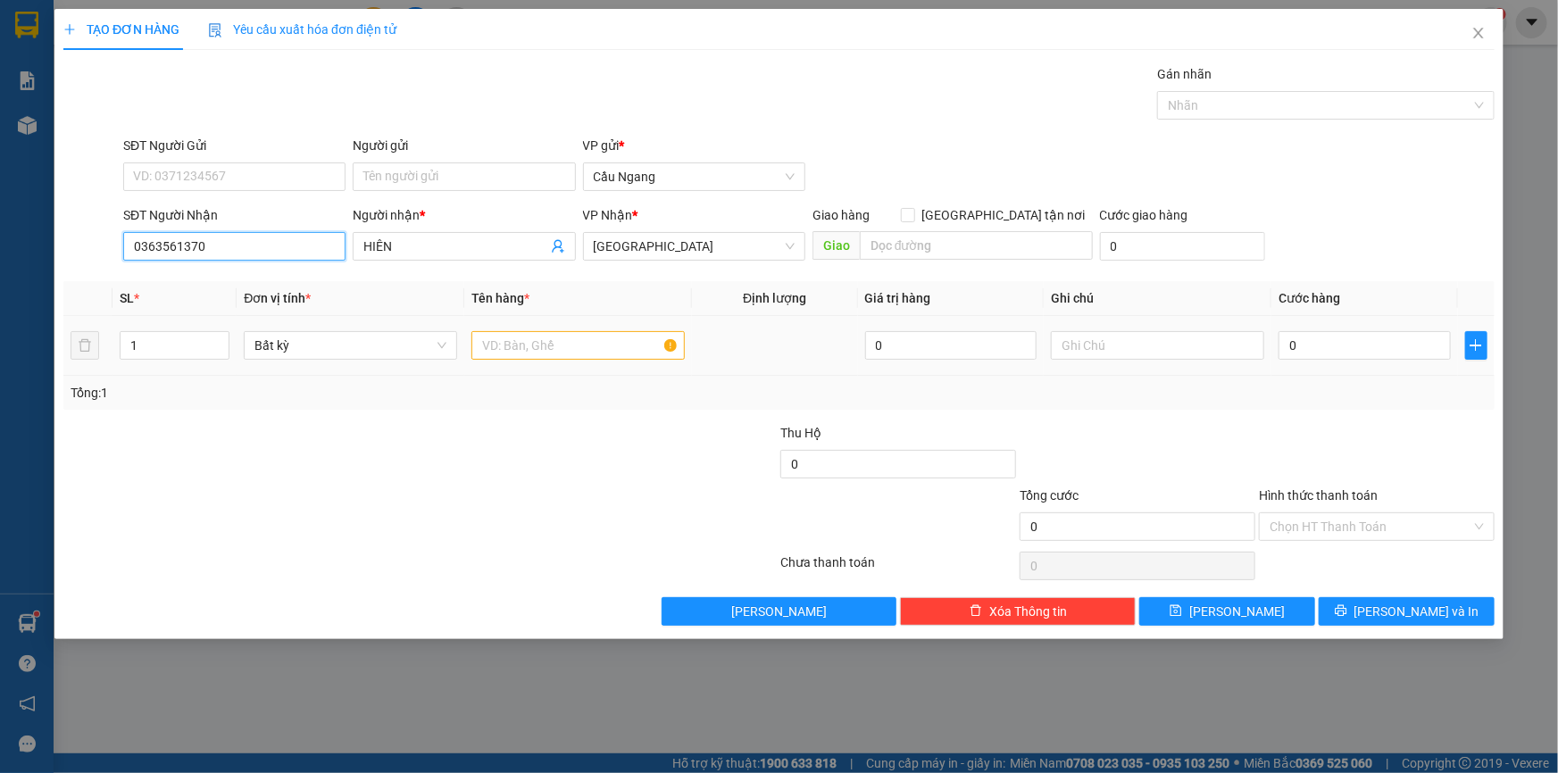
type input "0363561370"
click at [527, 339] on input "text" at bounding box center [577, 345] width 213 height 29
type input "GIO"
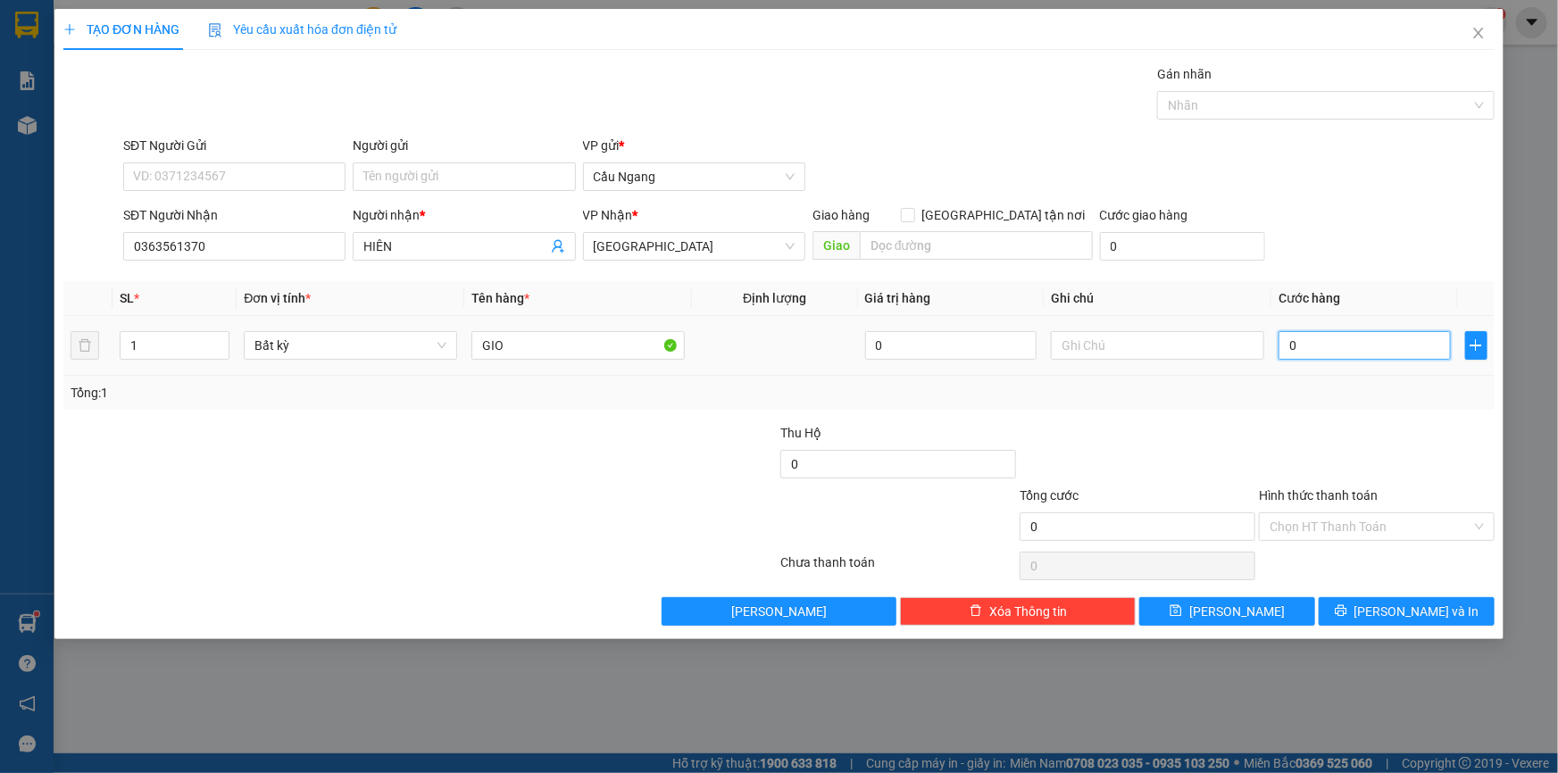
click at [1332, 352] on input "0" at bounding box center [1364, 345] width 172 height 29
type input "4"
type input "40"
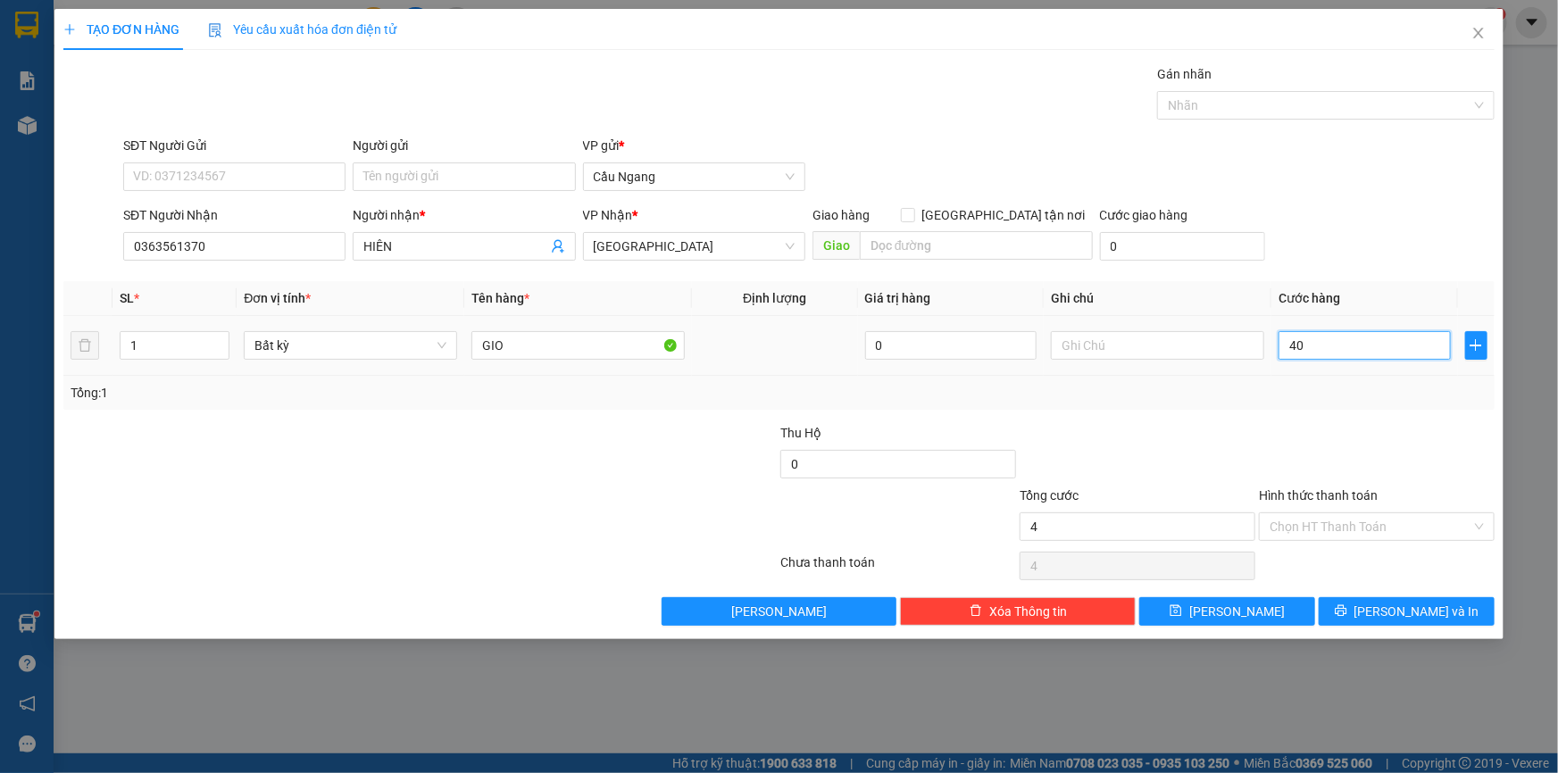
type input "40"
type input "400"
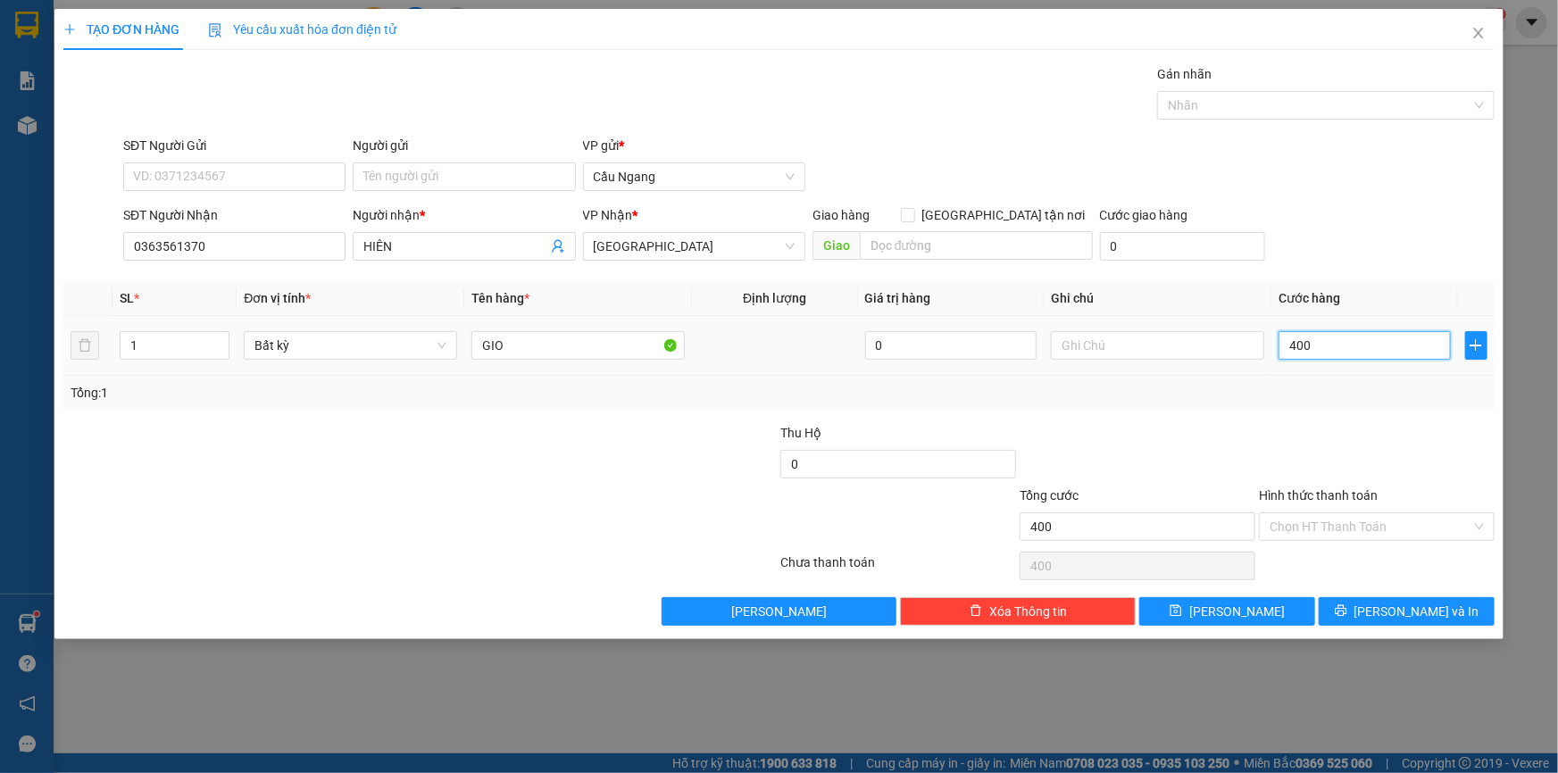
type input "4.000"
type input "40.000"
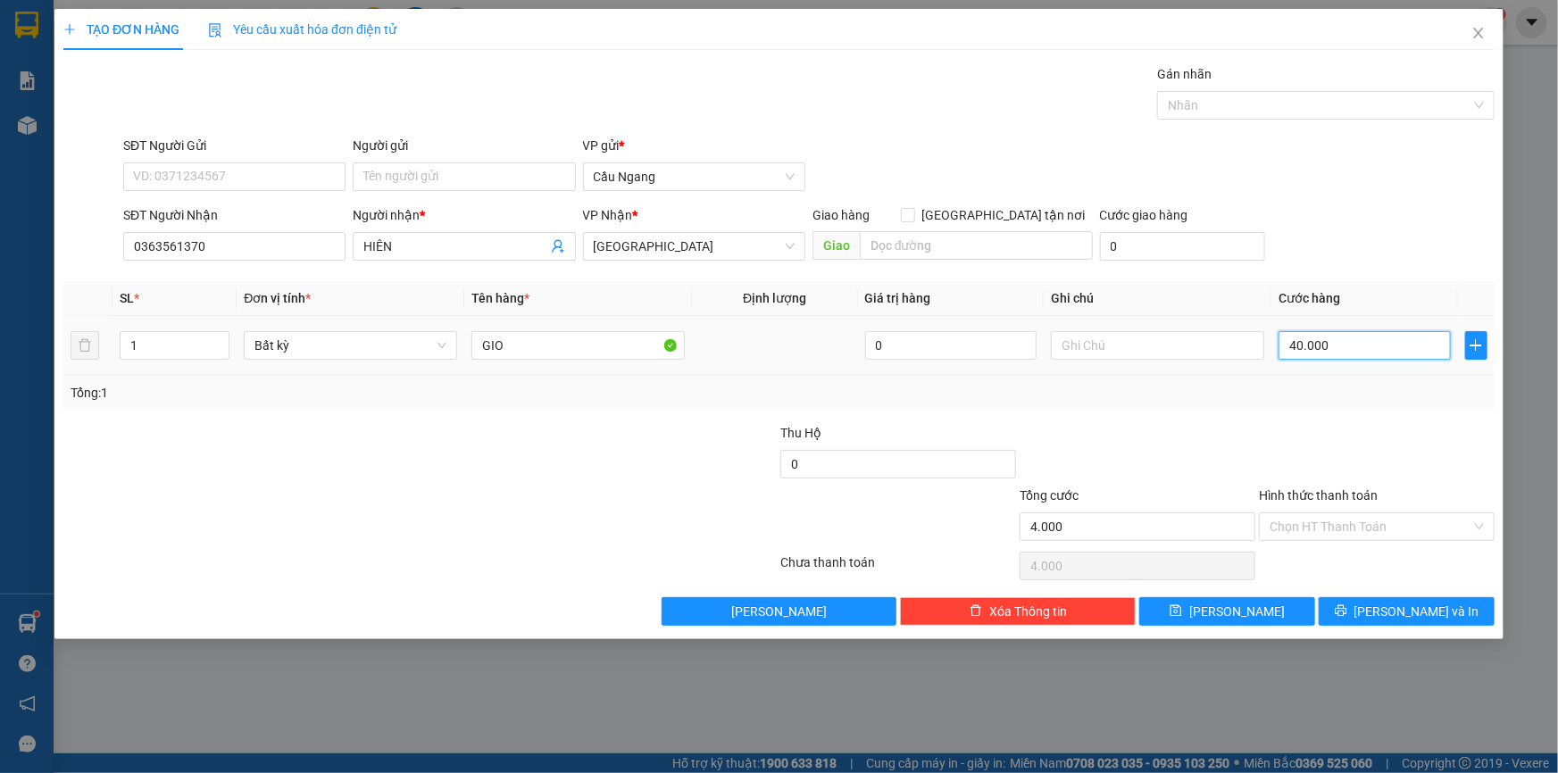
type input "40.000"
click at [1357, 521] on input "Hình thức thanh toán" at bounding box center [1370, 526] width 202 height 27
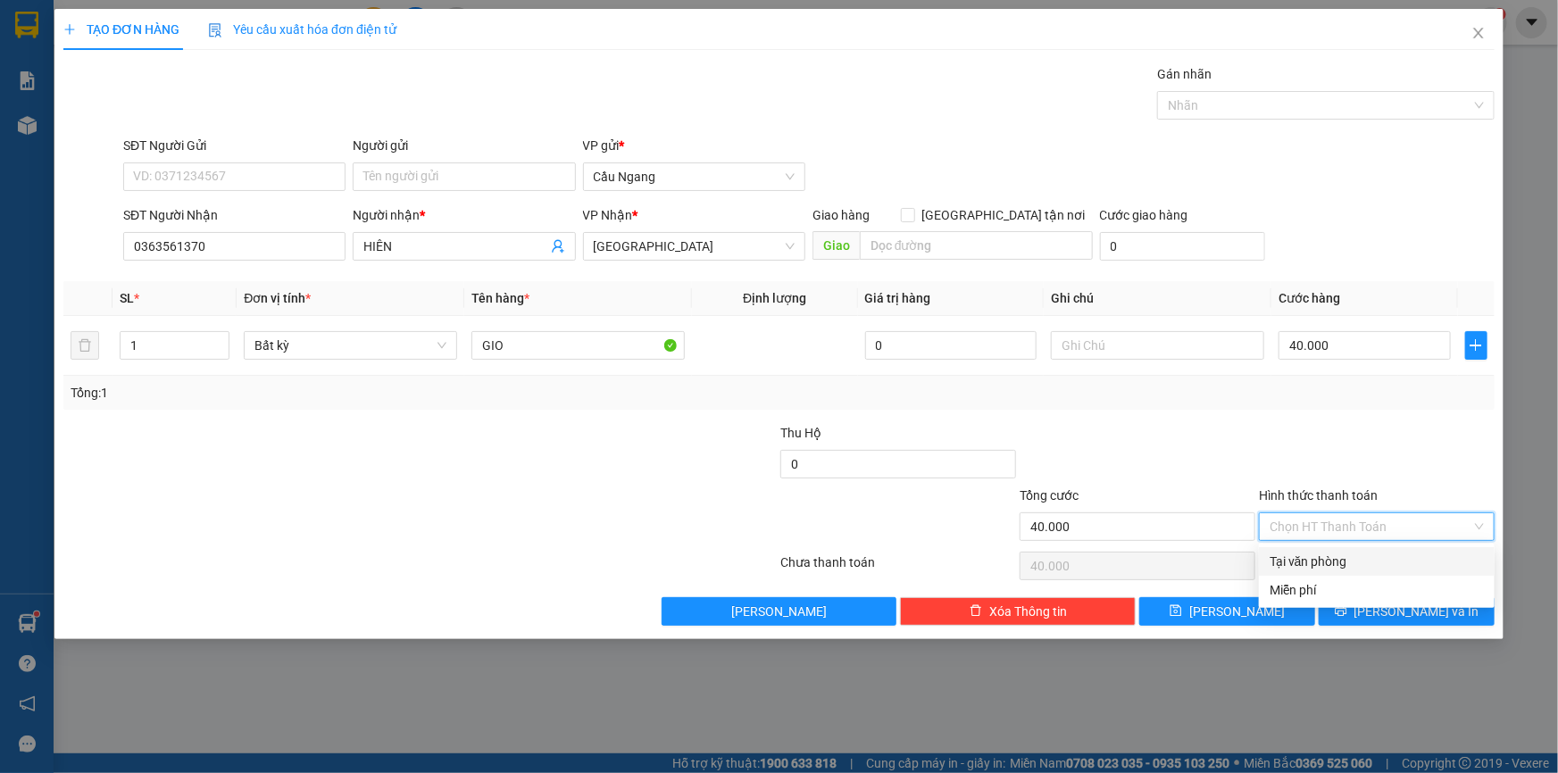
click at [1341, 555] on div "Tại văn phòng" at bounding box center [1376, 562] width 214 height 20
type input "0"
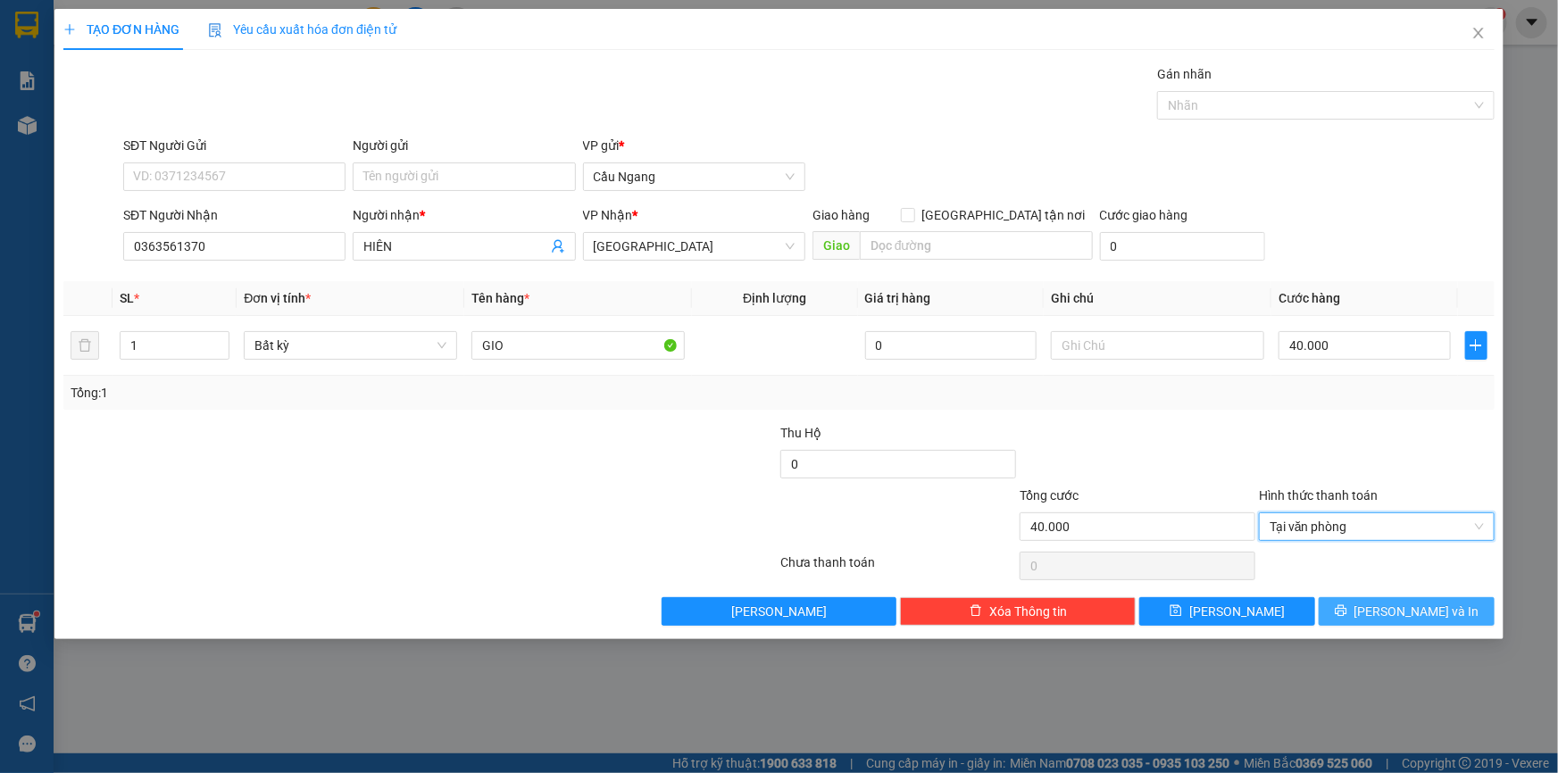
click at [1388, 612] on button "[PERSON_NAME] và In" at bounding box center [1407, 611] width 176 height 29
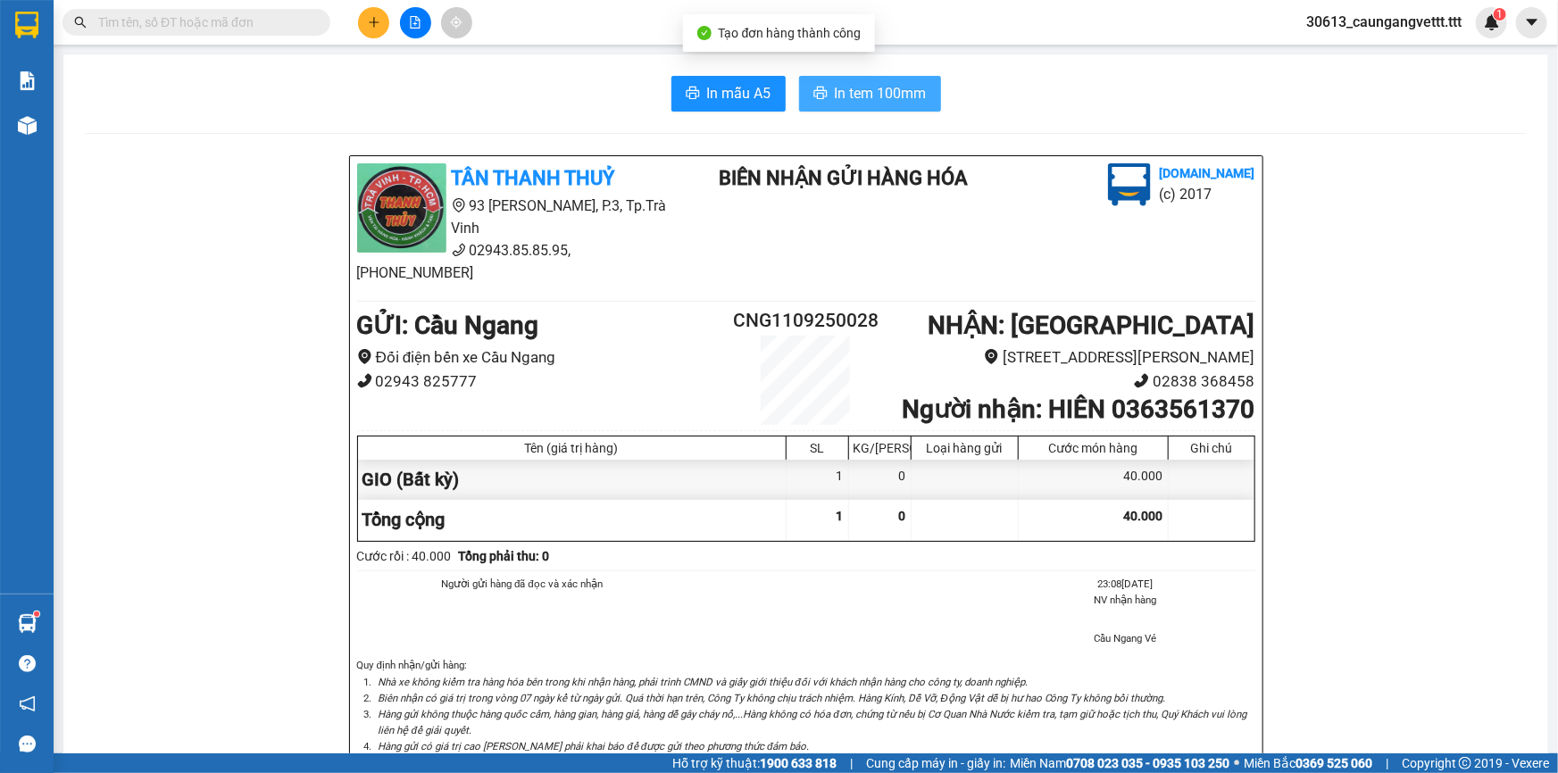
click at [821, 92] on button "In tem 100mm" at bounding box center [870, 94] width 142 height 36
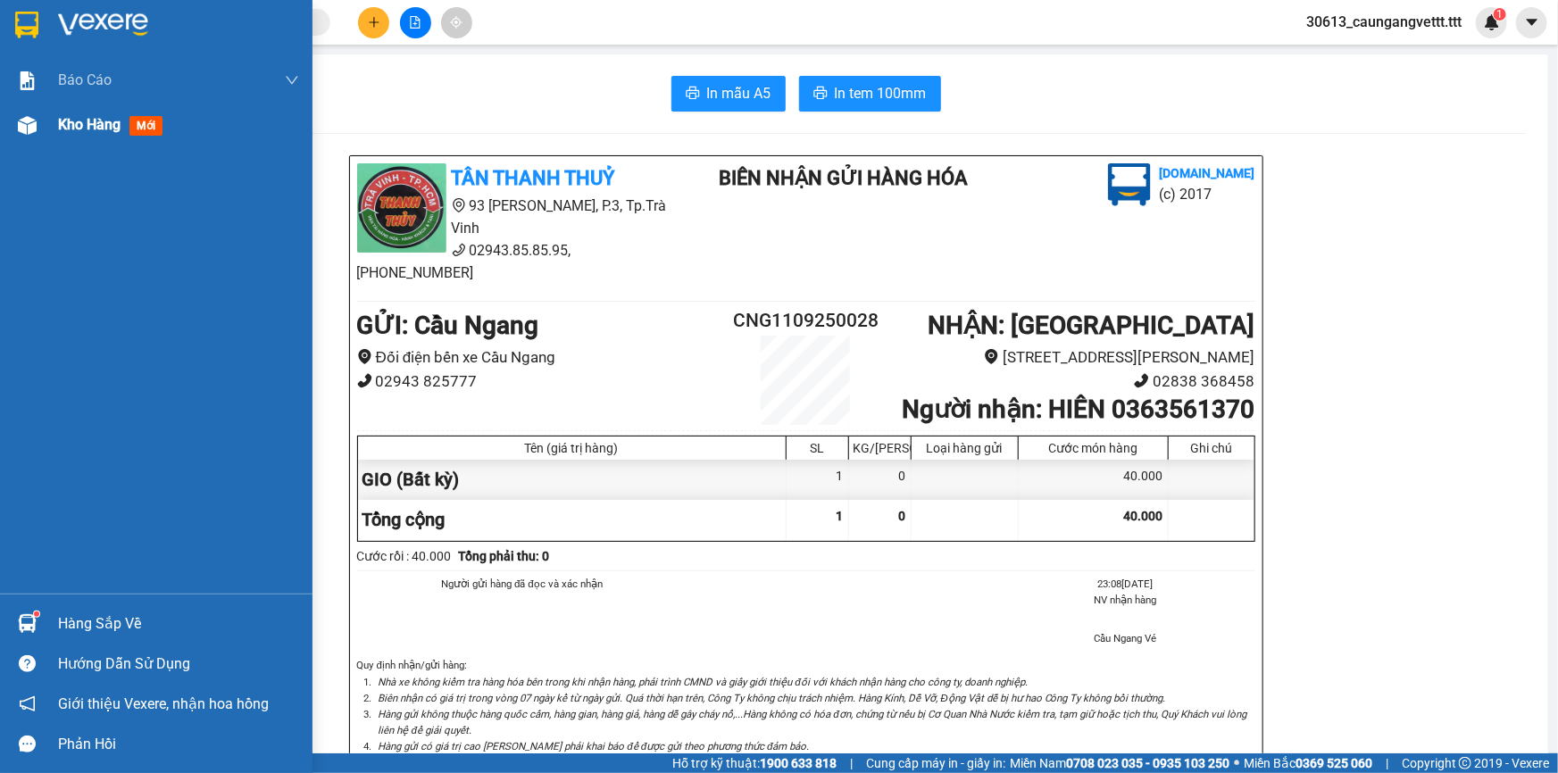
click at [87, 125] on span "Kho hàng" at bounding box center [89, 124] width 62 height 17
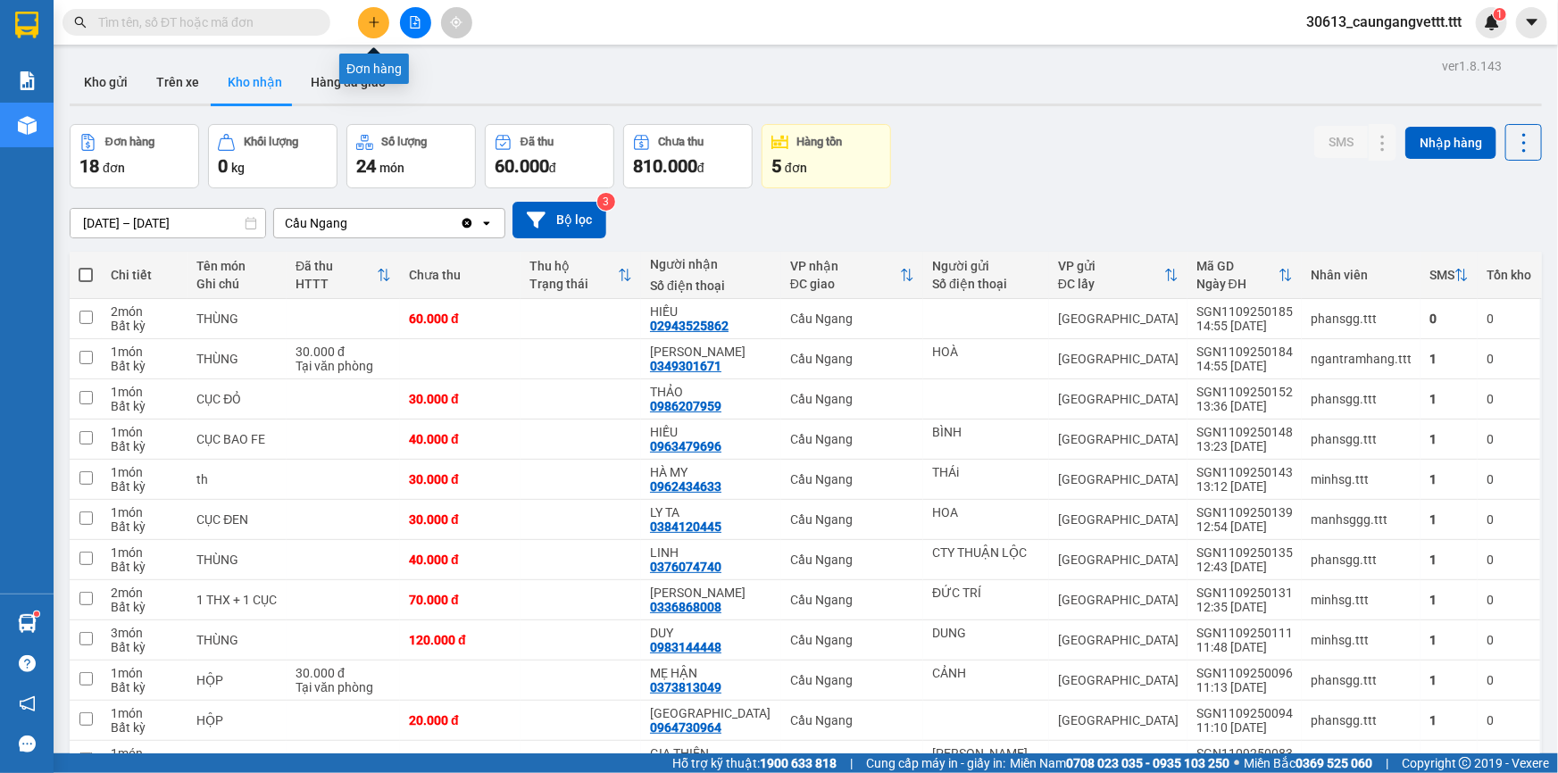
click at [370, 15] on button at bounding box center [373, 22] width 31 height 31
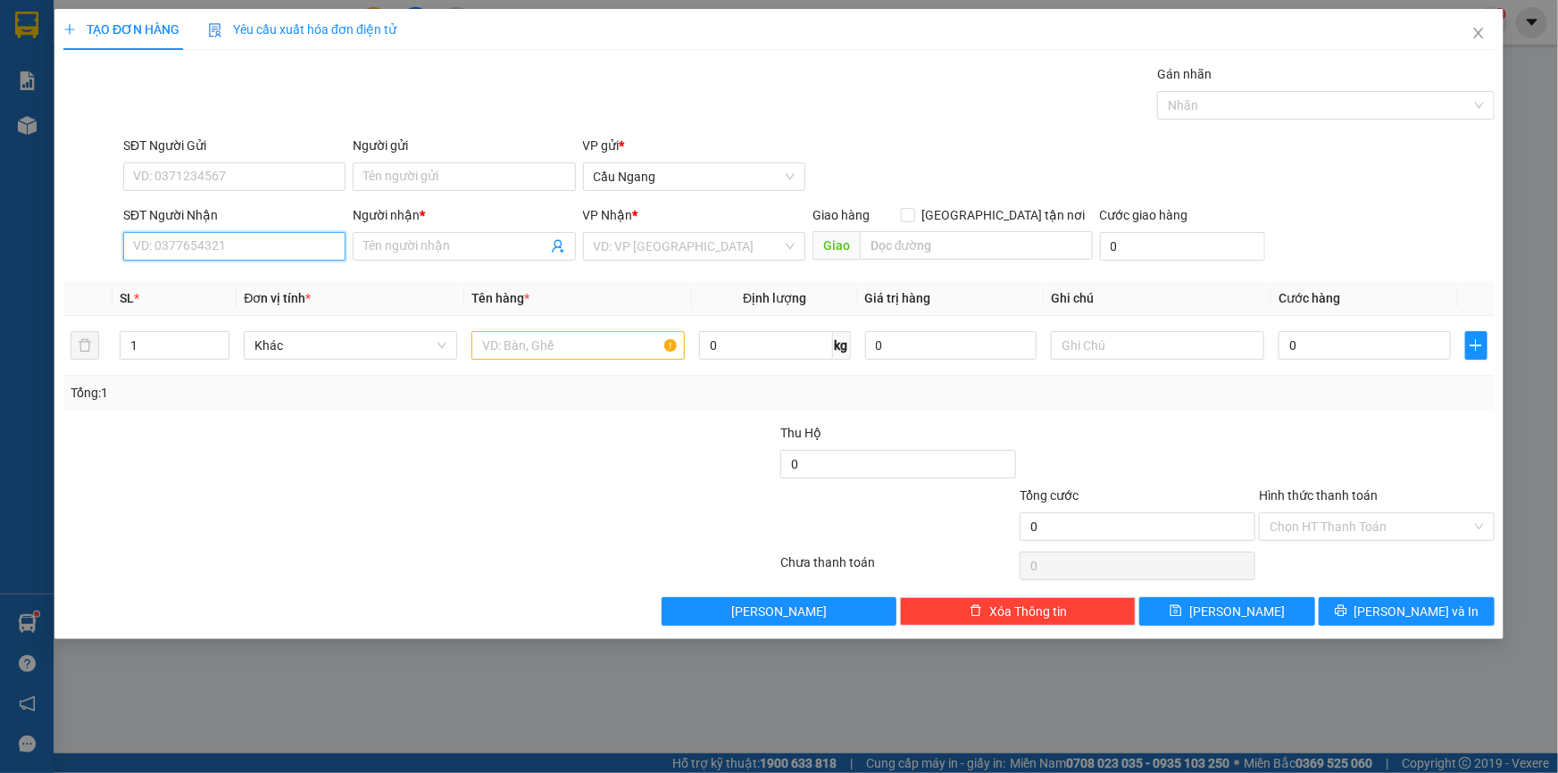
click at [221, 248] on input "SĐT Người Nhận" at bounding box center [234, 246] width 222 height 29
click at [217, 284] on div "0985836720 - PHƯƠNG" at bounding box center [234, 282] width 201 height 20
type input "0985836720"
type input "PHƯƠNG"
type input "0985836720"
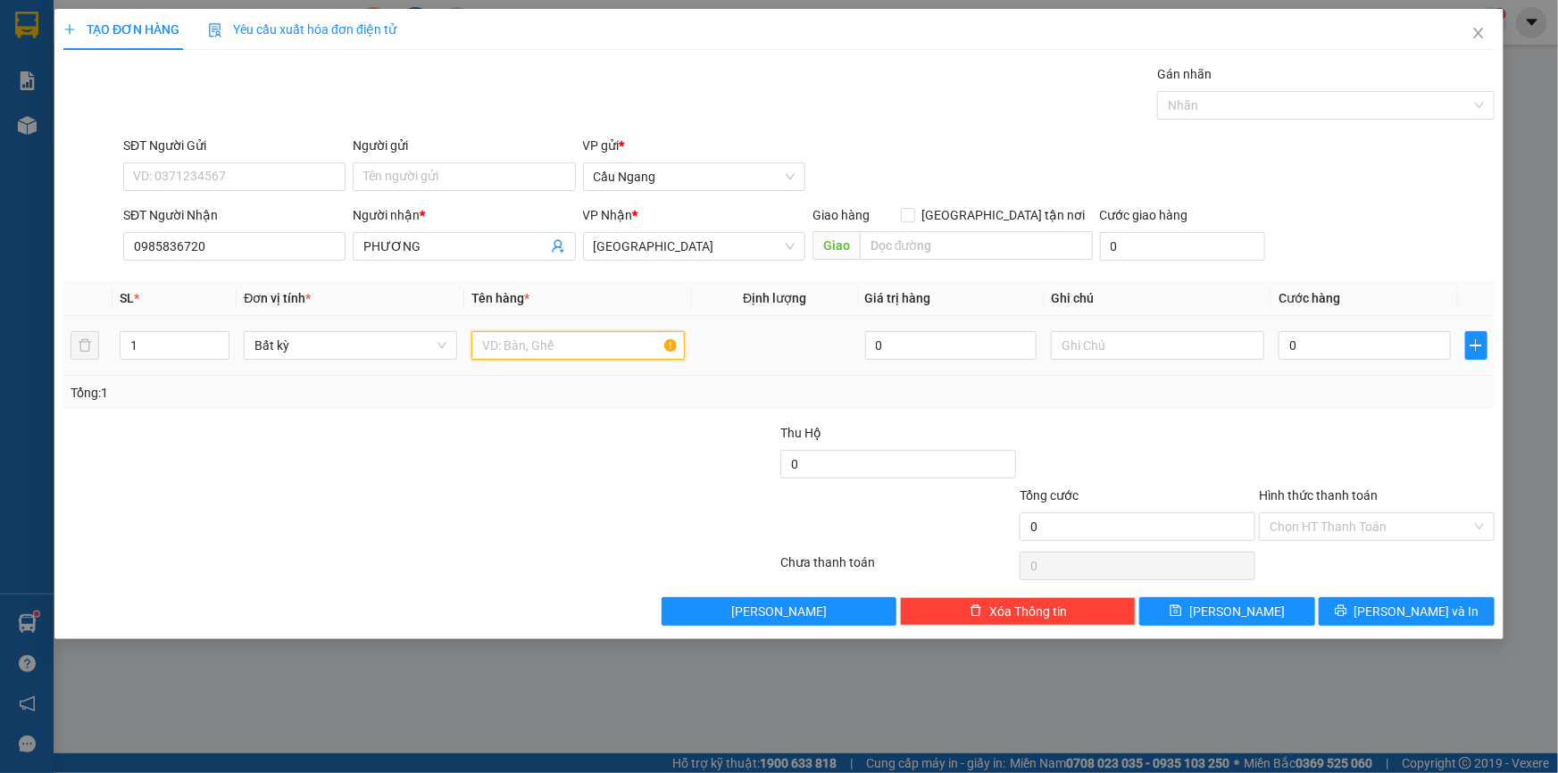
click at [528, 345] on input "text" at bounding box center [577, 345] width 213 height 29
type input "GIO"
click at [1330, 349] on input "0" at bounding box center [1364, 345] width 172 height 29
type input "3"
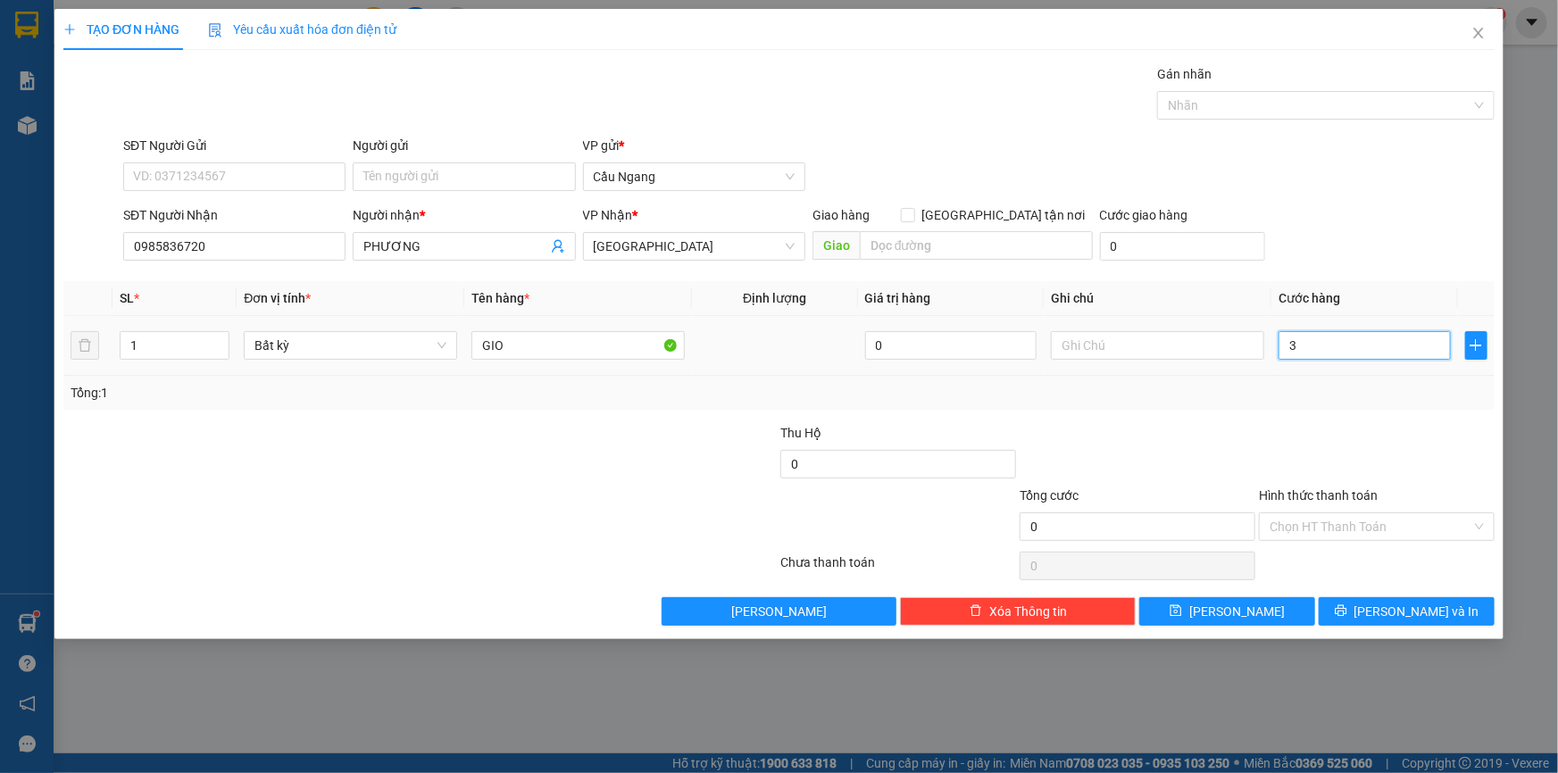
type input "3"
type input "30"
type input "300"
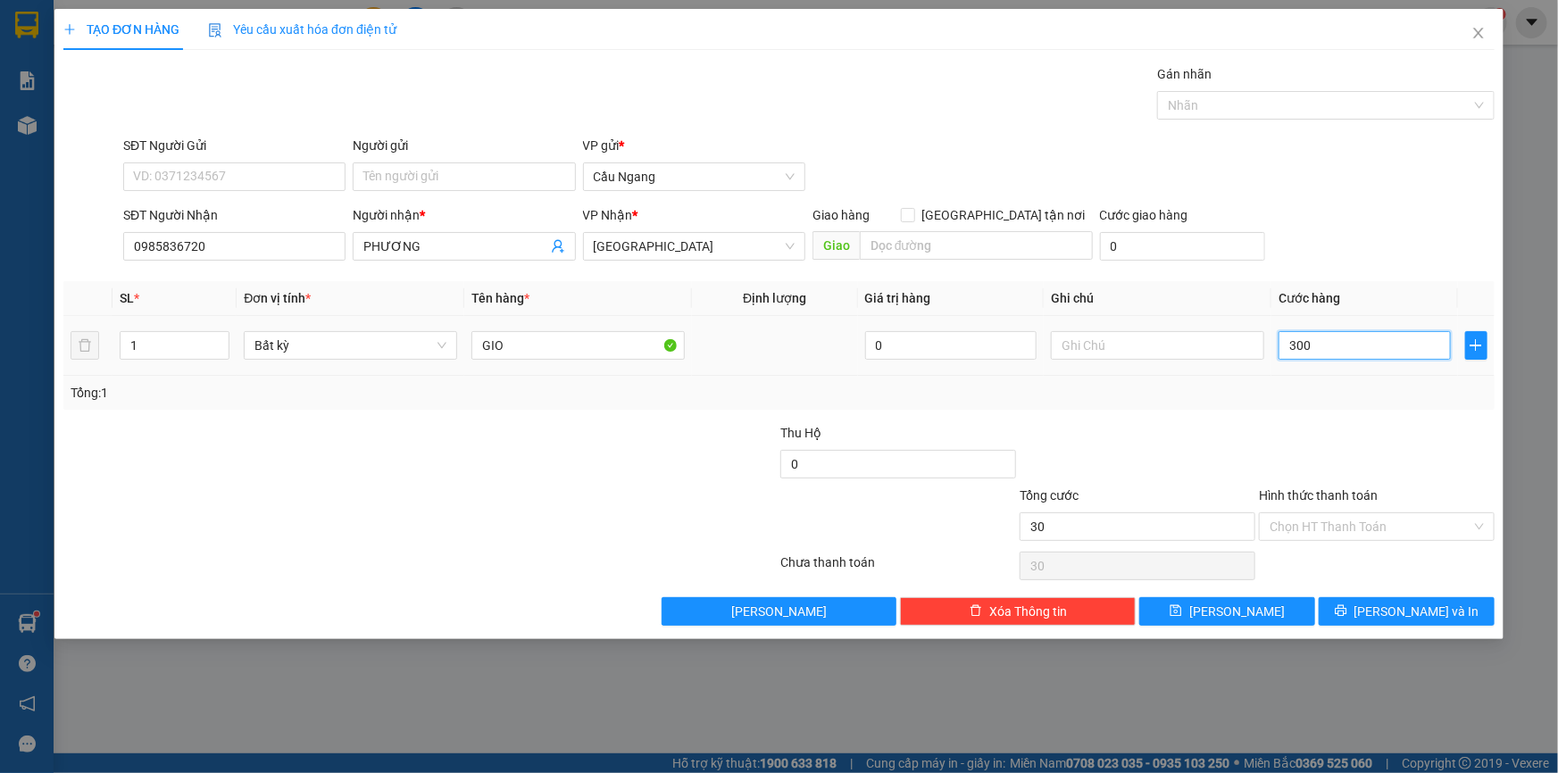
type input "300"
type input "3.000"
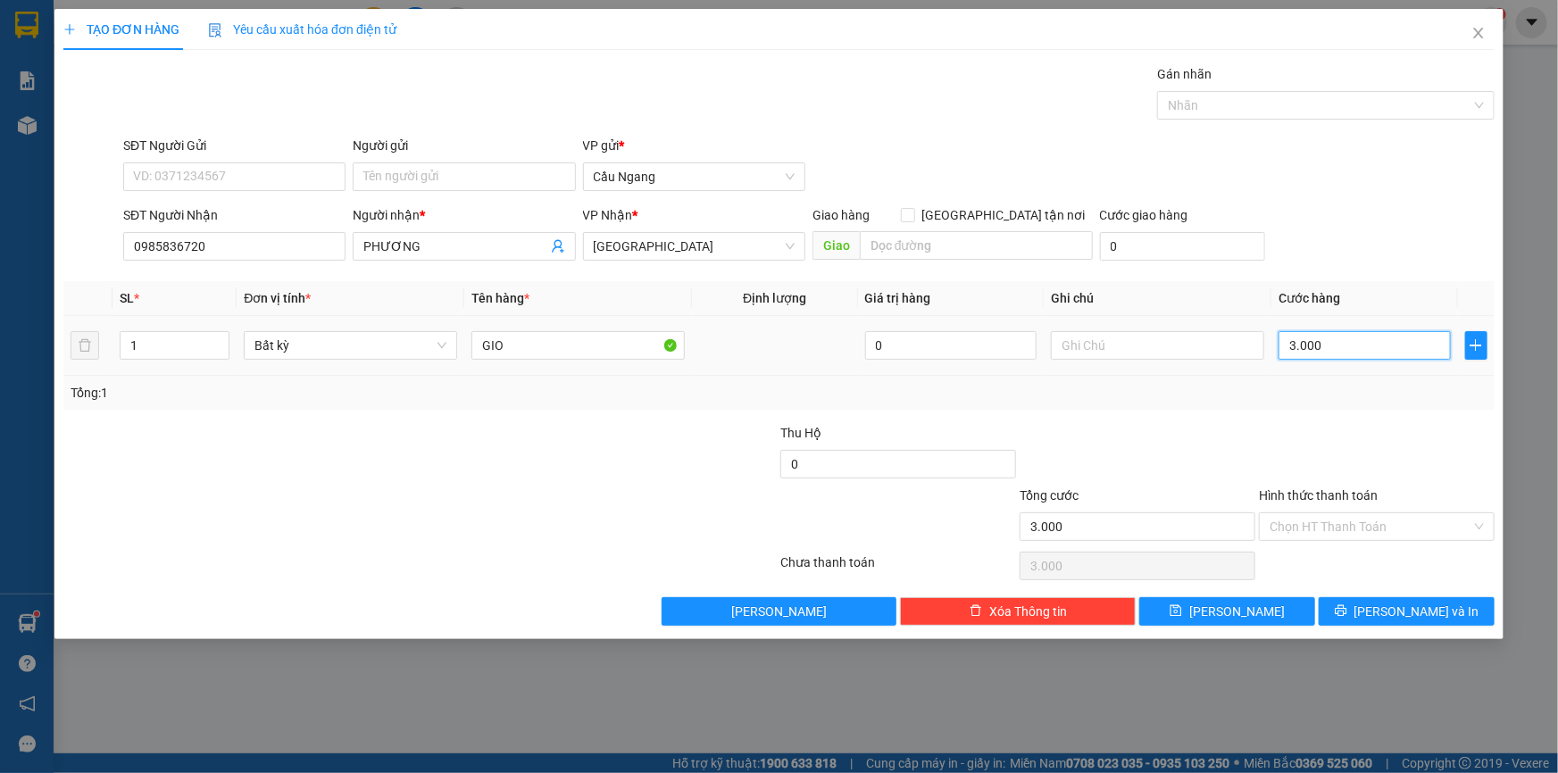
type input "30.000"
click at [1328, 530] on input "Hình thức thanh toán" at bounding box center [1370, 526] width 202 height 27
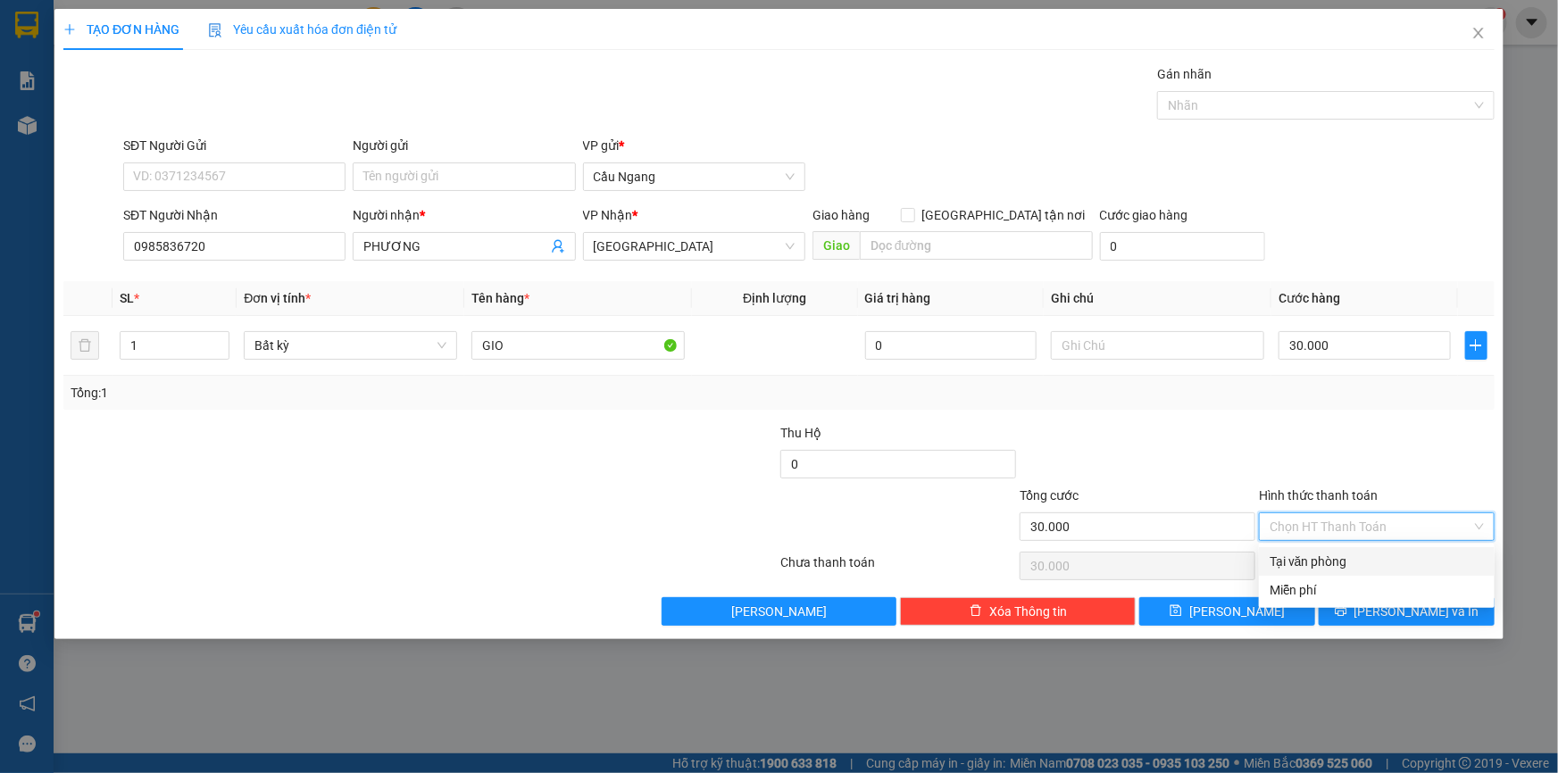
click at [1326, 562] on div "Tại văn phòng" at bounding box center [1376, 562] width 214 height 20
type input "0"
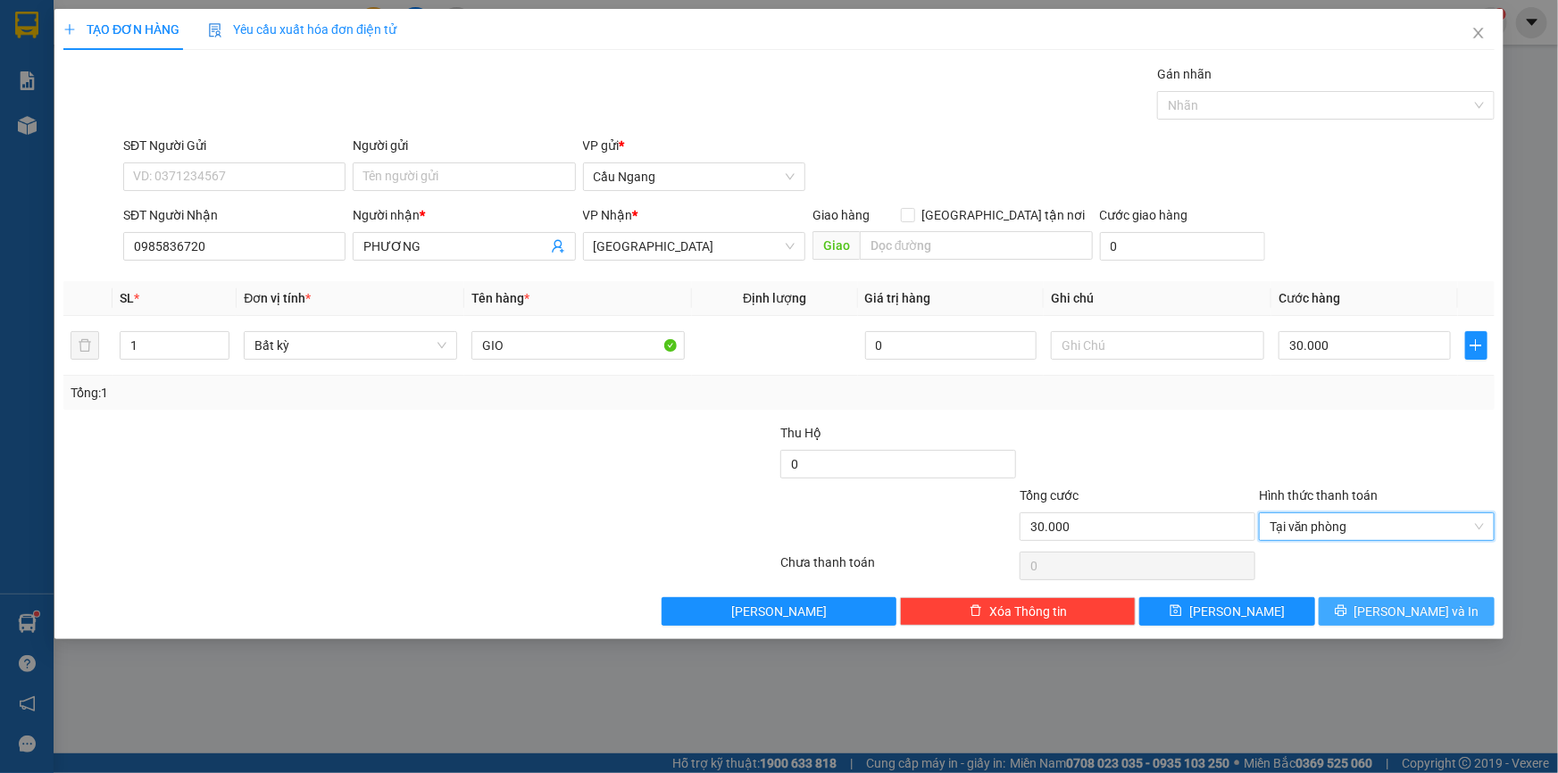
click at [1353, 603] on button "[PERSON_NAME] và In" at bounding box center [1407, 611] width 176 height 29
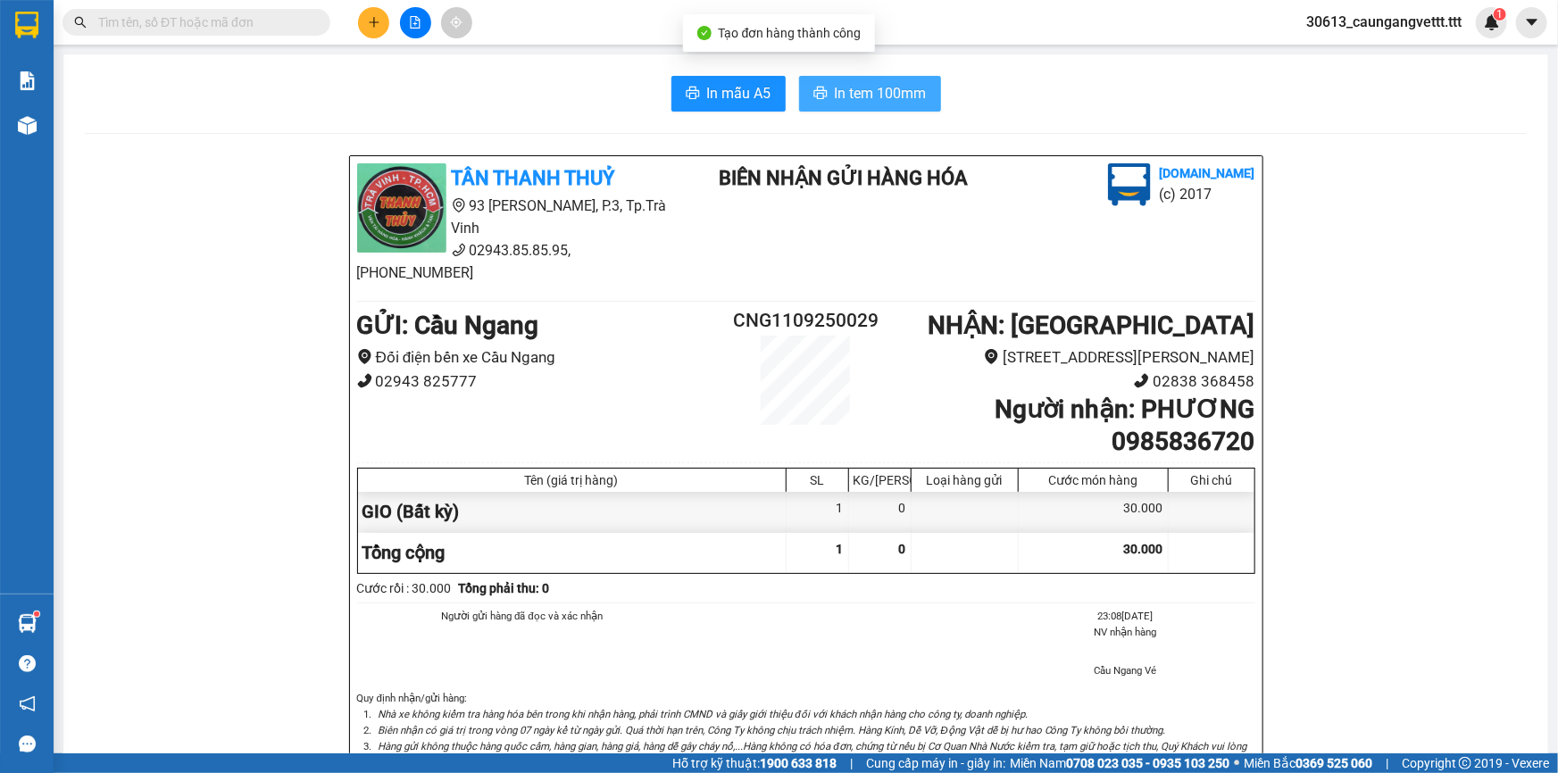
click at [854, 78] on button "In tem 100mm" at bounding box center [870, 94] width 142 height 36
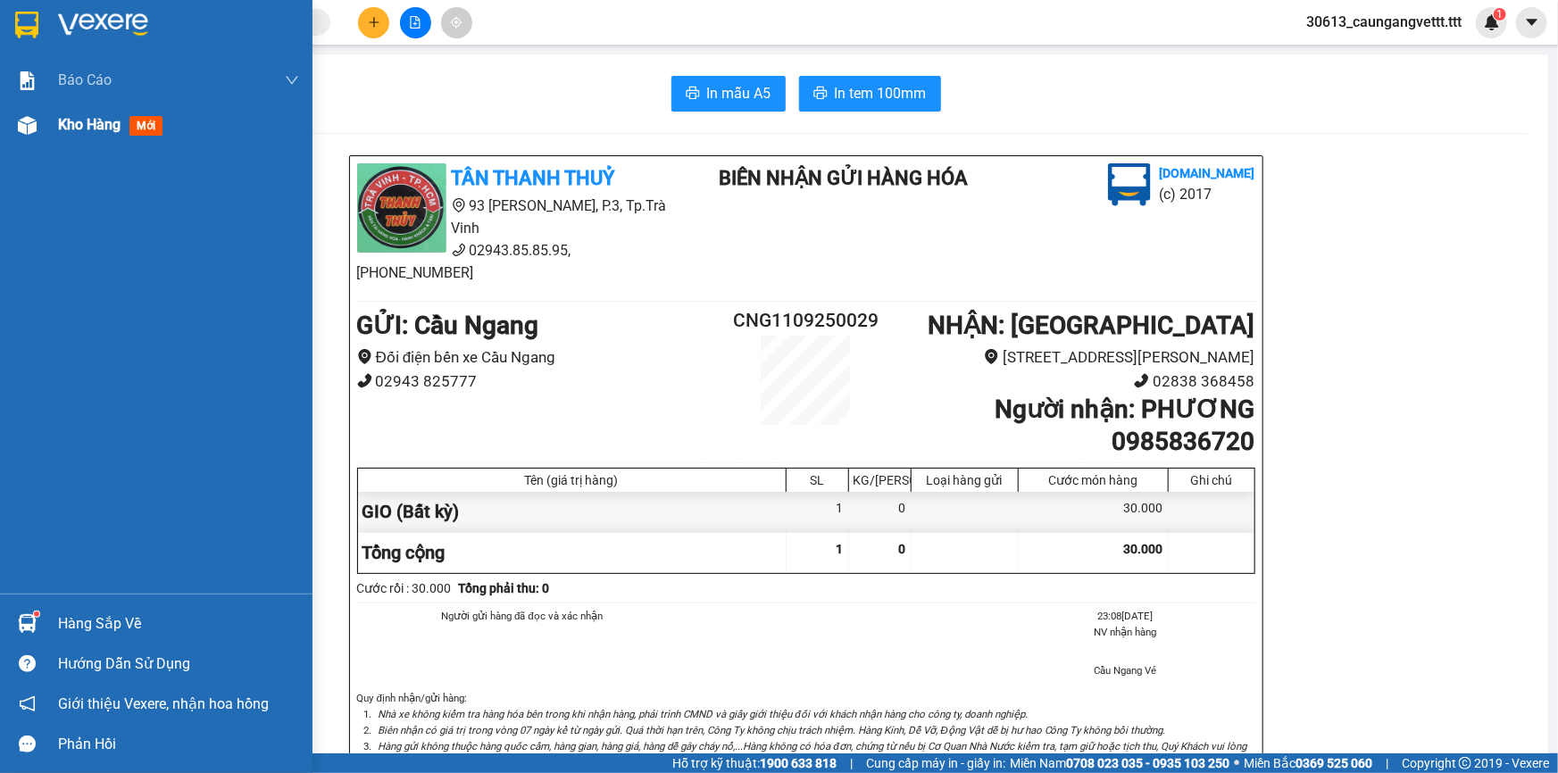
click at [104, 117] on span "Kho hàng" at bounding box center [89, 124] width 62 height 17
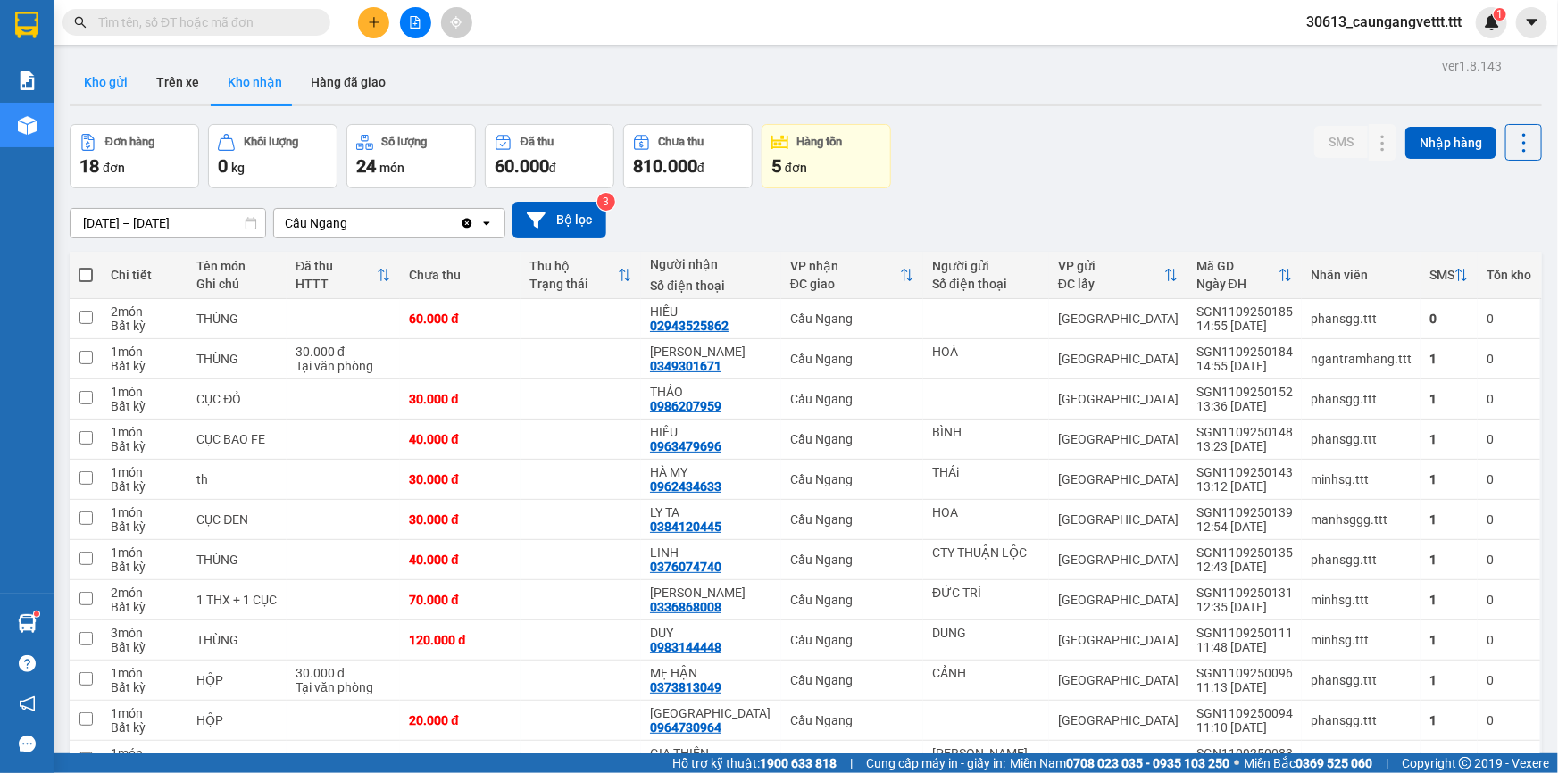
click at [105, 80] on button "Kho gửi" at bounding box center [106, 82] width 72 height 43
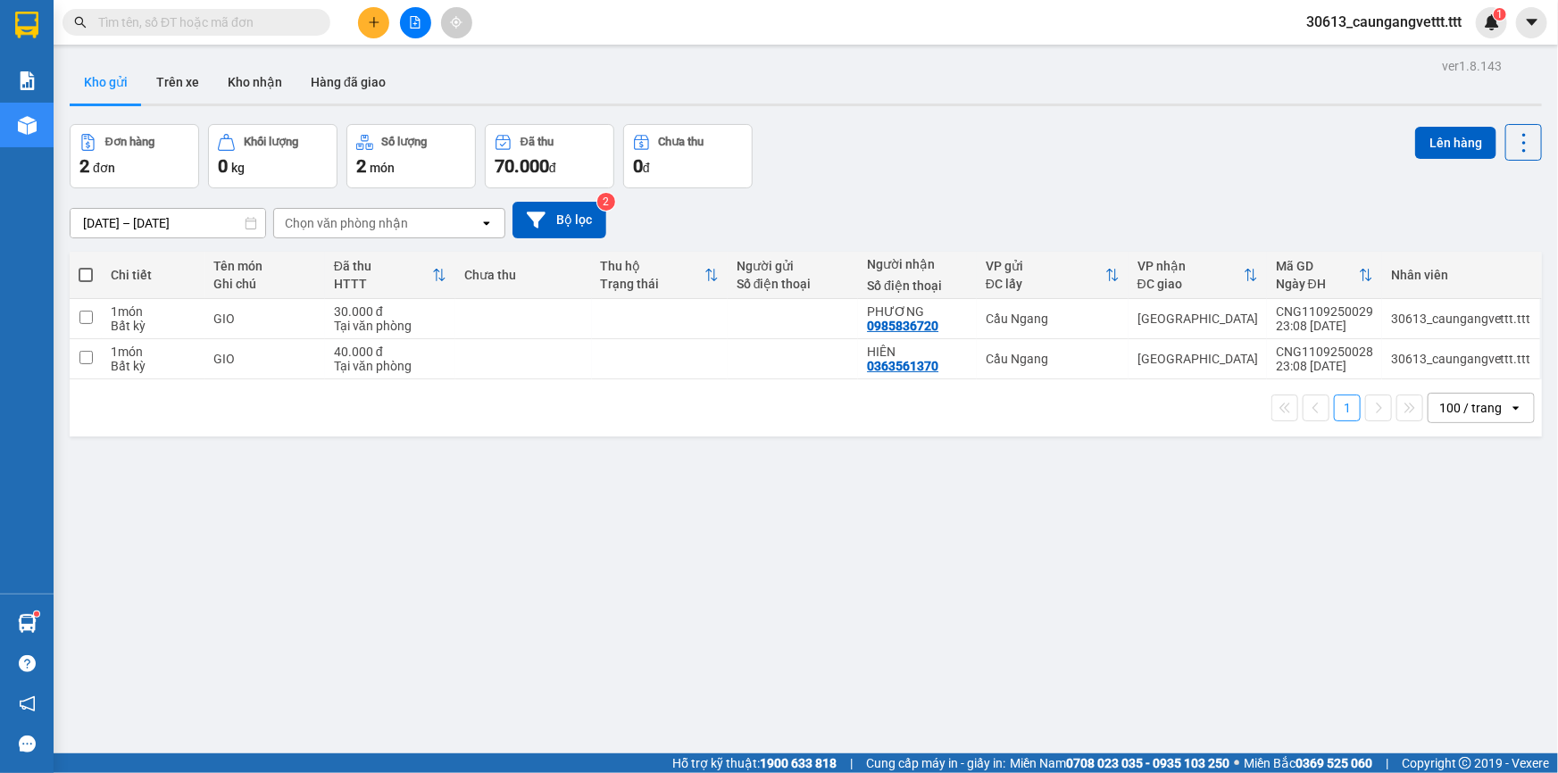
click at [87, 270] on span at bounding box center [86, 275] width 14 height 14
click at [86, 266] on input "checkbox" at bounding box center [86, 266] width 0 height 0
checkbox input "true"
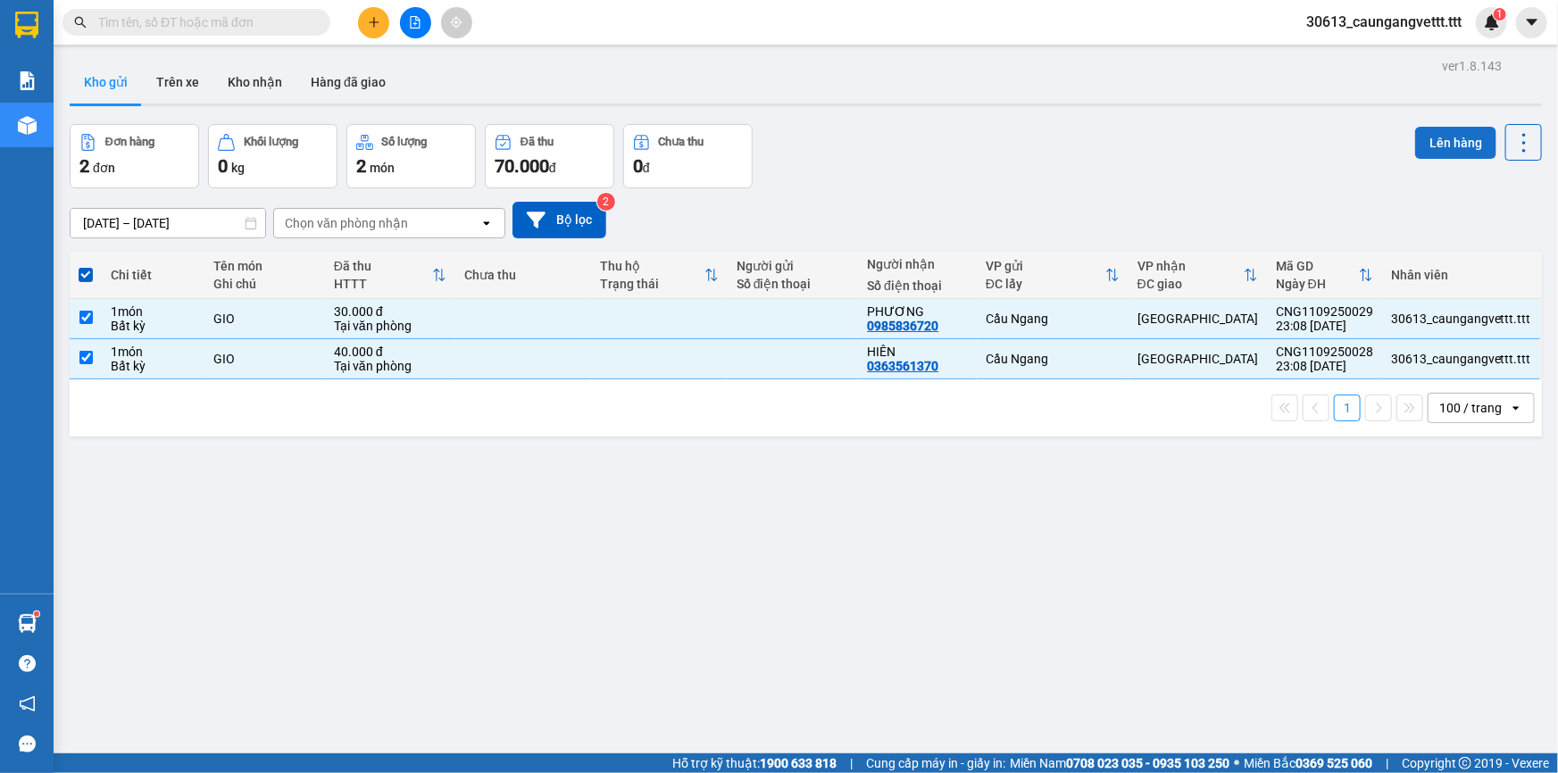
click at [1442, 134] on button "Lên hàng" at bounding box center [1455, 143] width 81 height 32
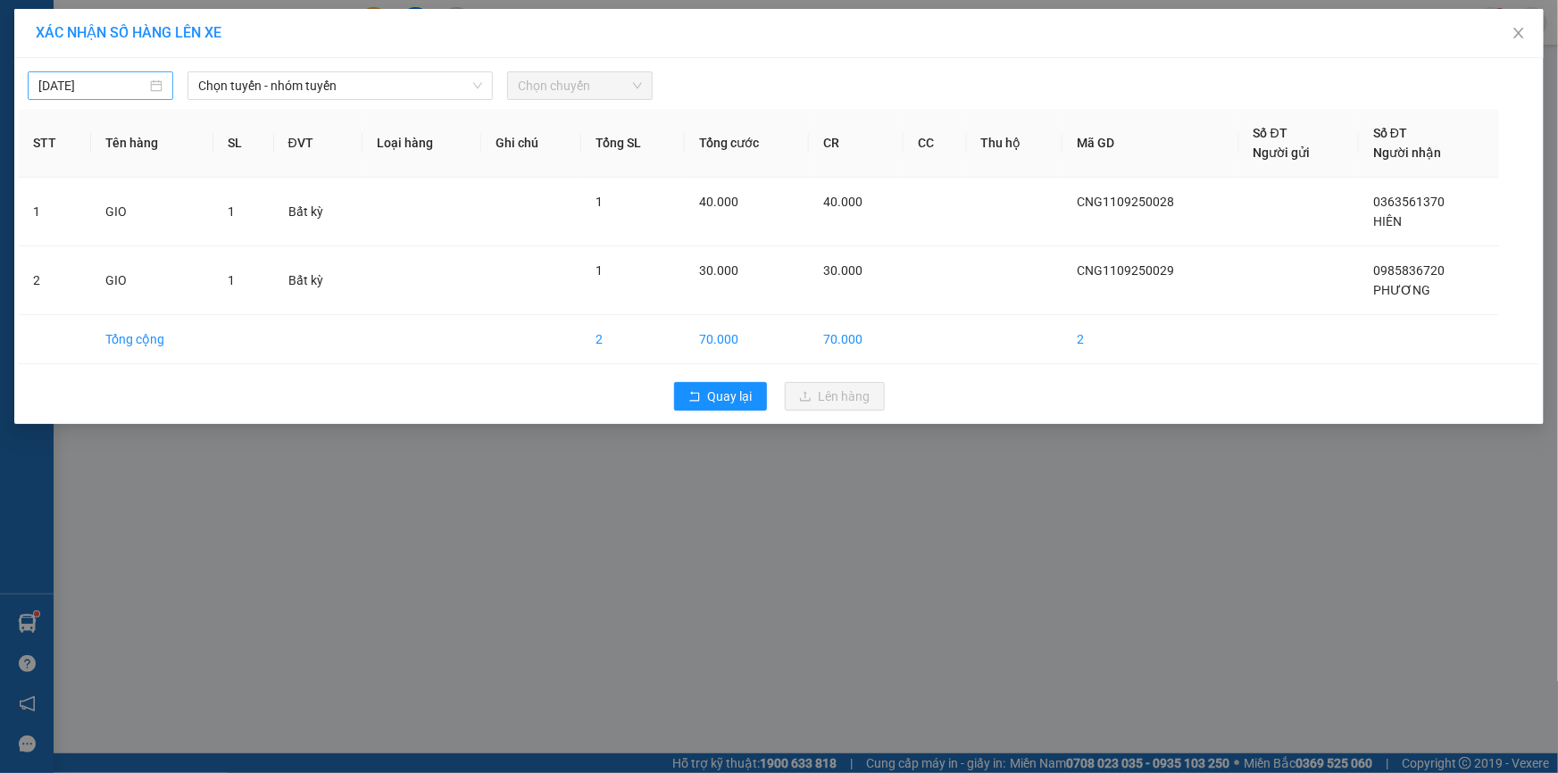
click at [50, 87] on input "[DATE]" at bounding box center [92, 86] width 108 height 20
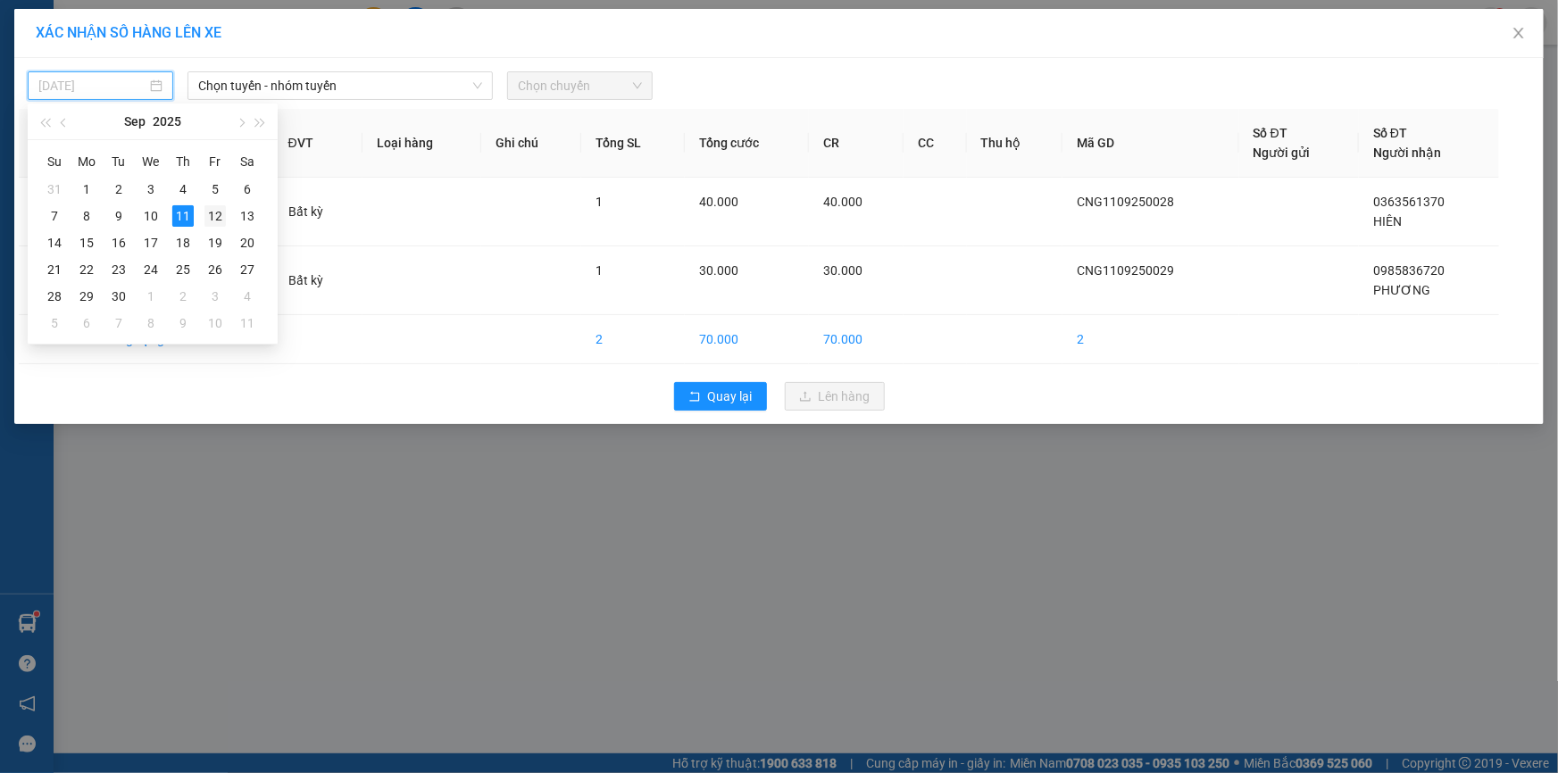
click at [206, 216] on div "12" at bounding box center [214, 215] width 21 height 21
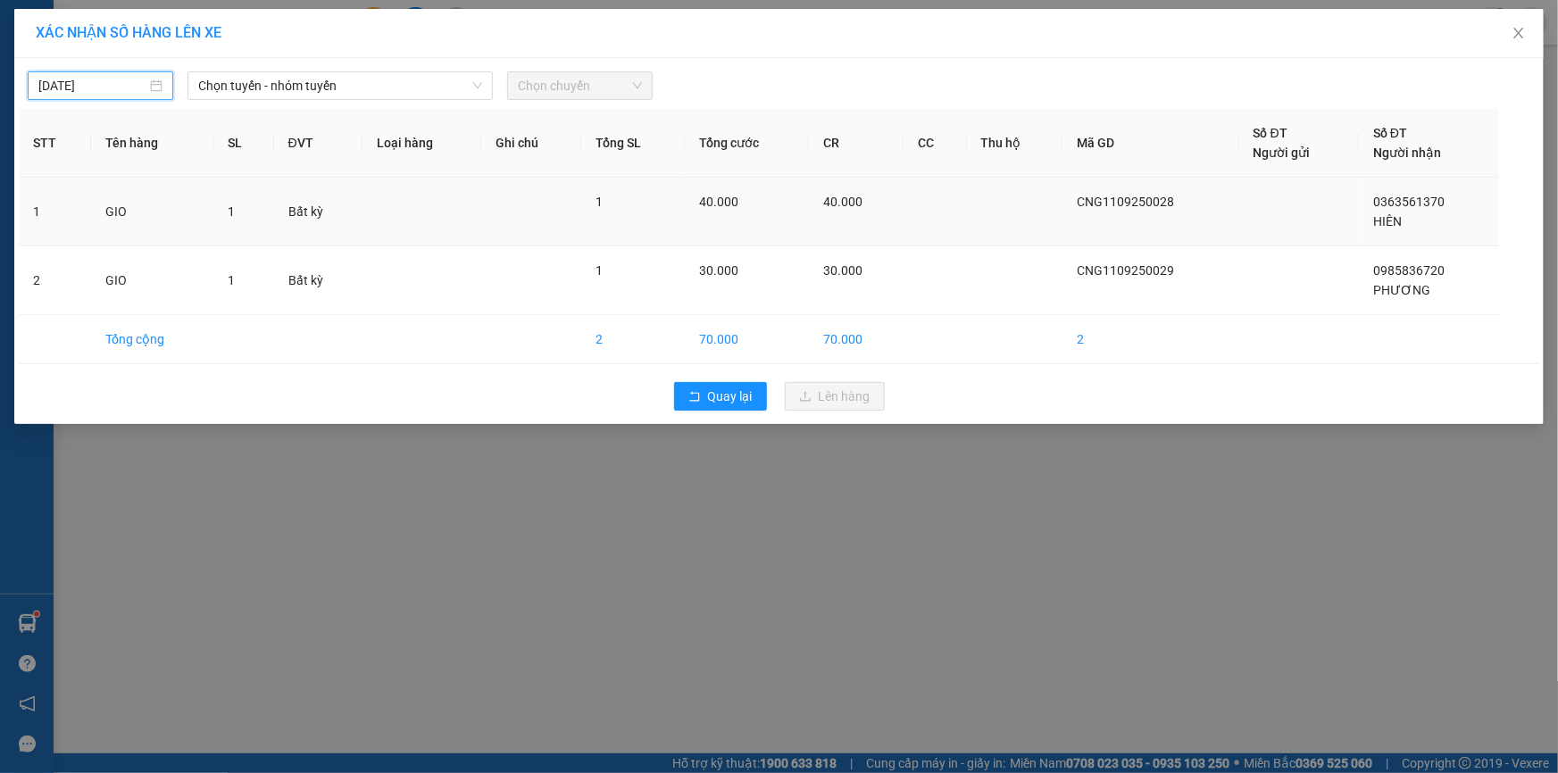
type input "[DATE]"
click at [261, 82] on span "Chọn tuyến - nhóm tuyến" at bounding box center [340, 85] width 284 height 27
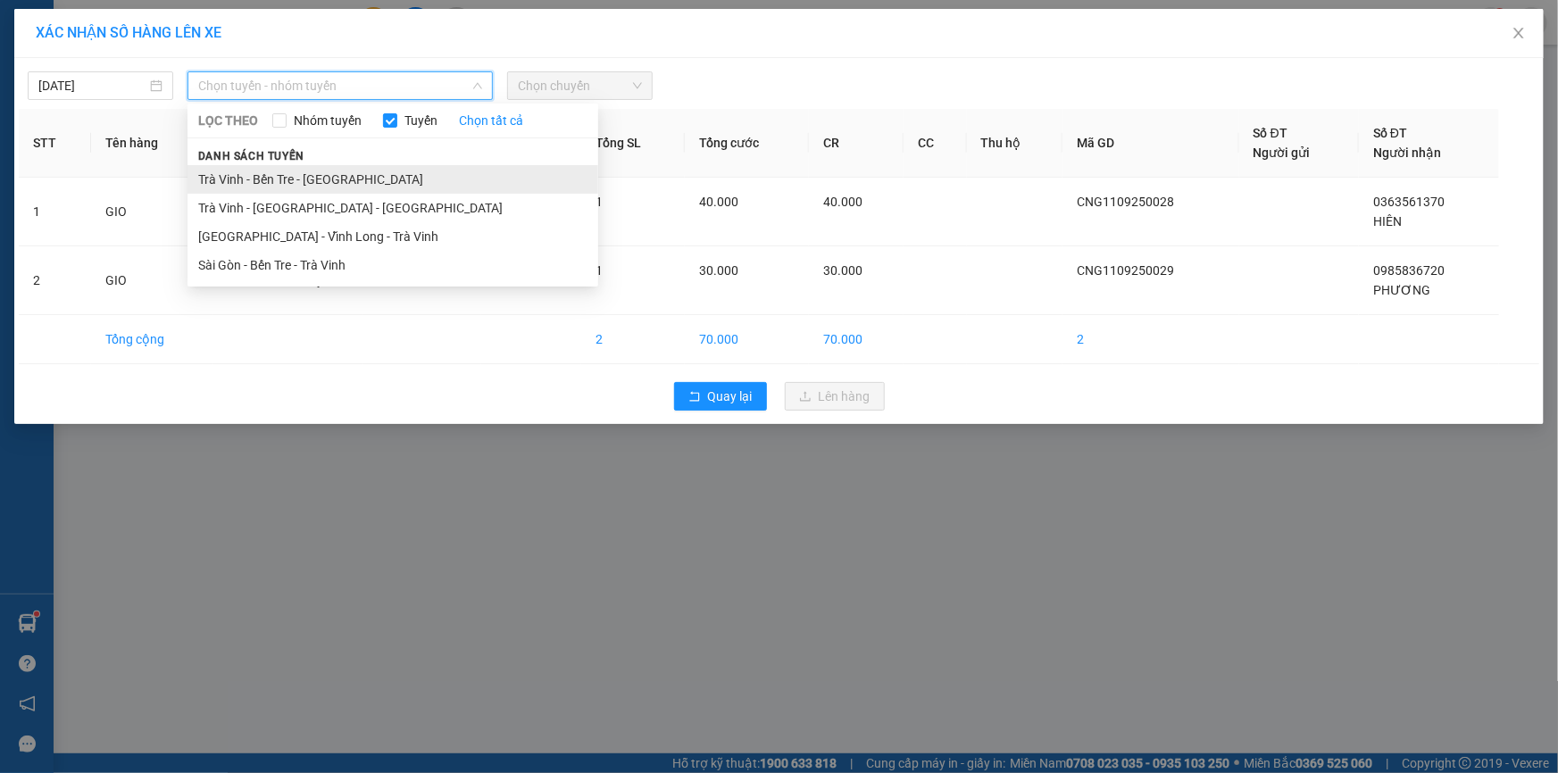
click at [290, 186] on li "Trà Vinh - Bến Tre - [GEOGRAPHIC_DATA]" at bounding box center [392, 179] width 411 height 29
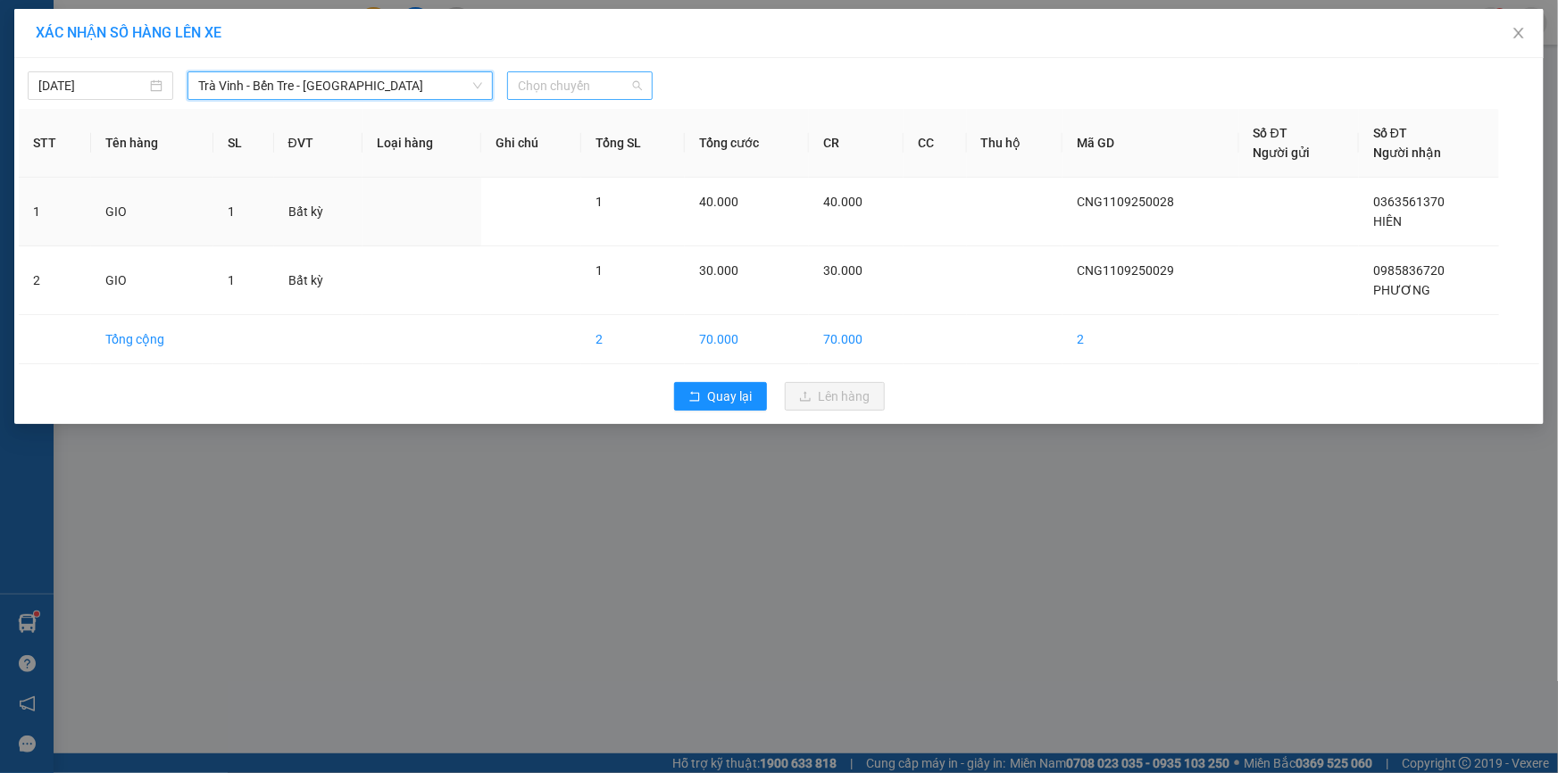
click at [571, 83] on span "Chọn chuyến" at bounding box center [580, 85] width 124 height 27
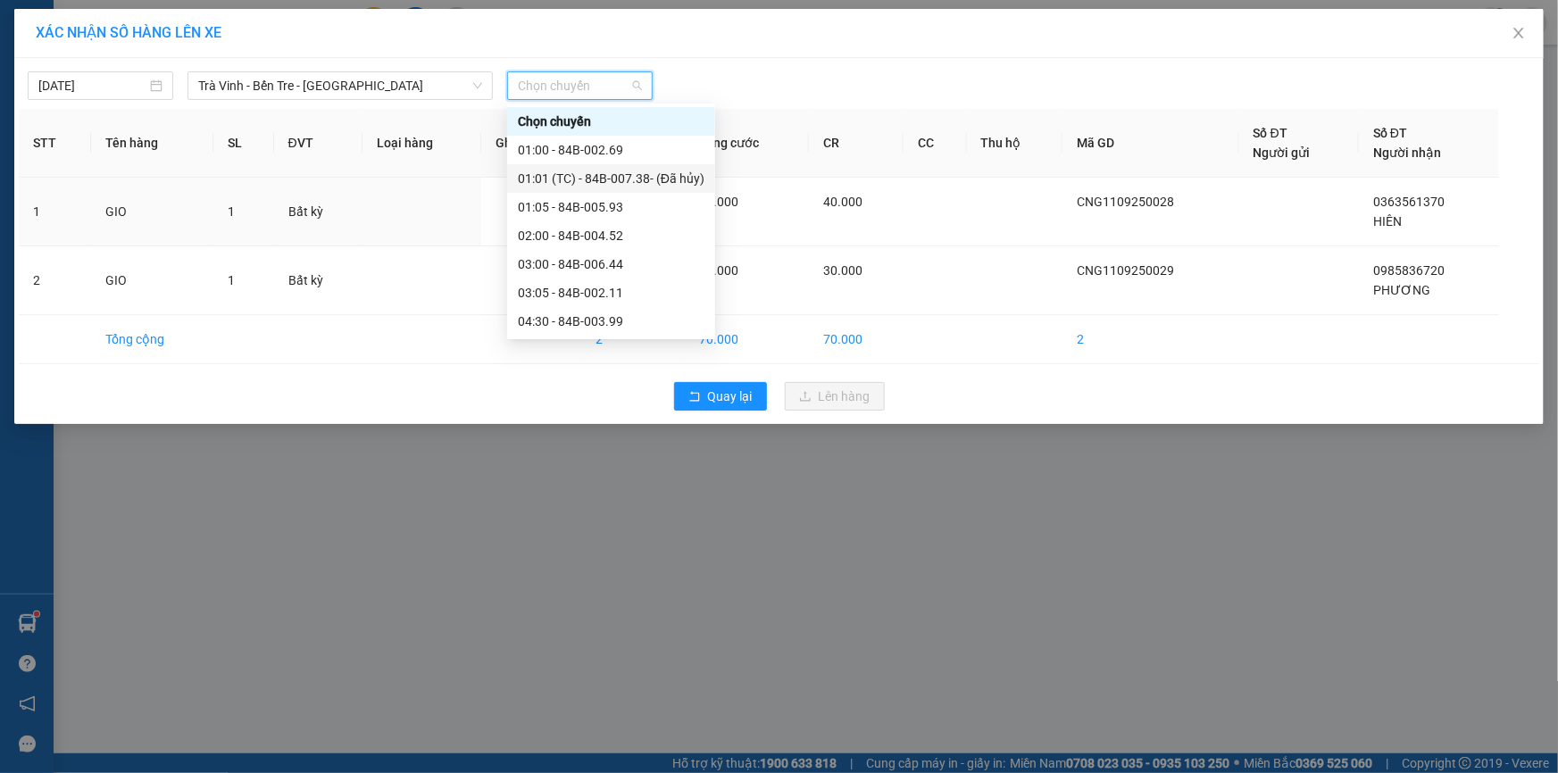
click at [590, 176] on div "01:01 (TC) - 84B-007.38 - (Đã hủy)" at bounding box center [611, 179] width 187 height 20
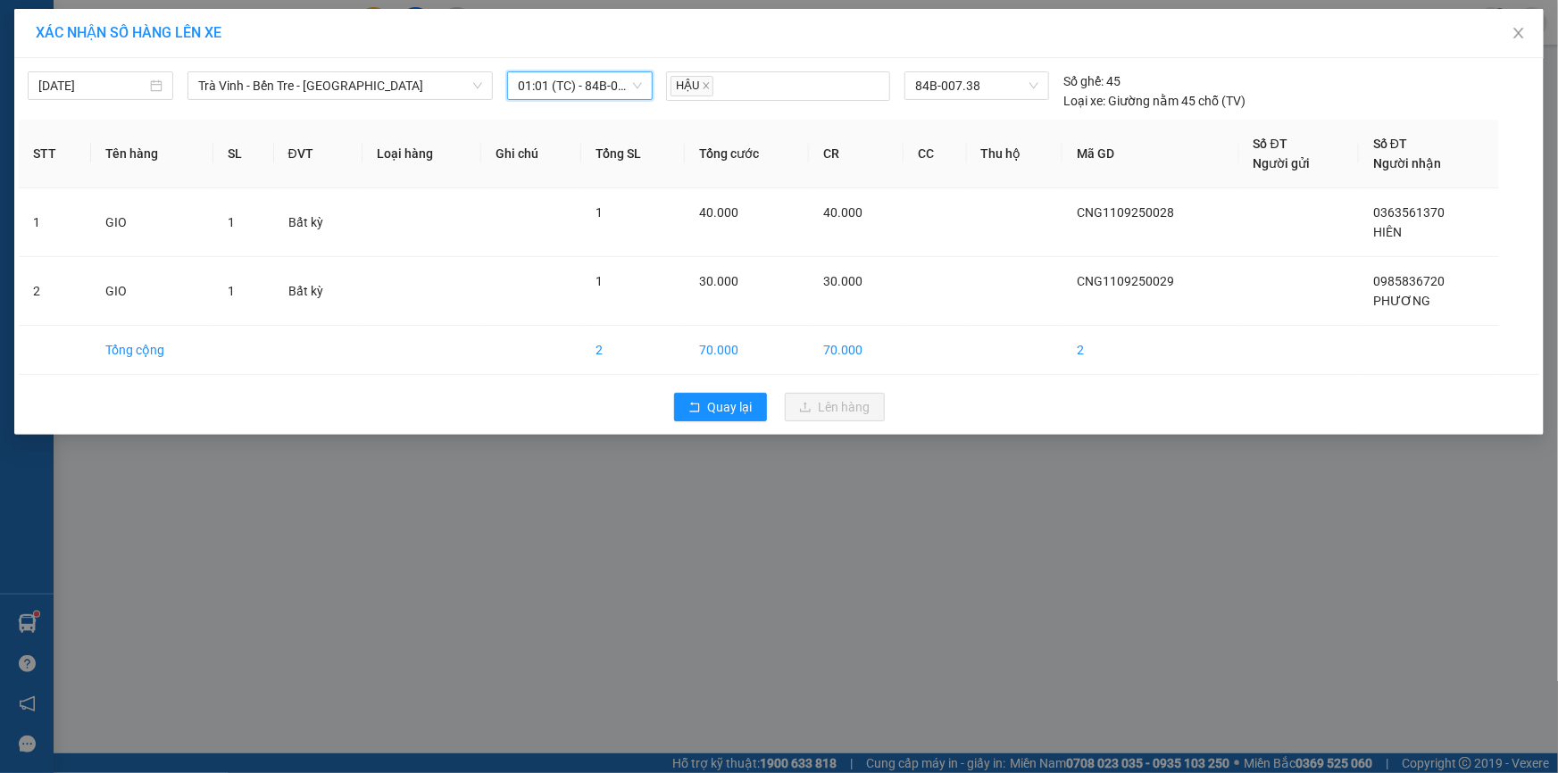
click at [557, 86] on span "01:01 (TC) - 84B-007.38 - (Đã hủy)" at bounding box center [580, 85] width 124 height 27
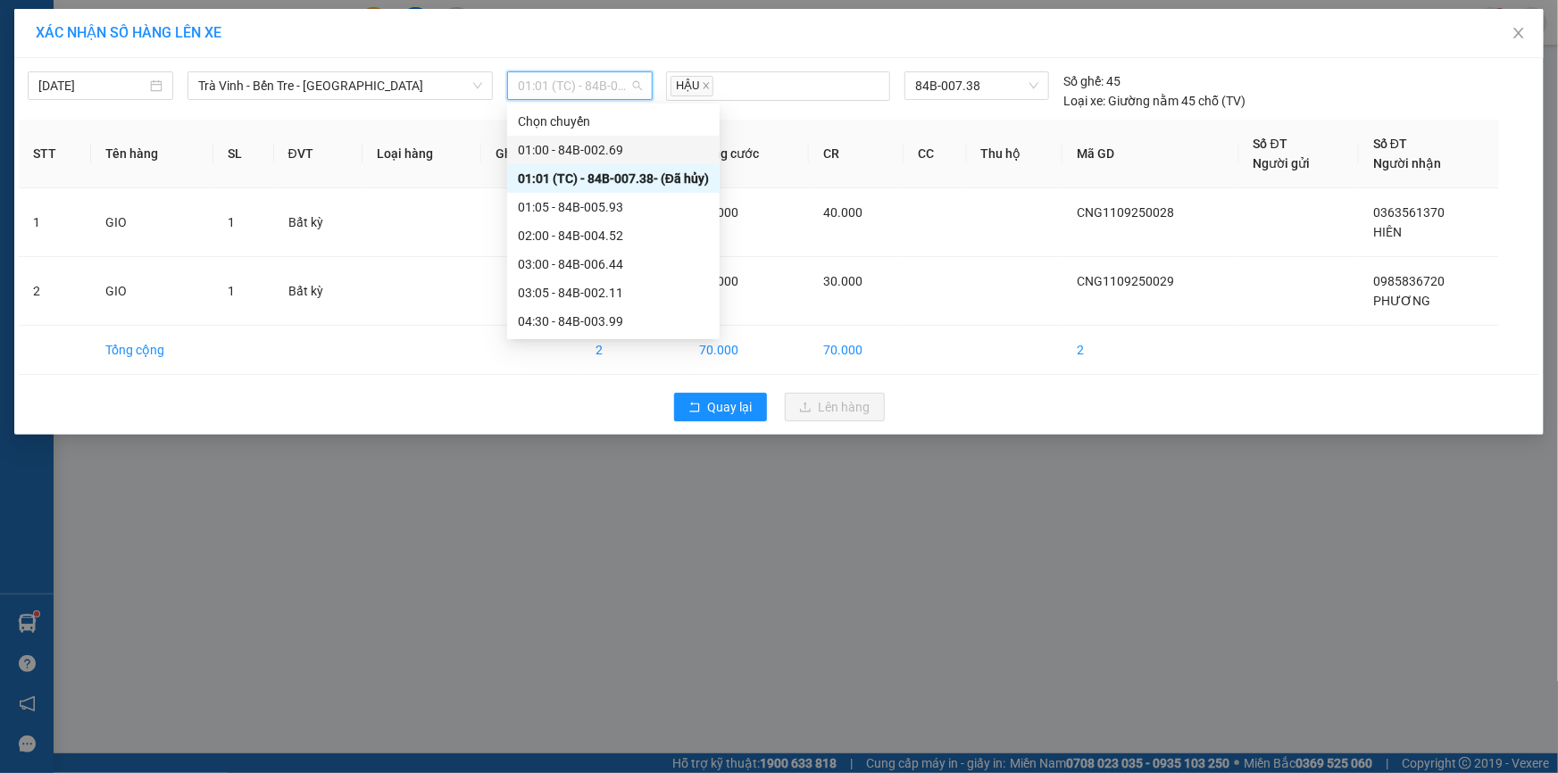
click at [557, 141] on div "01:00 - 84B-002.69" at bounding box center [613, 150] width 191 height 20
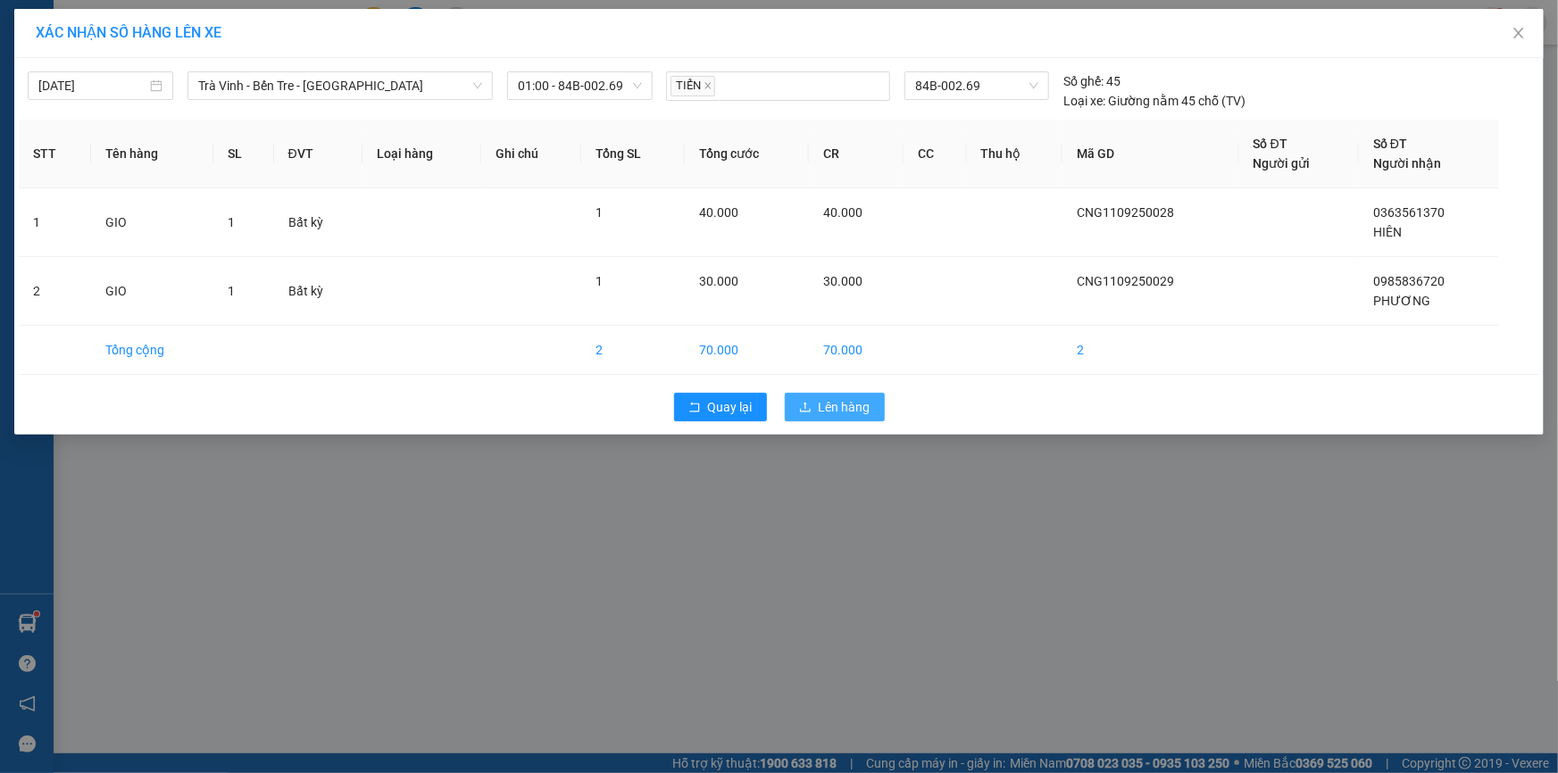
click at [812, 402] on button "Lên hàng" at bounding box center [835, 407] width 100 height 29
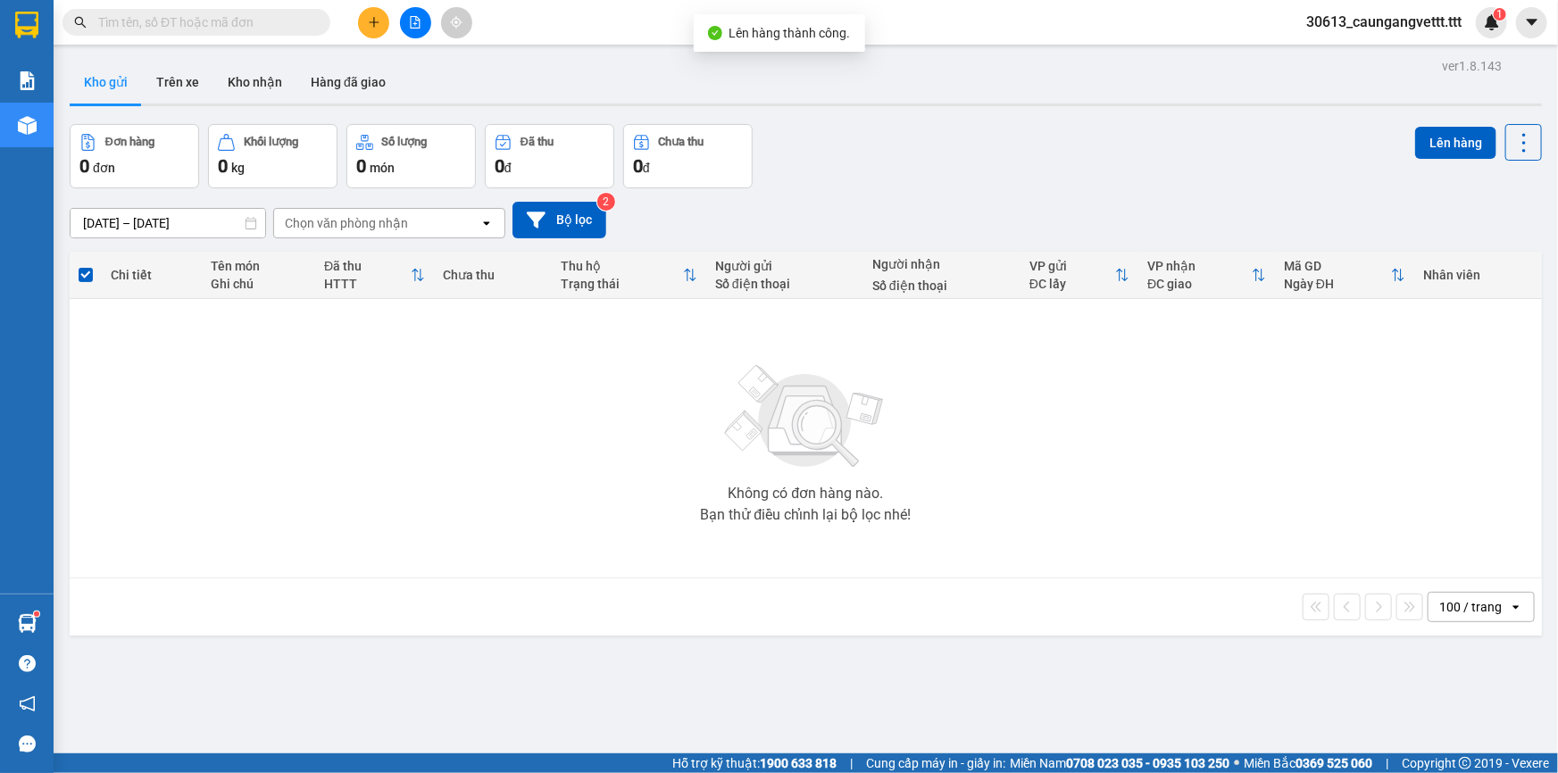
drag, startPoint x: 247, startPoint y: 75, endPoint x: 421, endPoint y: 30, distance: 179.7
click at [249, 74] on button "Kho nhận" at bounding box center [254, 82] width 83 height 43
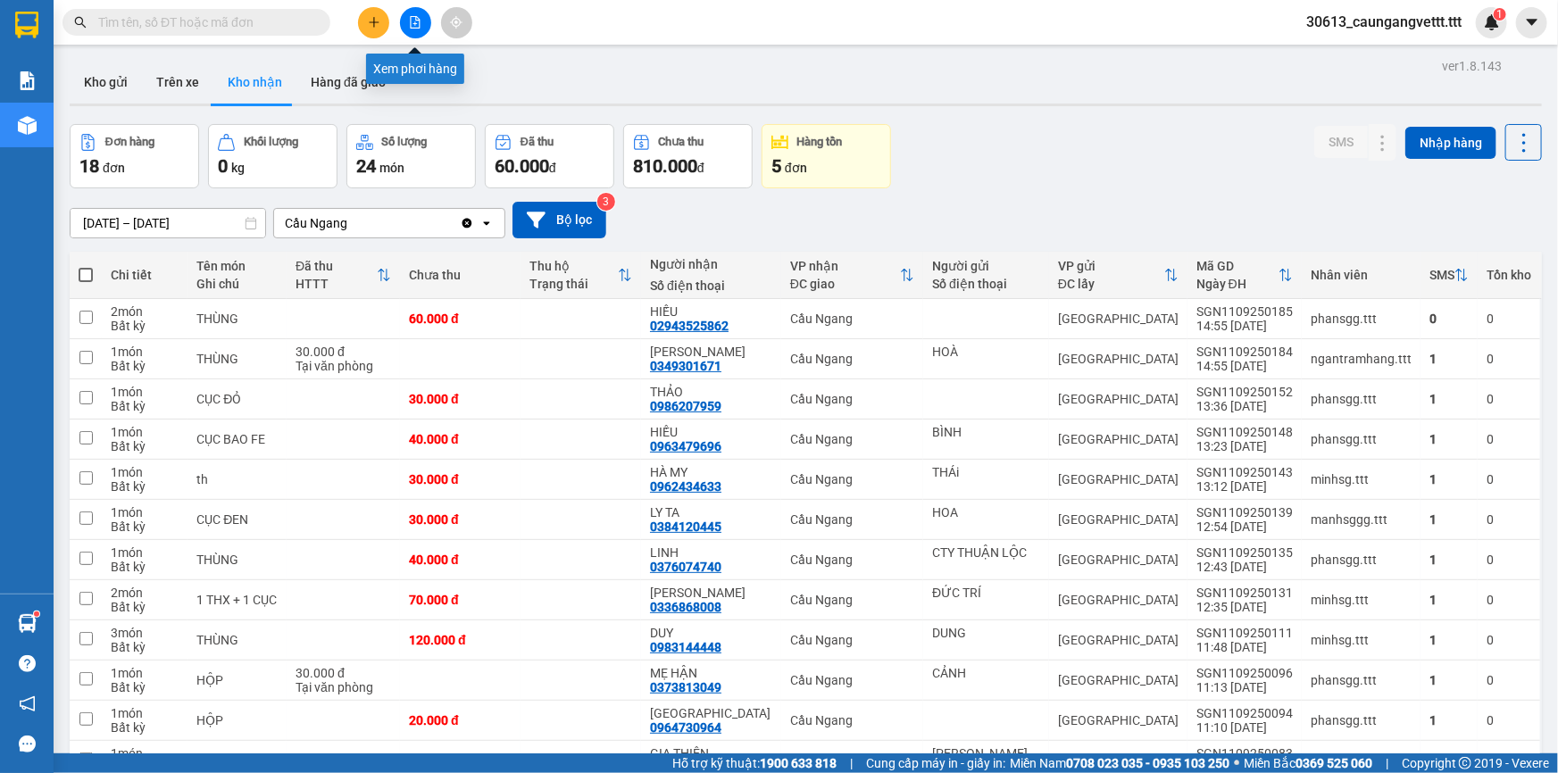
click at [412, 22] on icon "file-add" at bounding box center [415, 22] width 12 height 12
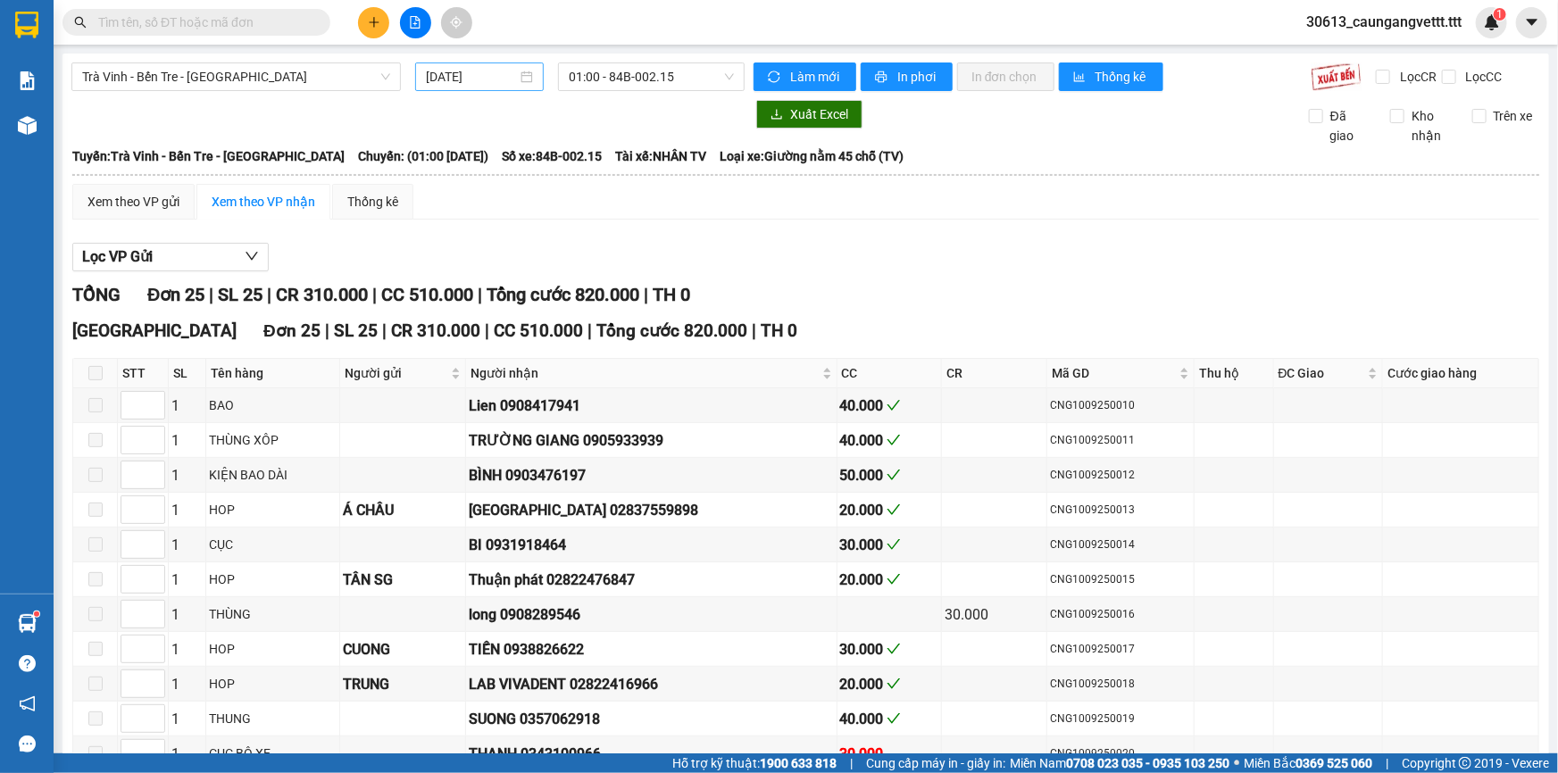
click at [437, 76] on input "[DATE]" at bounding box center [471, 77] width 91 height 20
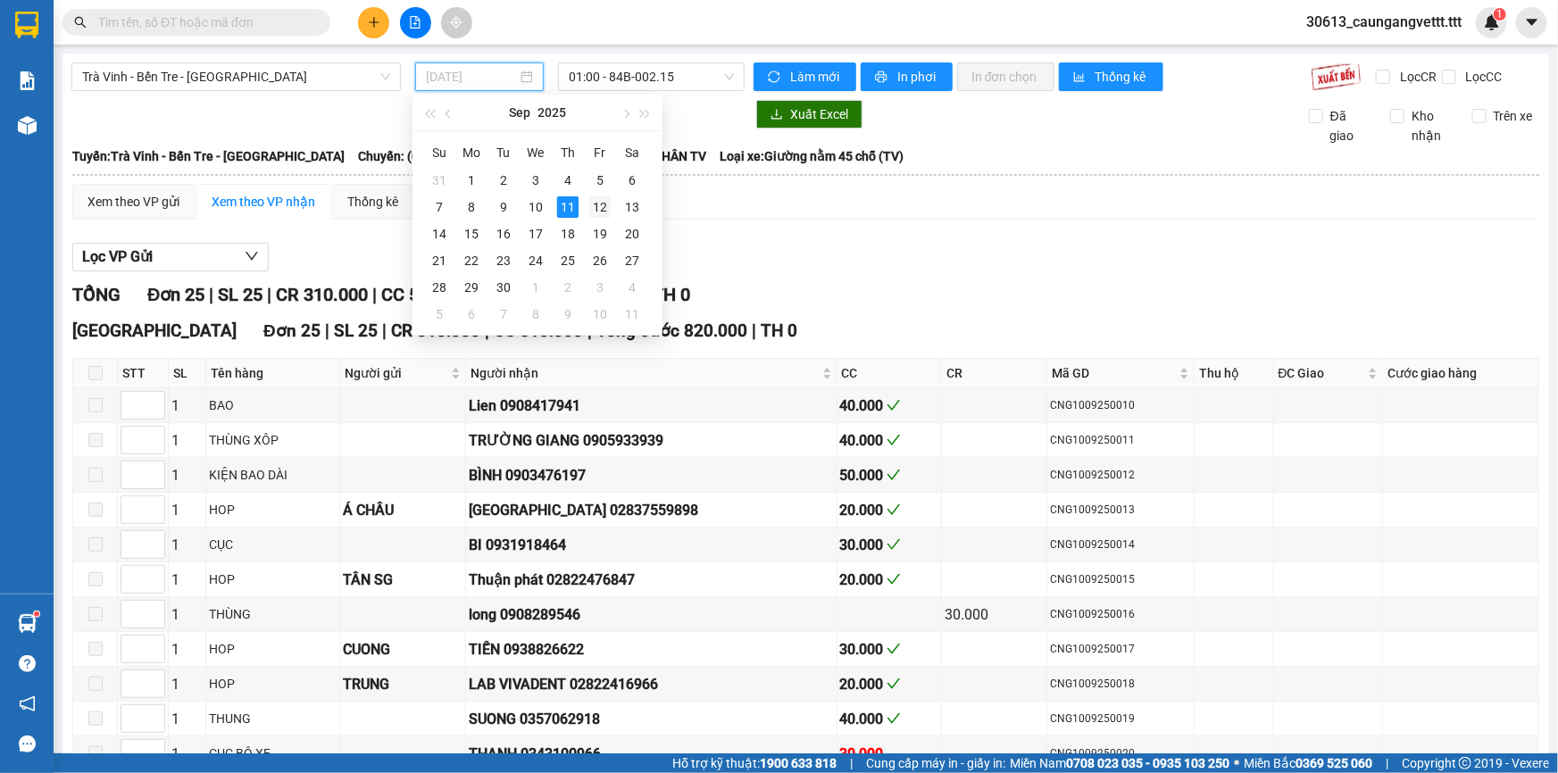
click at [595, 204] on div "12" at bounding box center [599, 206] width 21 height 21
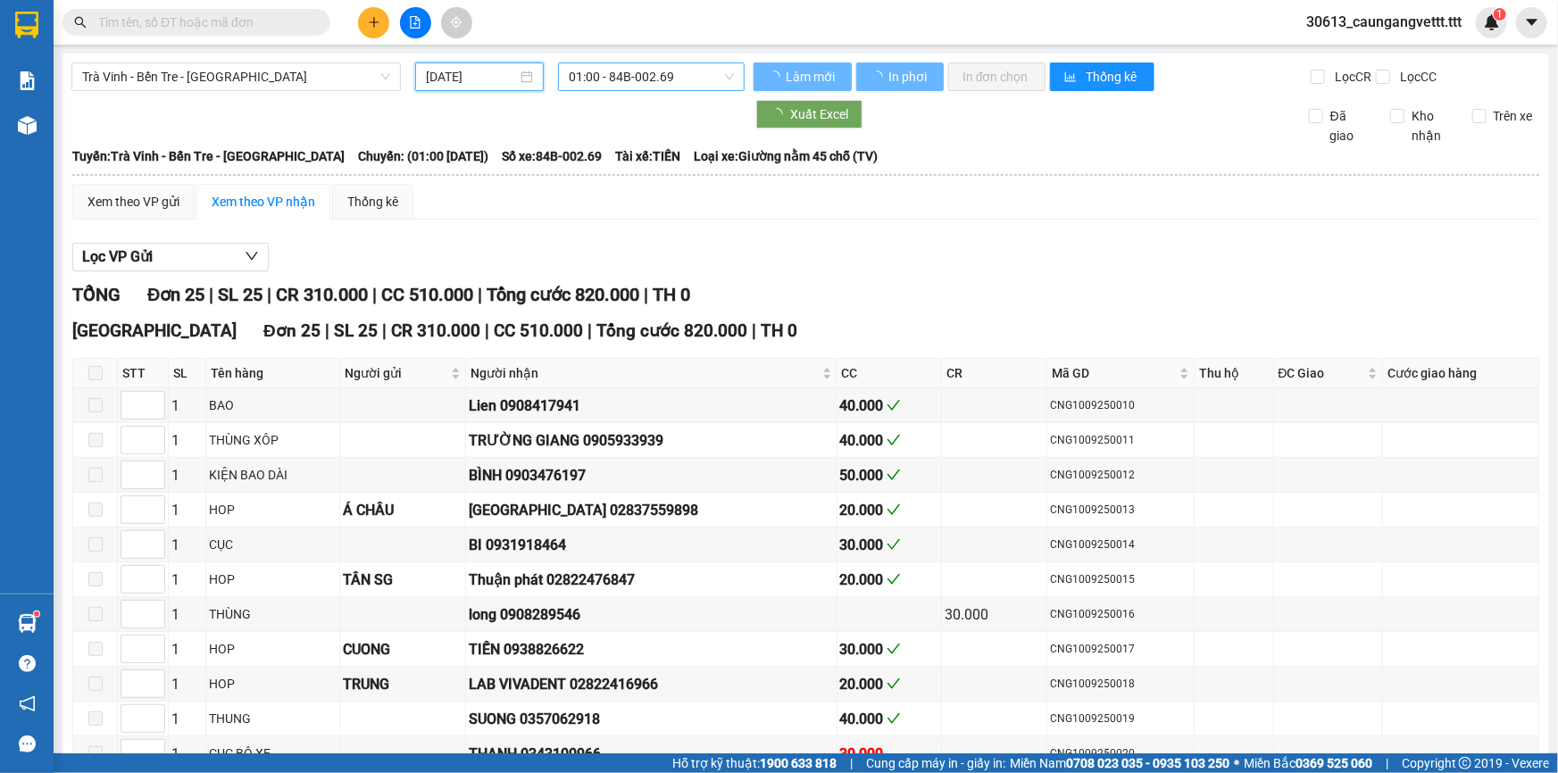
type input "[DATE]"
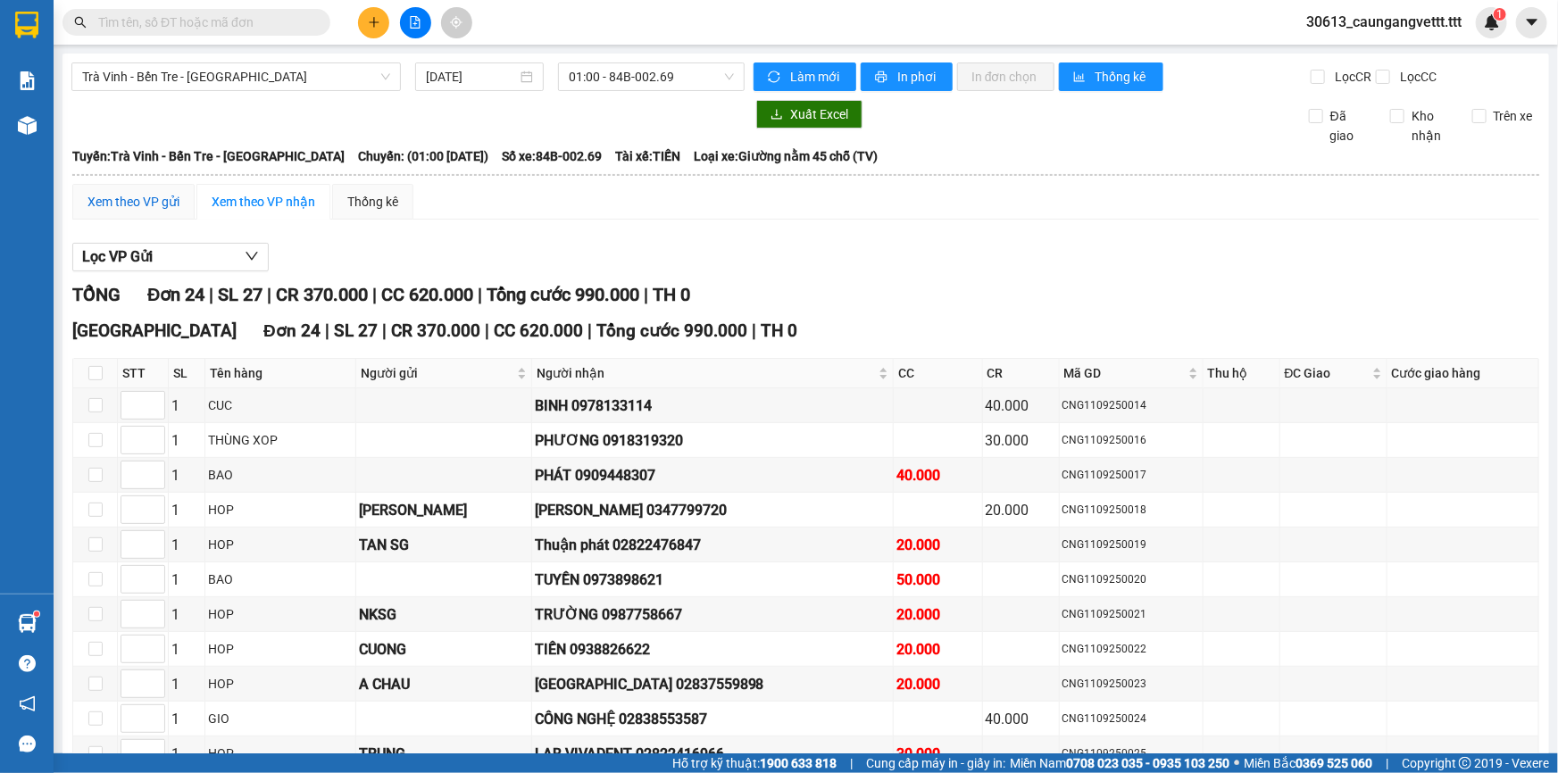
click at [136, 195] on div "Xem theo VP gửi" at bounding box center [133, 202] width 92 height 20
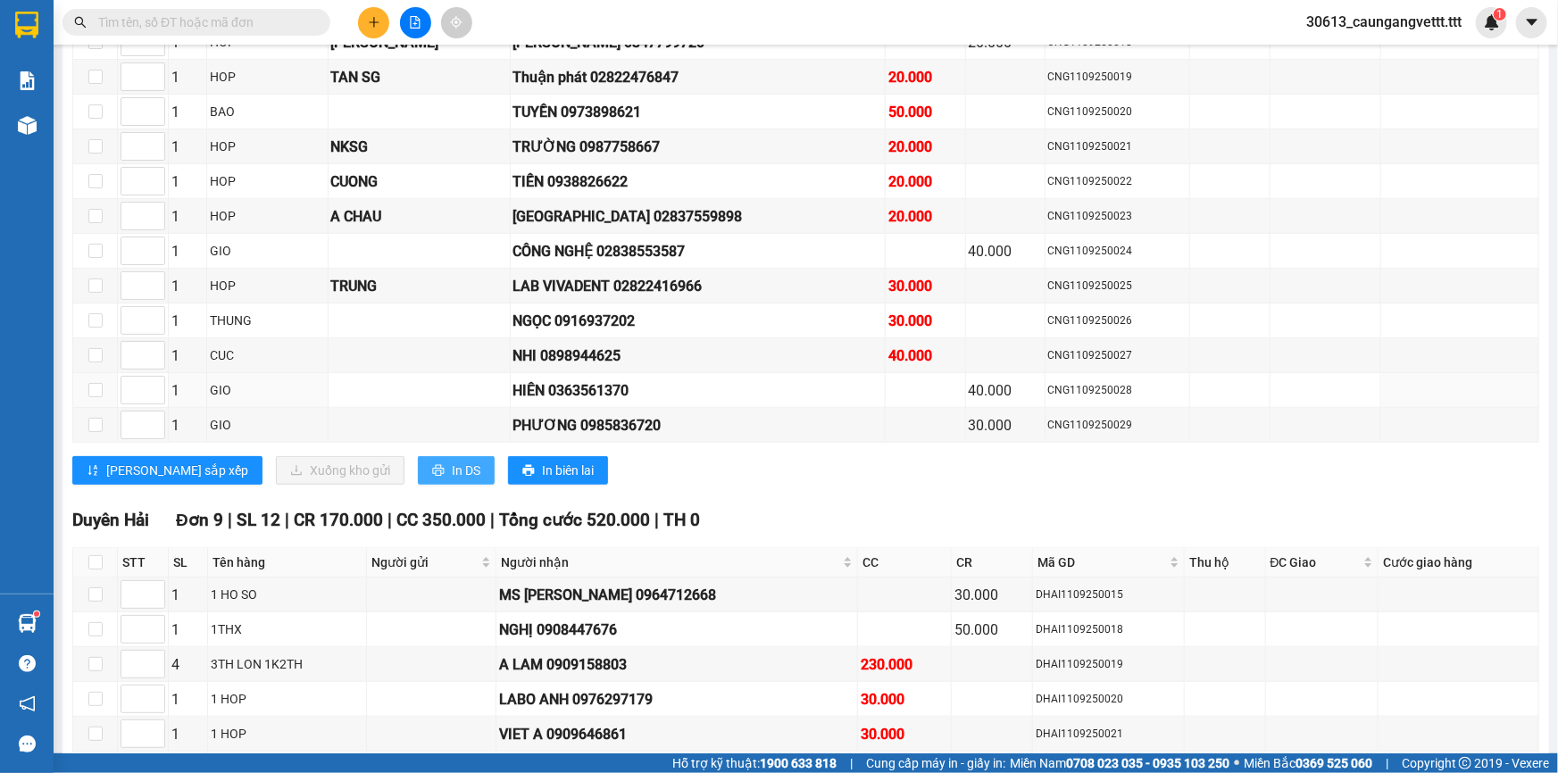
scroll to position [487, 0]
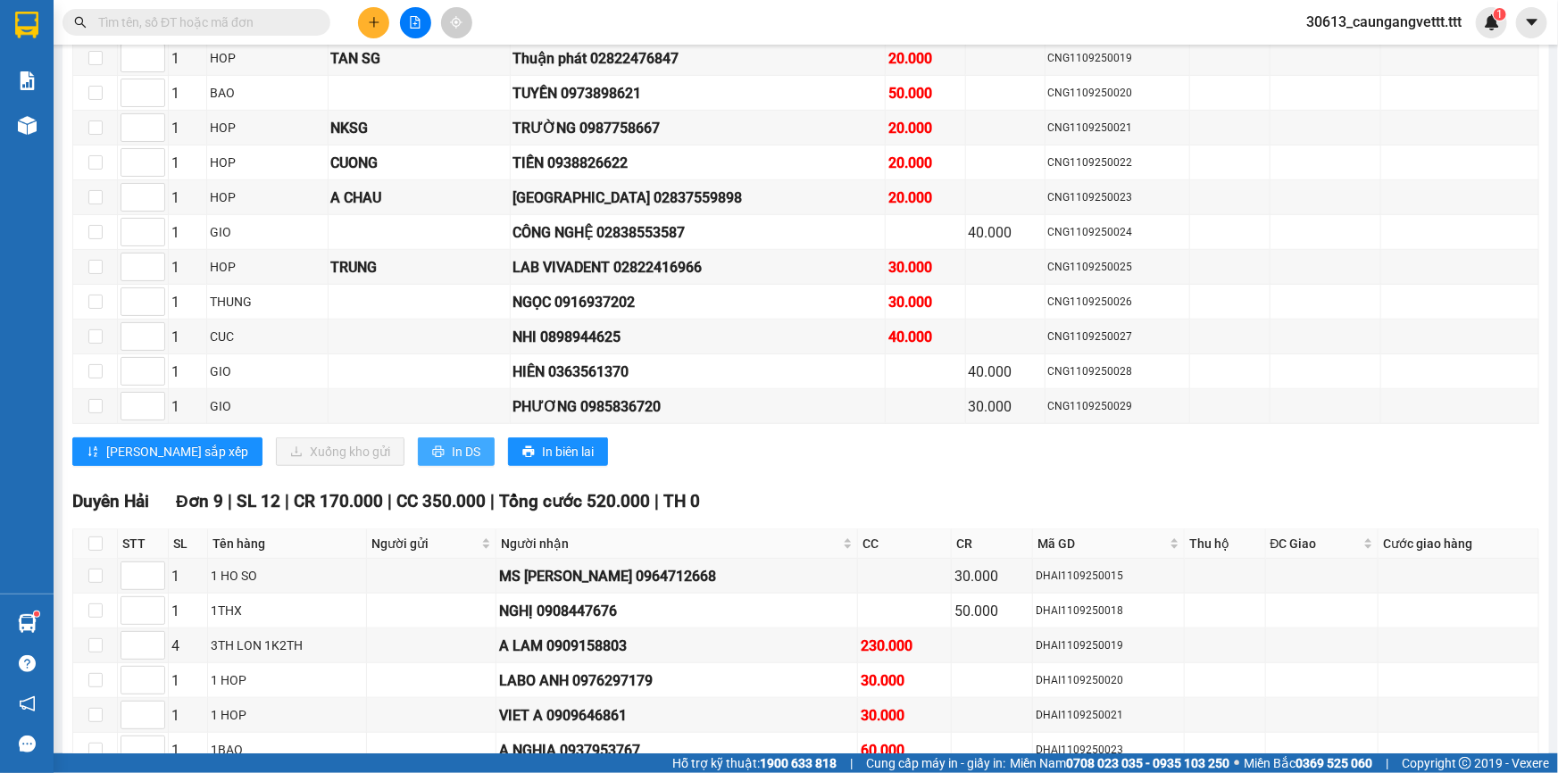
click at [452, 448] on span "In DS" at bounding box center [466, 452] width 29 height 20
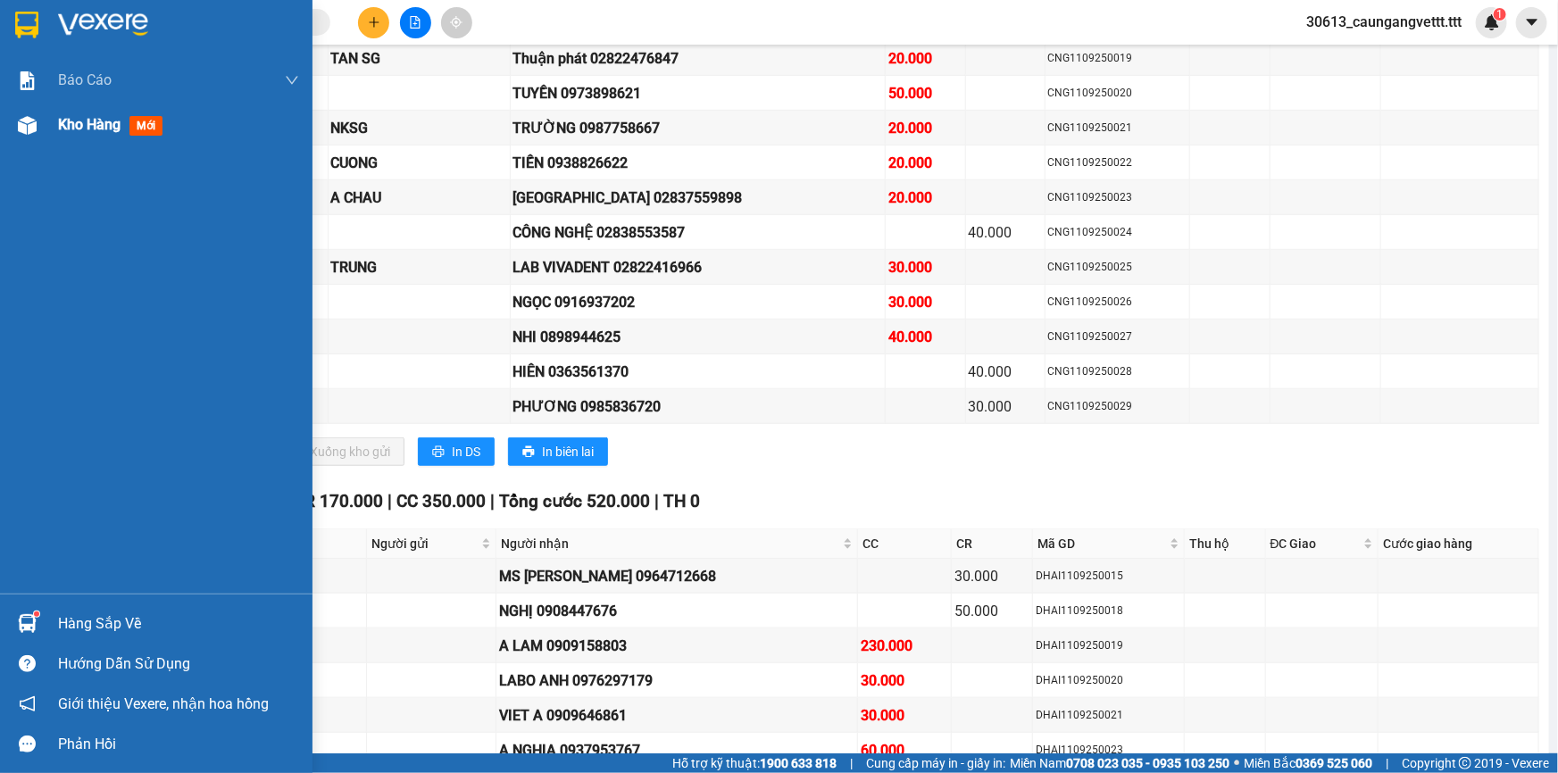
click at [86, 124] on span "Kho hàng" at bounding box center [89, 124] width 62 height 17
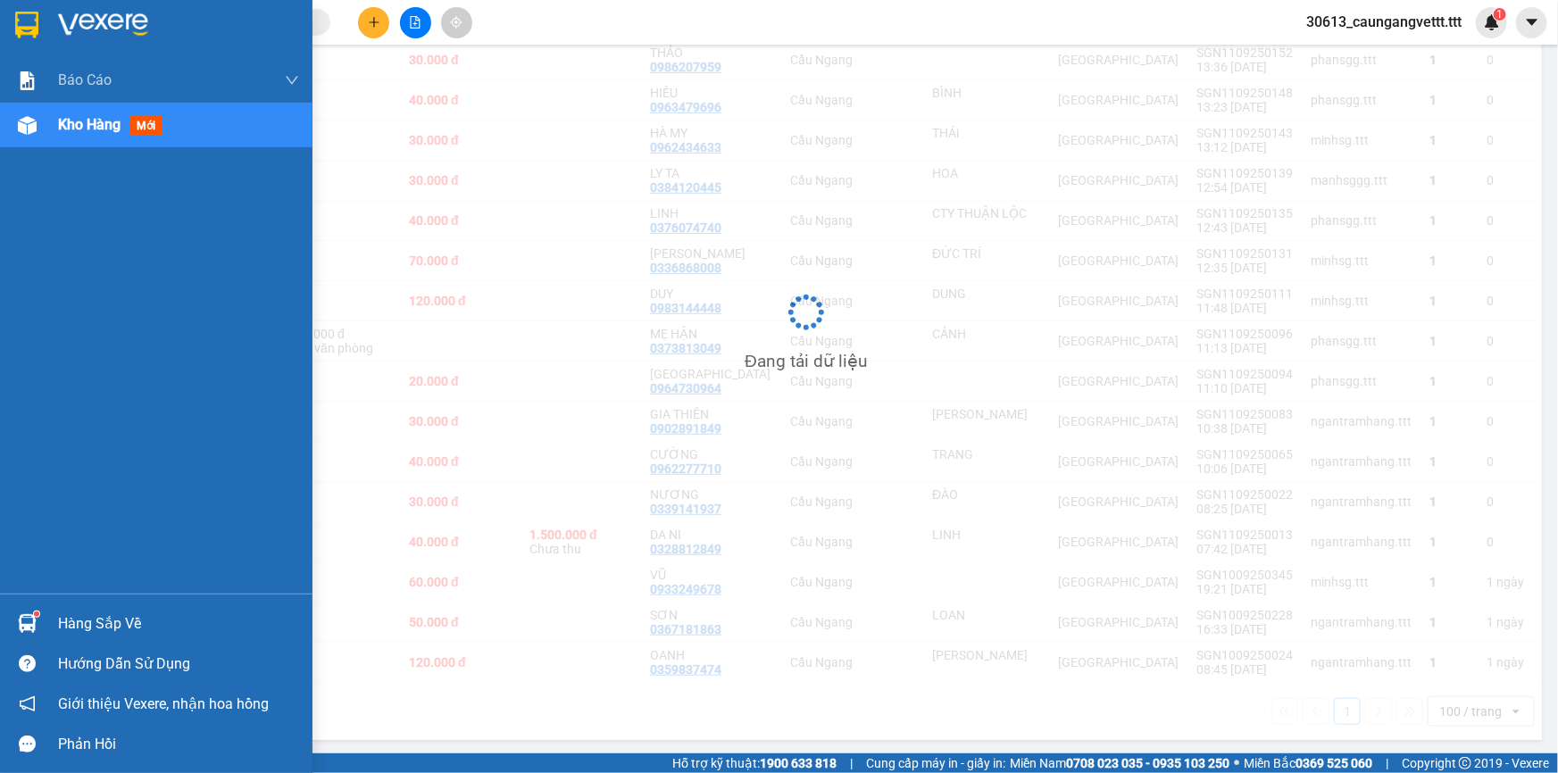
scroll to position [339, 0]
